Goal: Information Seeking & Learning: Learn about a topic

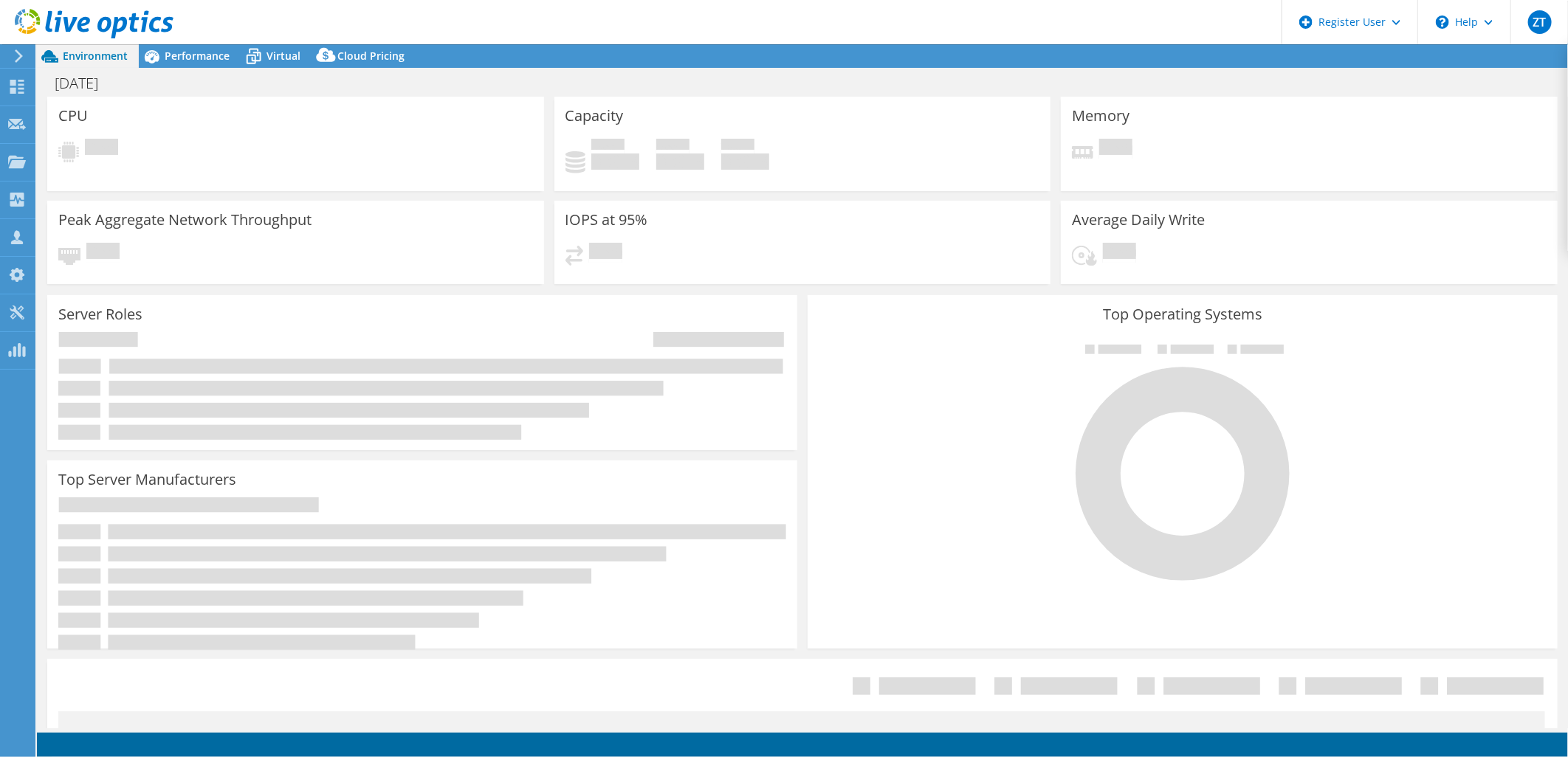
select select "USD"
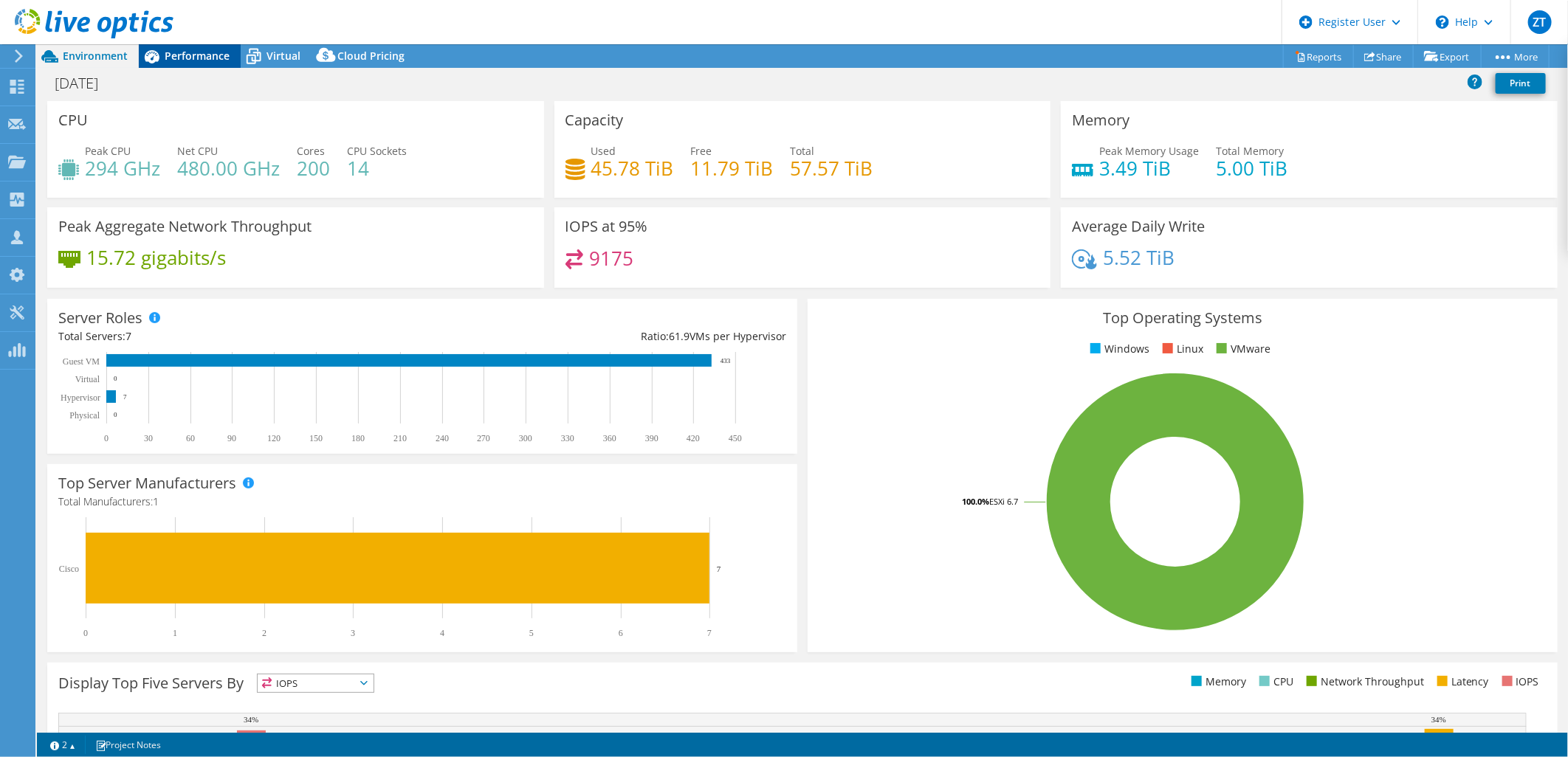
click at [196, 49] on span "Performance" at bounding box center [197, 55] width 65 height 14
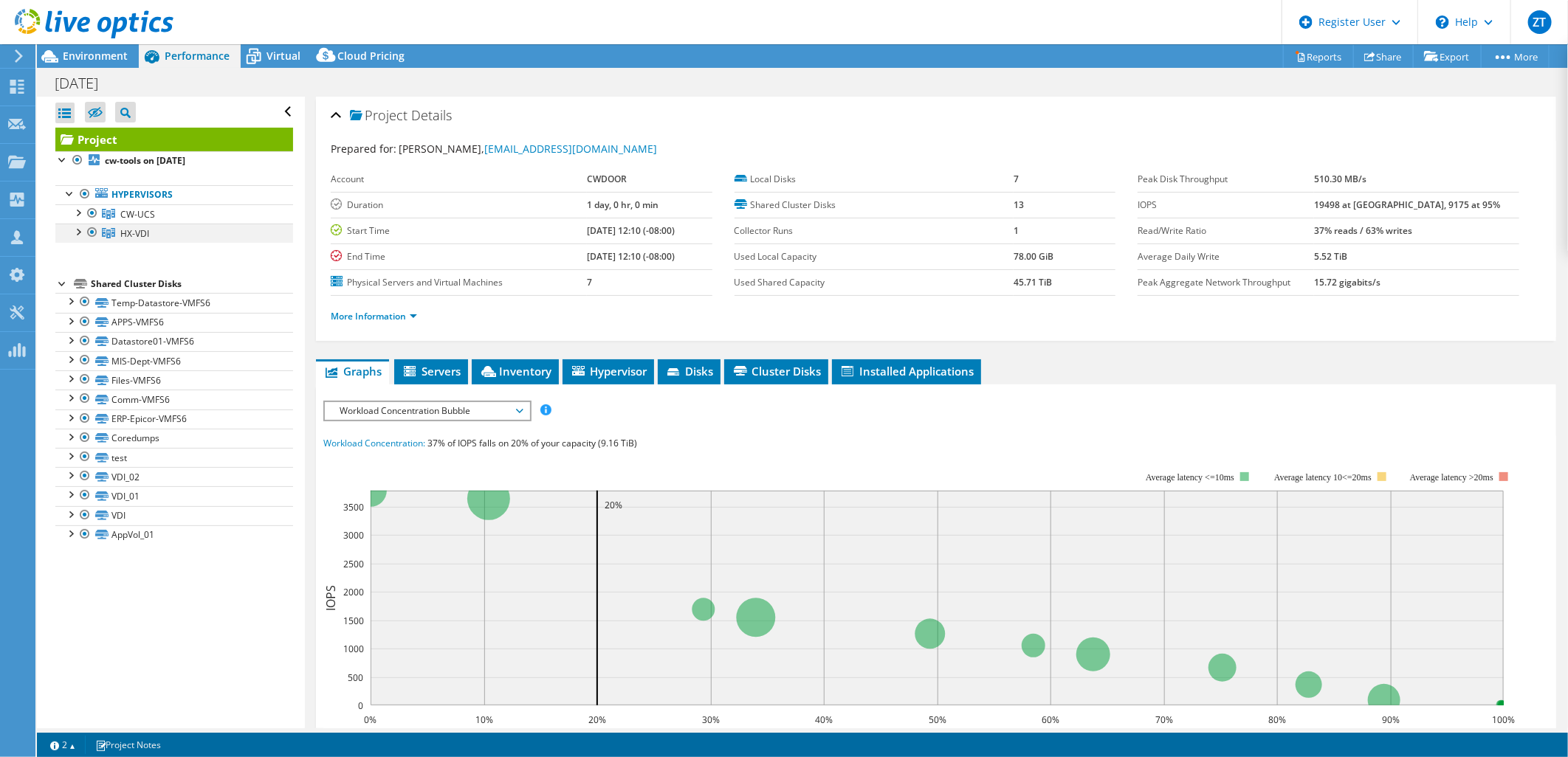
click at [98, 229] on div at bounding box center [92, 232] width 15 height 18
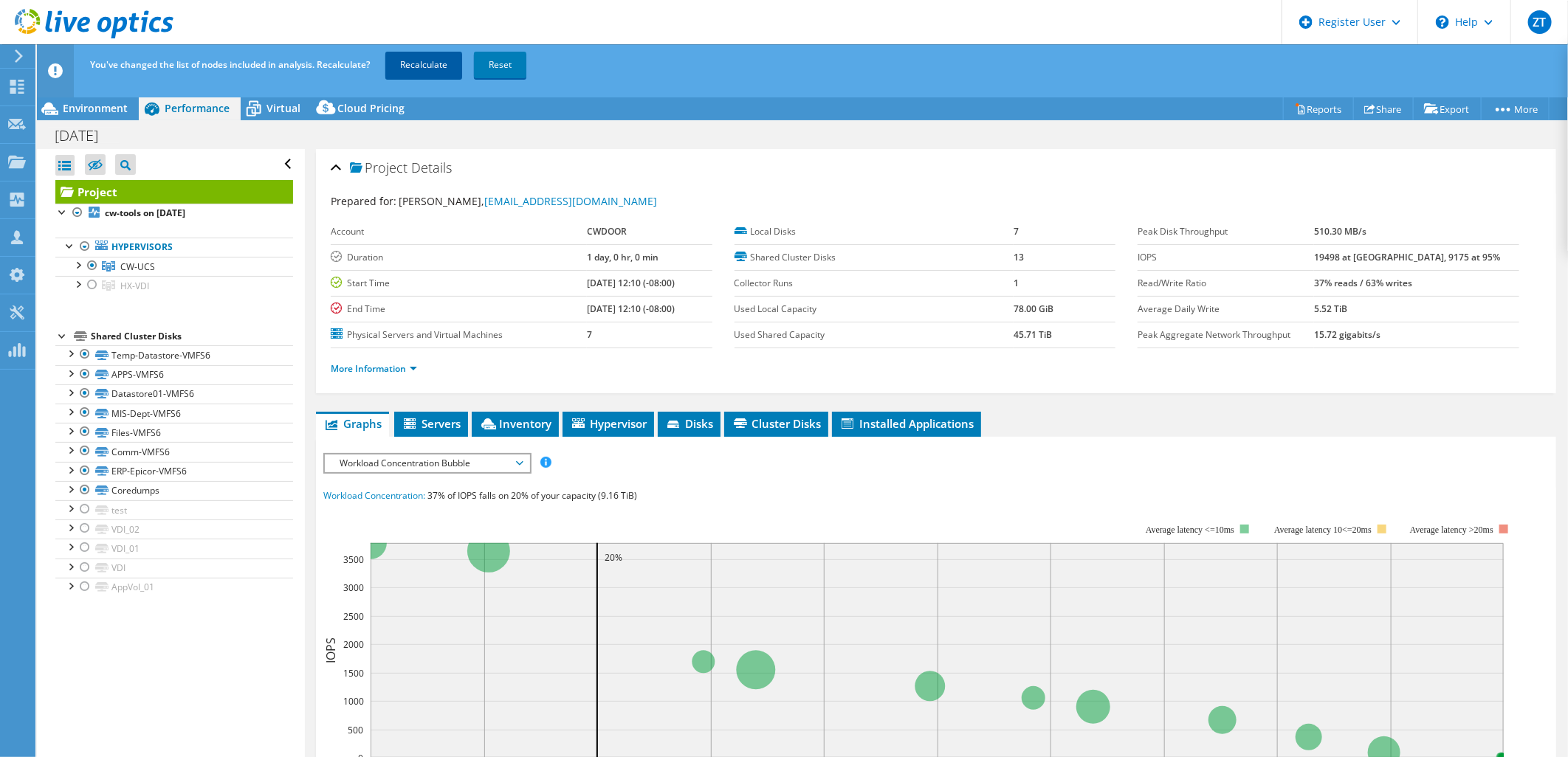
click at [433, 51] on link "Recalculate" at bounding box center [424, 64] width 77 height 27
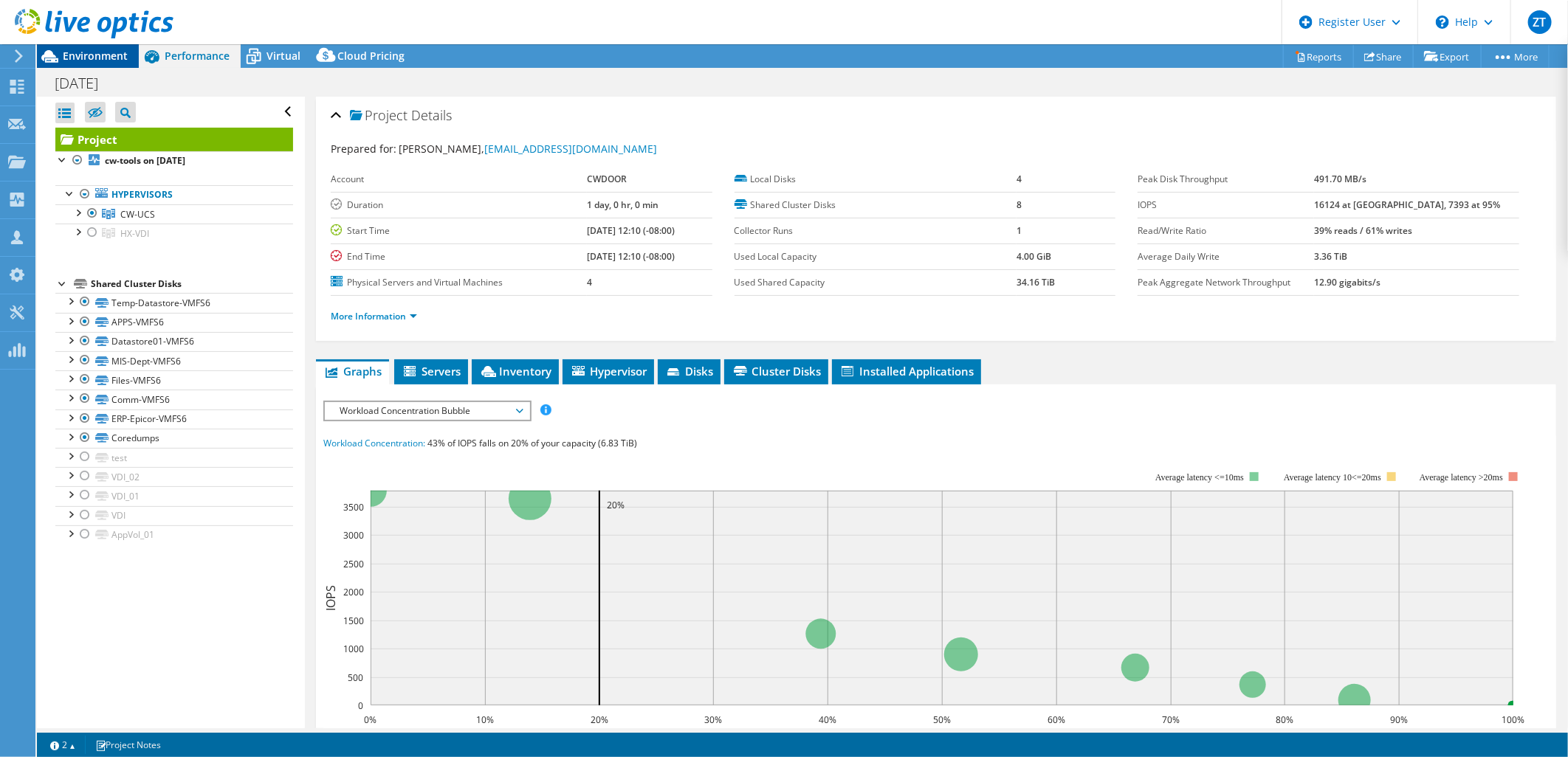
click at [104, 60] on span "Environment" at bounding box center [95, 55] width 65 height 14
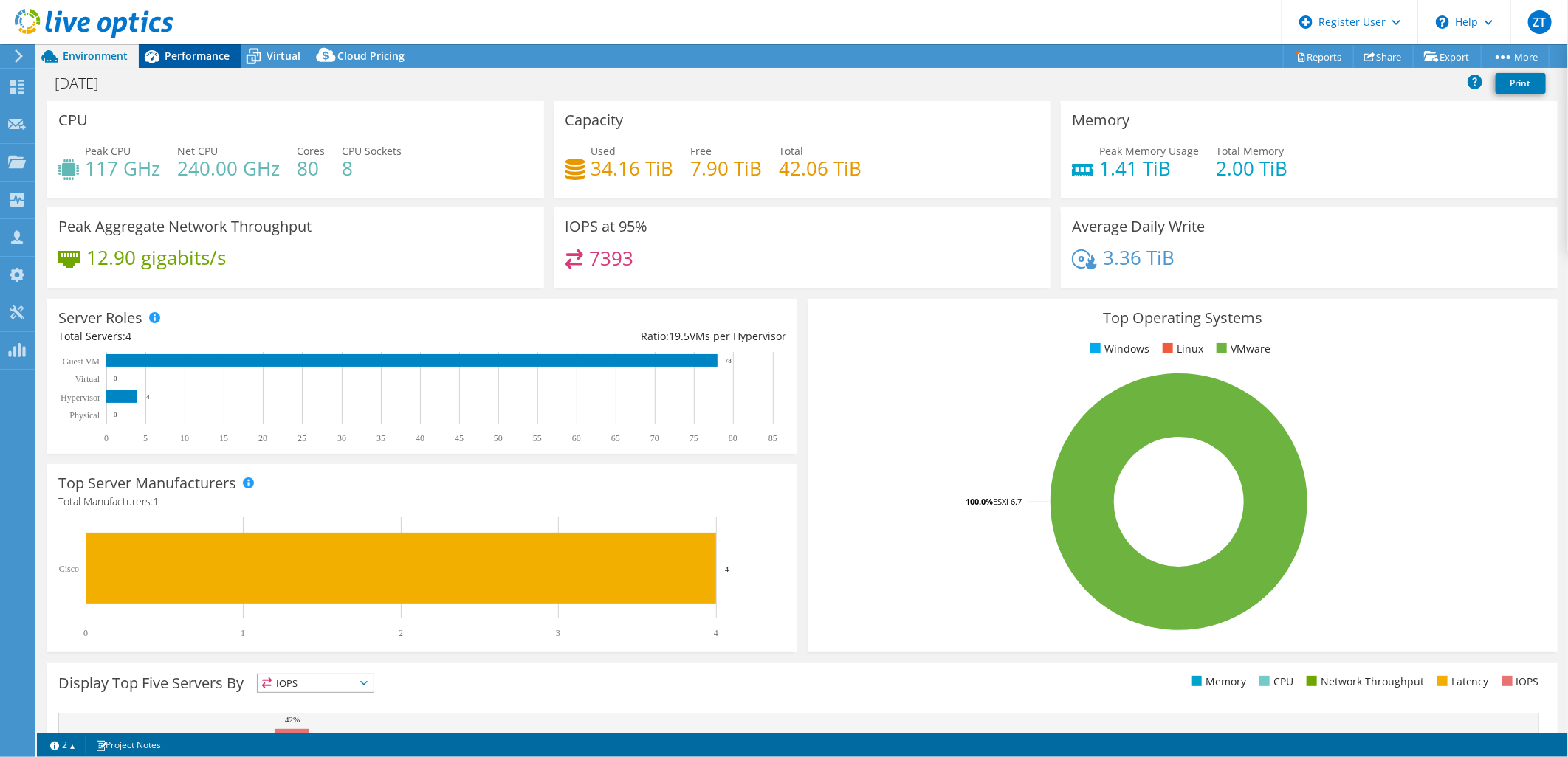
click at [189, 55] on span "Performance" at bounding box center [197, 55] width 65 height 14
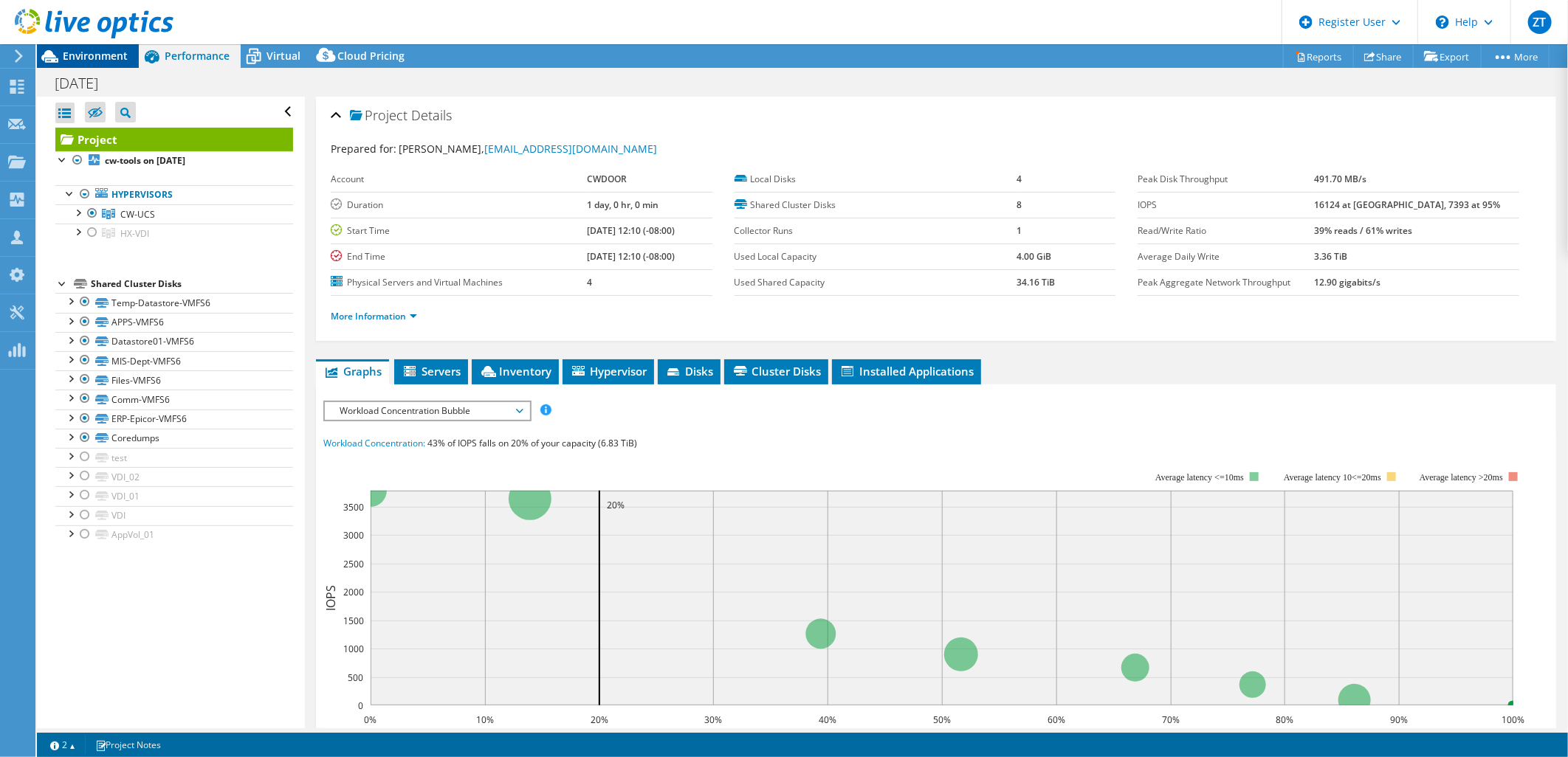
click at [95, 59] on span "Environment" at bounding box center [95, 55] width 65 height 14
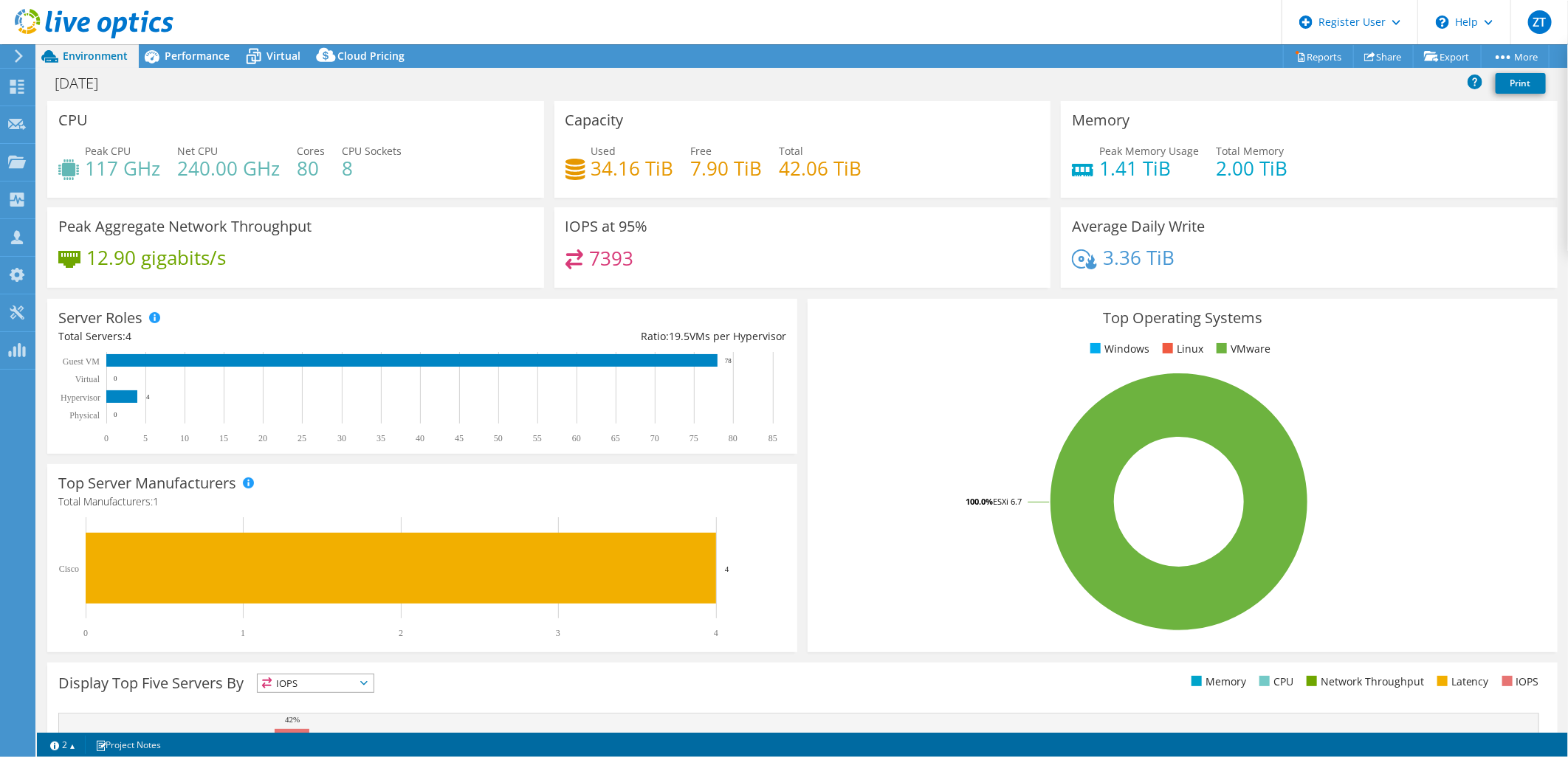
click at [803, 298] on div "Top Operating Systems Windows Linux VMware 100.0% ESXi 6.7" at bounding box center [1183, 476] width 760 height 364
click at [209, 51] on span "Performance" at bounding box center [197, 55] width 65 height 14
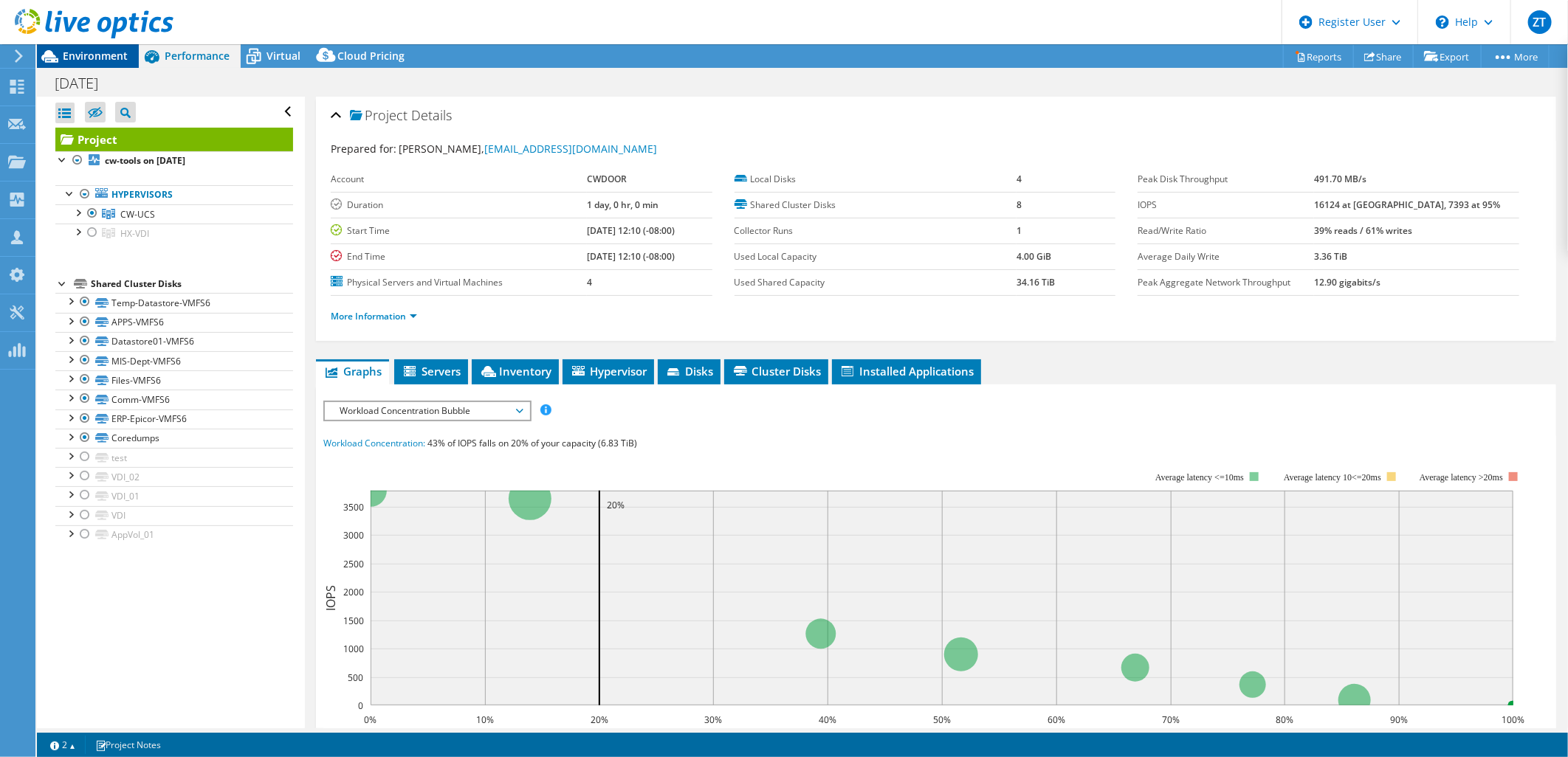
click at [112, 49] on span "Environment" at bounding box center [95, 55] width 65 height 14
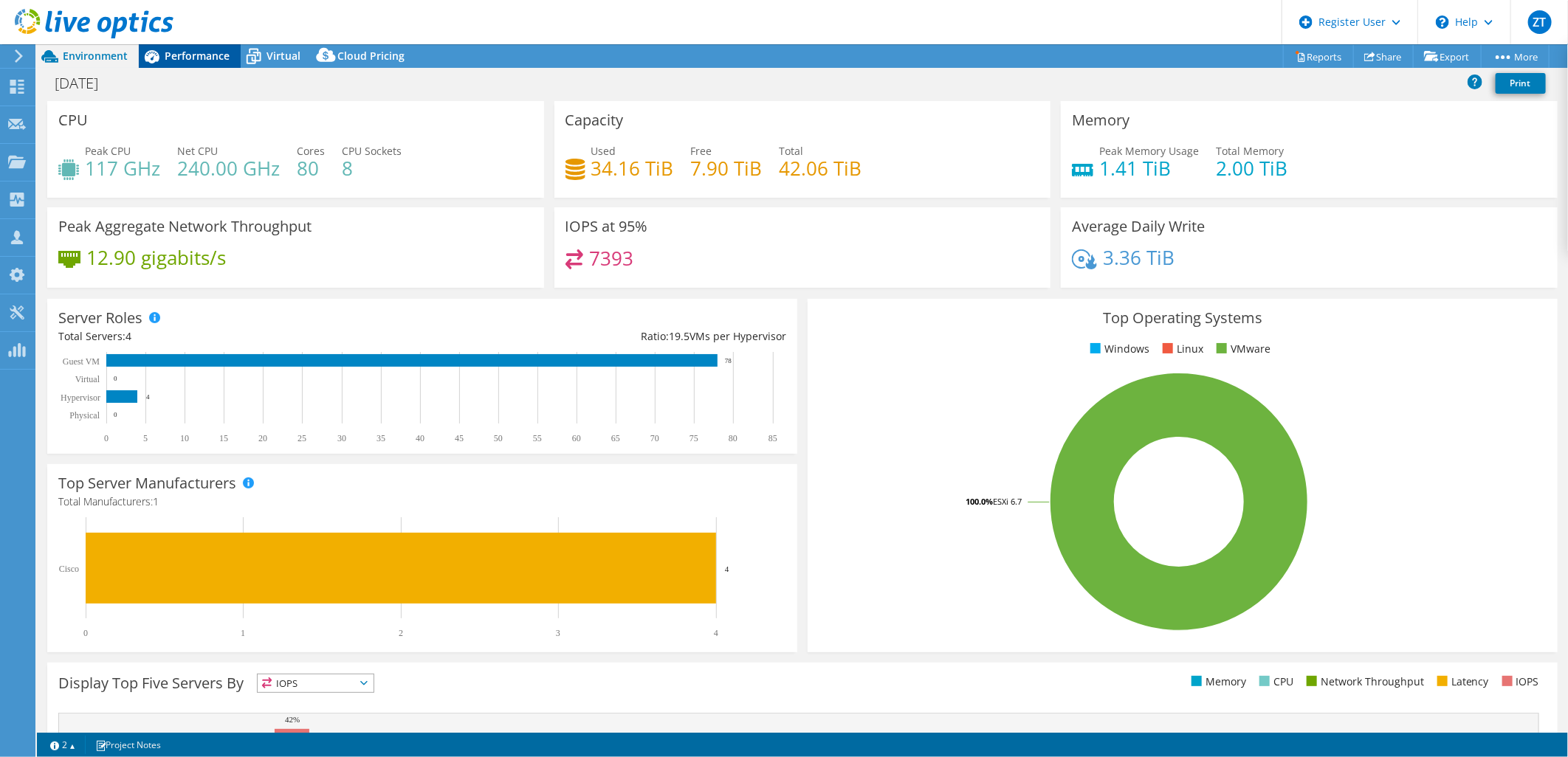
click at [209, 52] on span "Performance" at bounding box center [197, 55] width 65 height 14
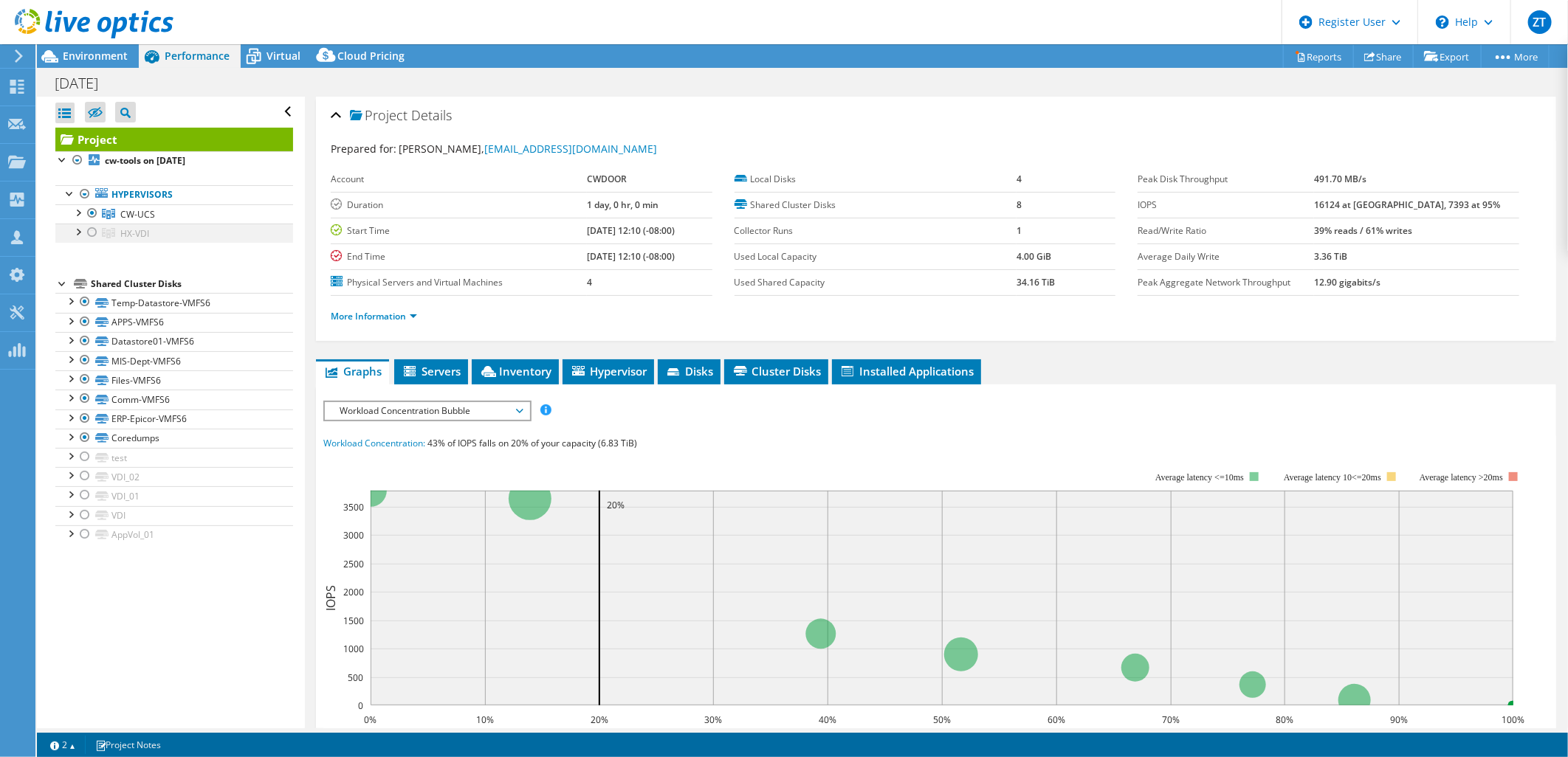
click at [91, 232] on div at bounding box center [92, 232] width 15 height 18
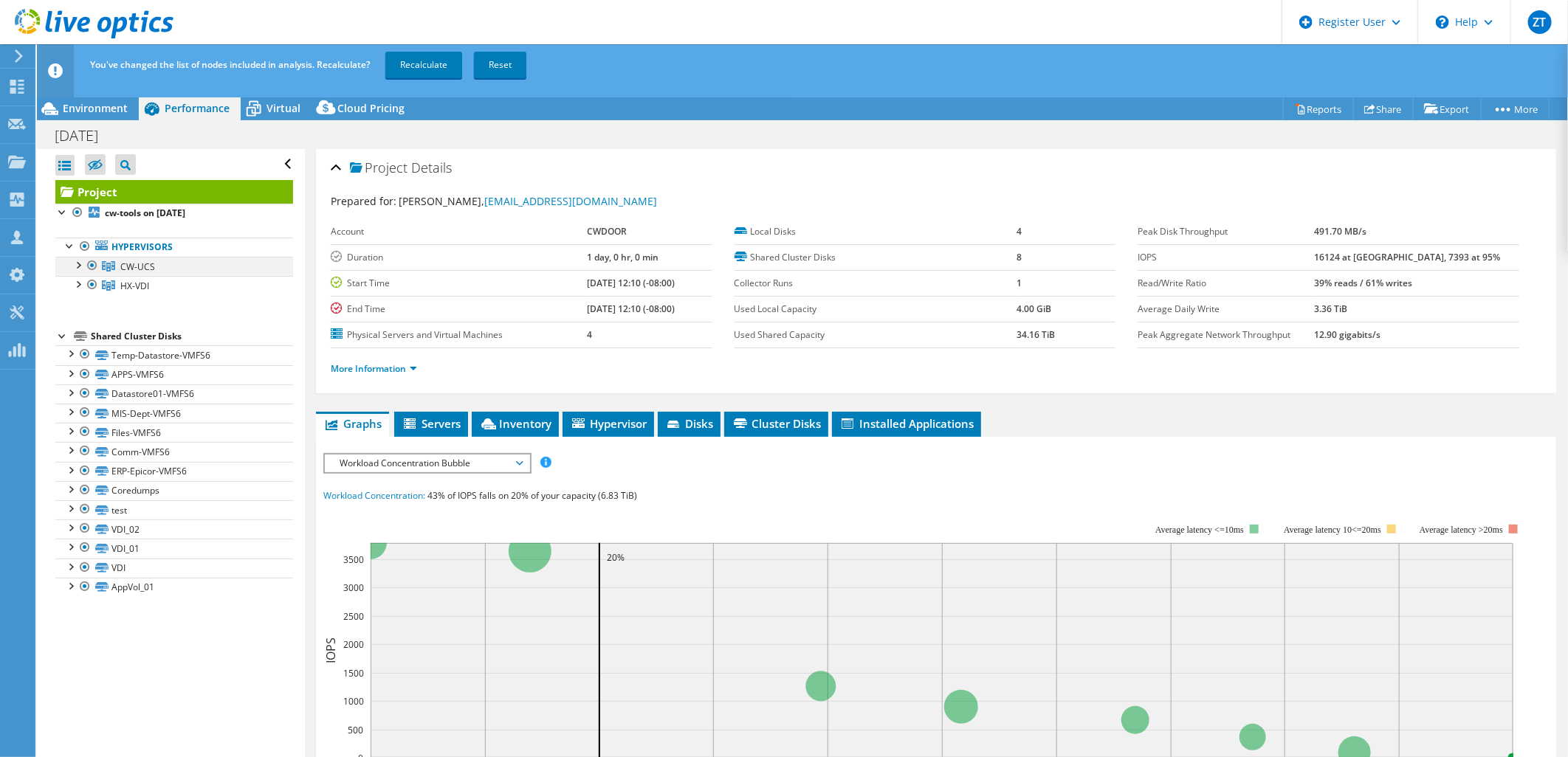
click at [94, 264] on div at bounding box center [92, 266] width 15 height 18
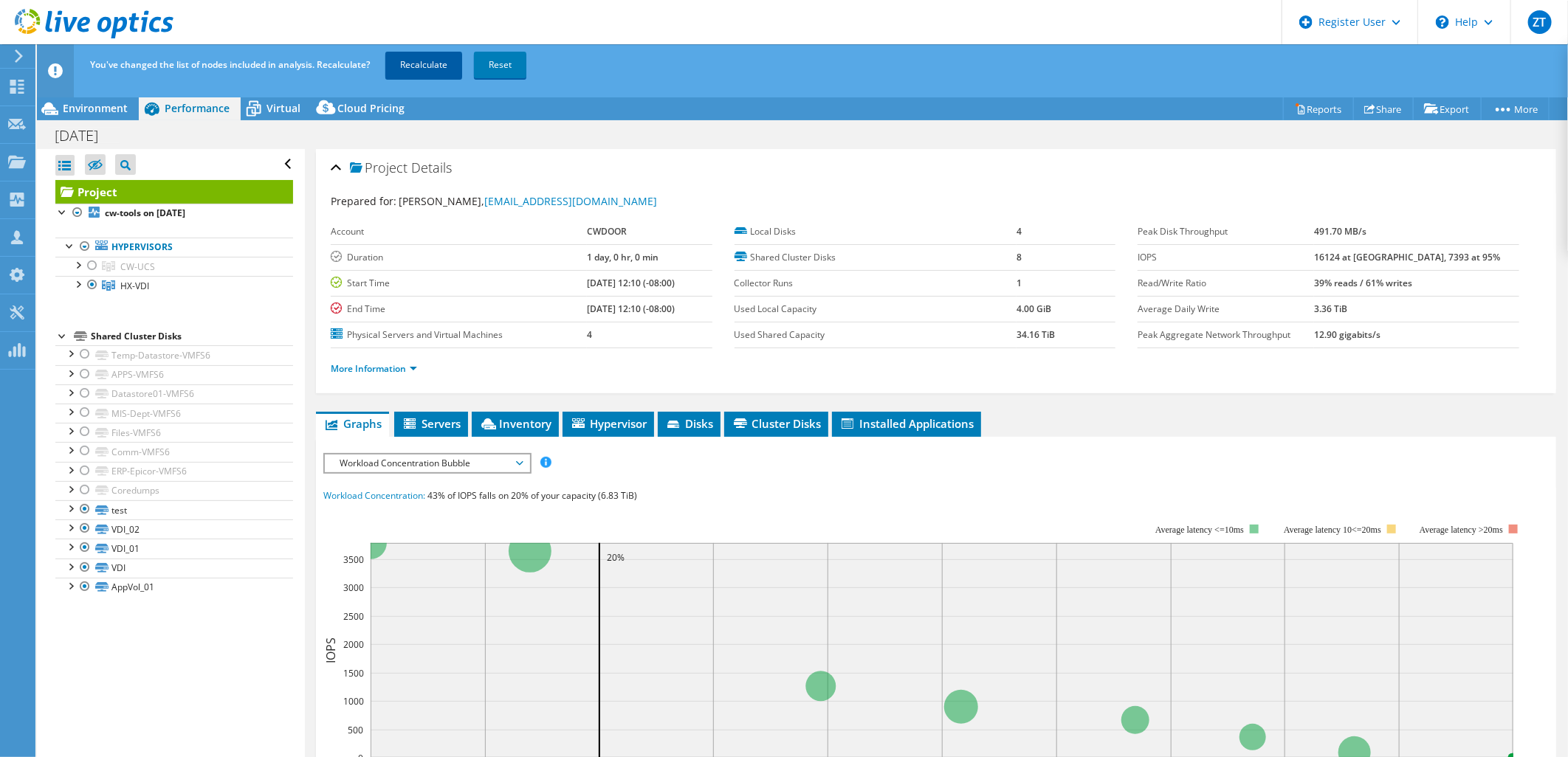
drag, startPoint x: 428, startPoint y: 82, endPoint x: 433, endPoint y: 74, distance: 9.4
click at [433, 74] on div "You've changed the list of nodes included in analysis. Recalculate? Recalculate…" at bounding box center [830, 64] width 1487 height 42
click at [433, 74] on link "Recalculate" at bounding box center [424, 64] width 77 height 27
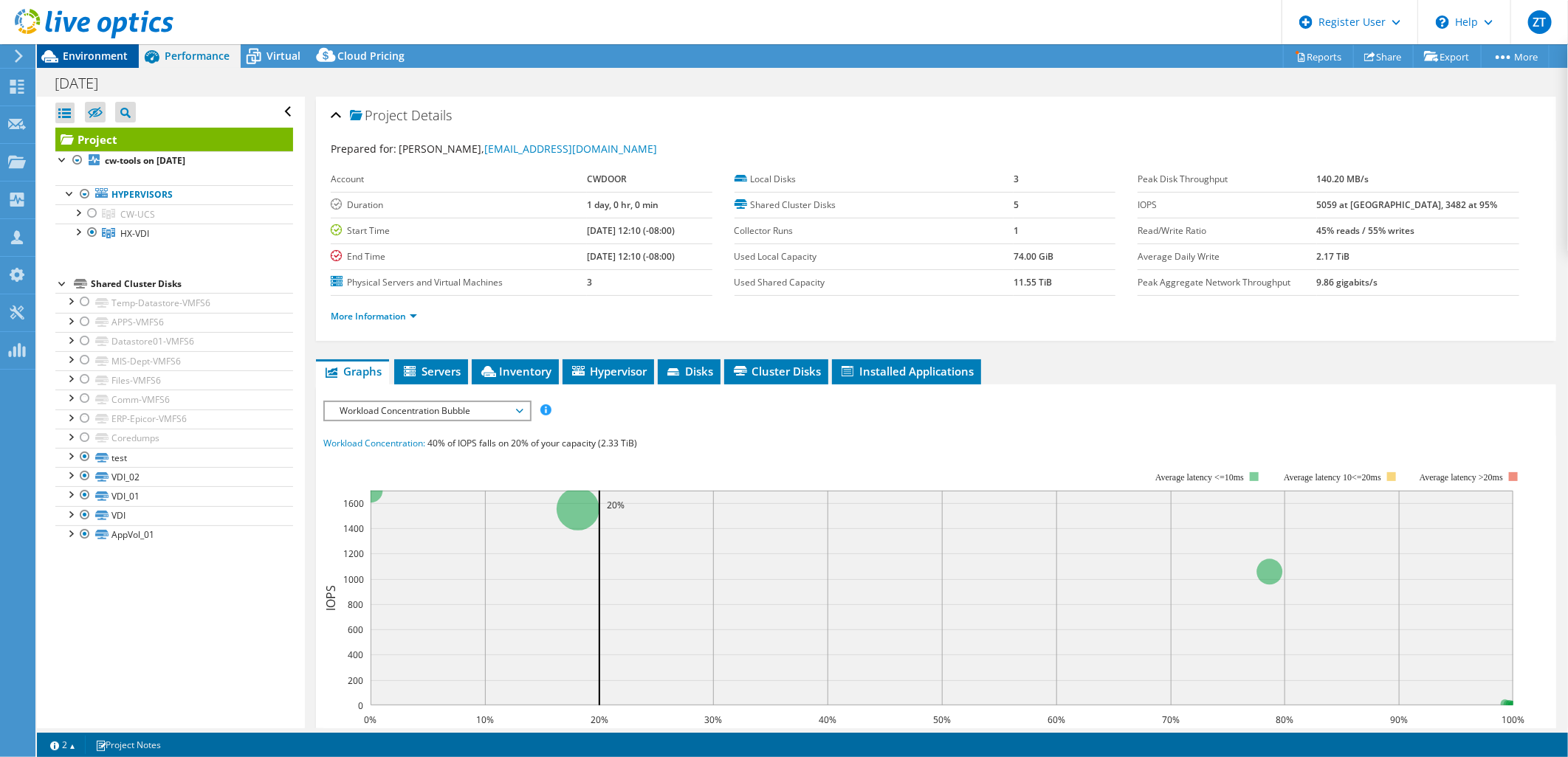
click at [97, 55] on span "Environment" at bounding box center [95, 55] width 65 height 14
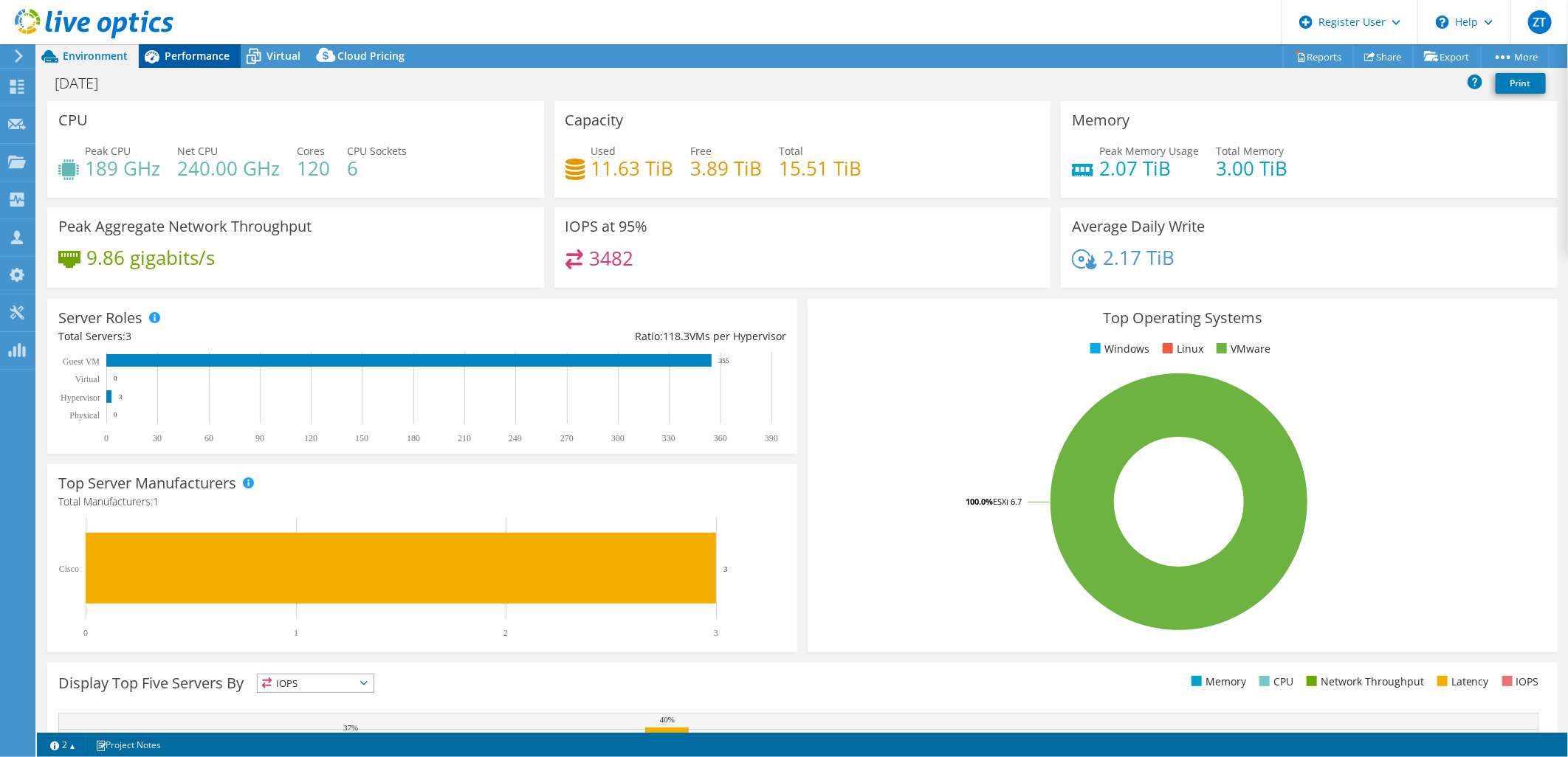
click at [205, 55] on span "Performance" at bounding box center [197, 55] width 65 height 14
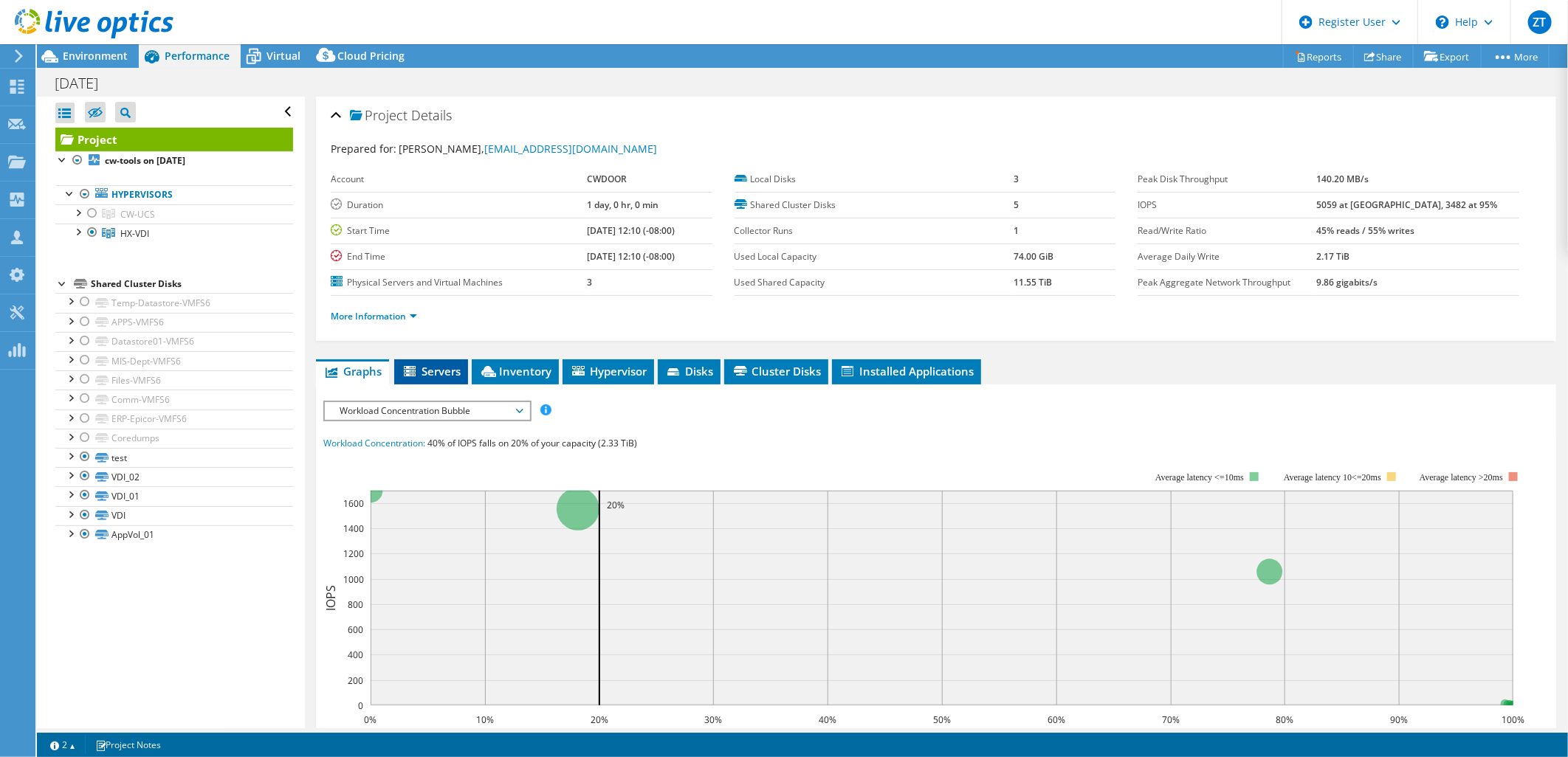
click at [467, 359] on li "Servers" at bounding box center [431, 372] width 74 height 25
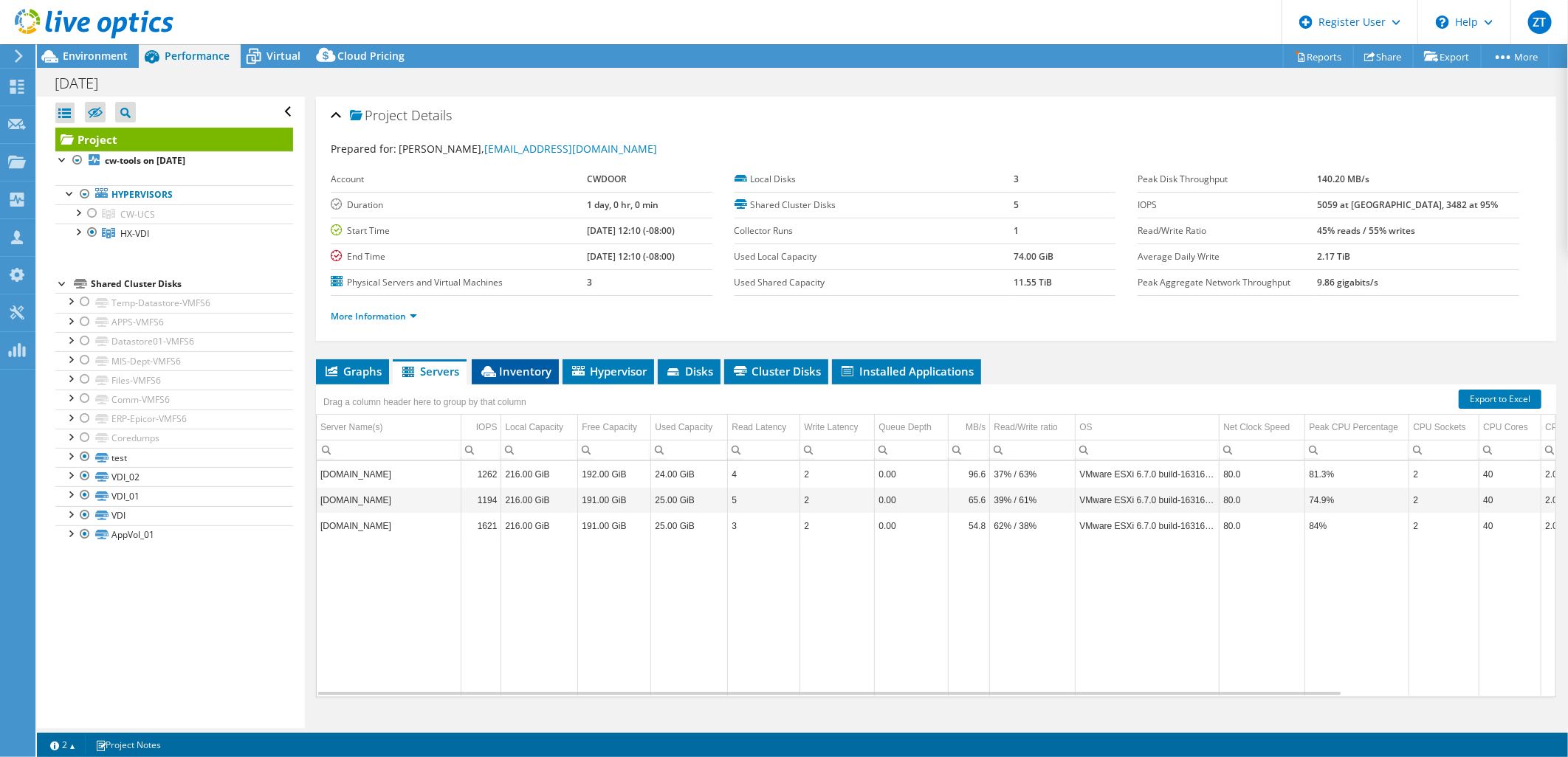
click at [551, 372] on li "Inventory" at bounding box center [515, 372] width 87 height 25
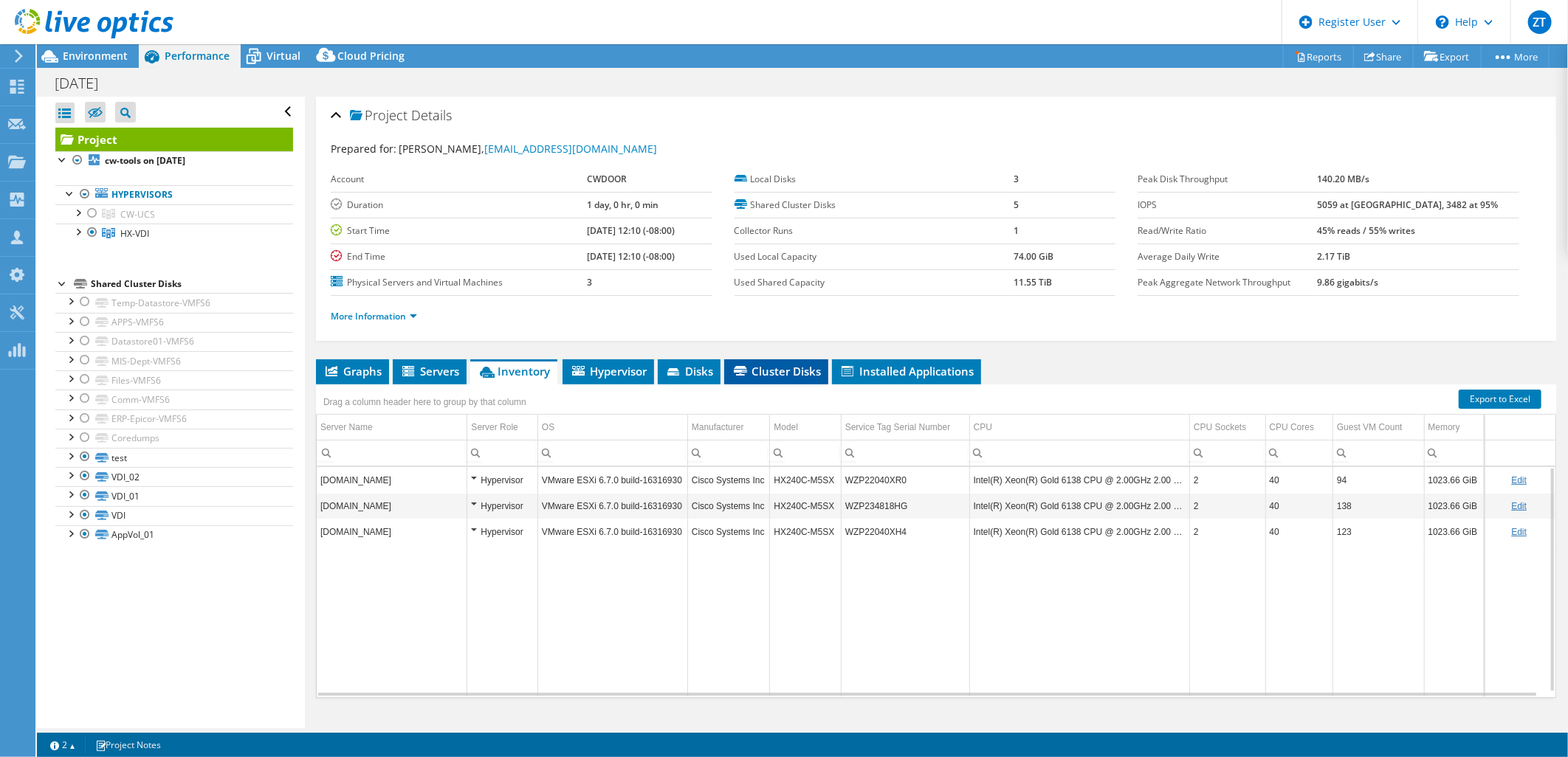
click at [804, 358] on div "Project Details Prepared for: [PERSON_NAME], [EMAIL_ADDRESS][DOMAIN_NAME] Accou…" at bounding box center [936, 425] width 1262 height 658
click at [804, 359] on li "Cluster Disks" at bounding box center [777, 372] width 104 height 25
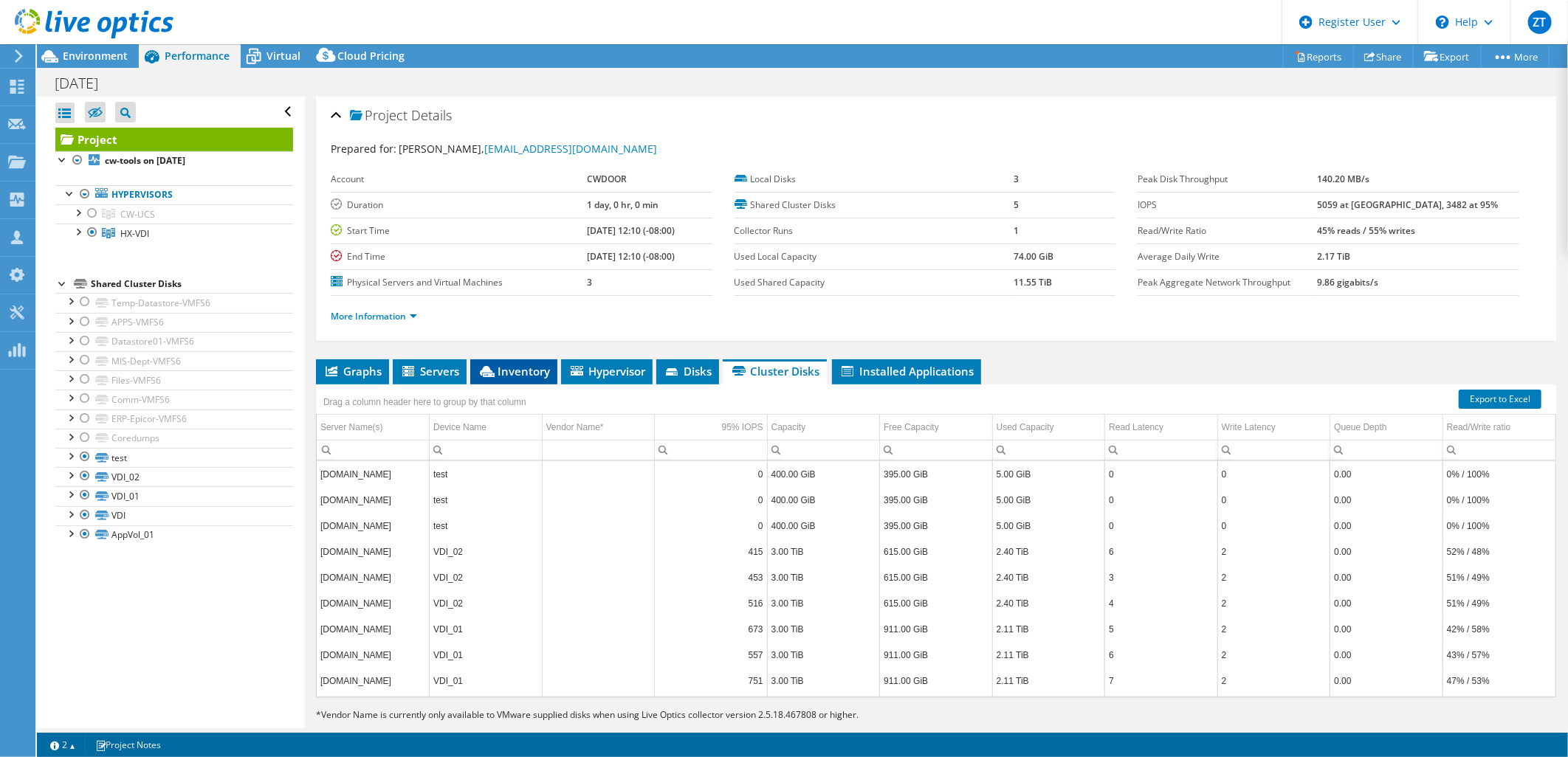
click at [505, 377] on li "Inventory" at bounding box center [513, 372] width 87 height 25
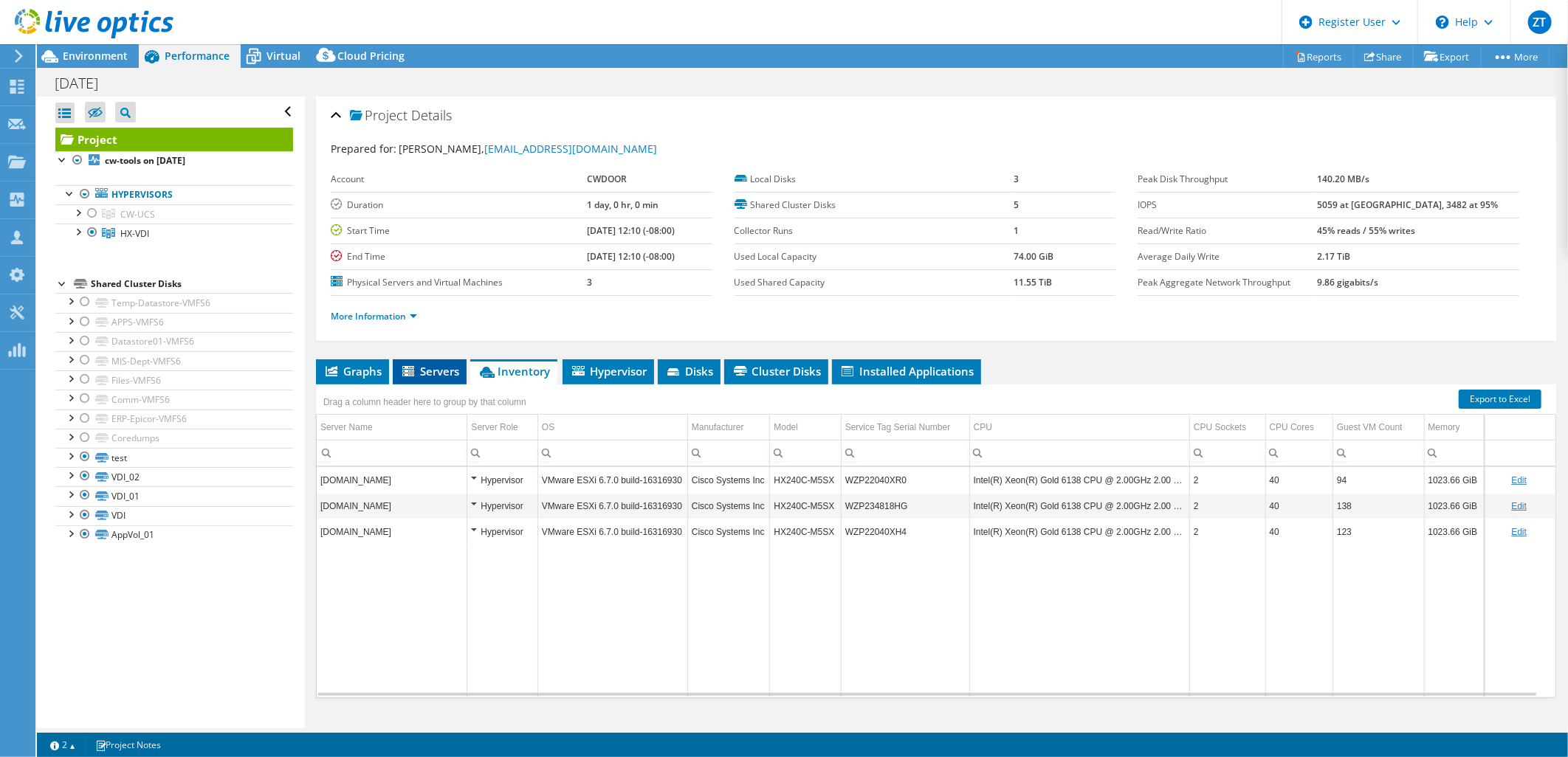
click at [436, 364] on span "Servers" at bounding box center [429, 372] width 59 height 15
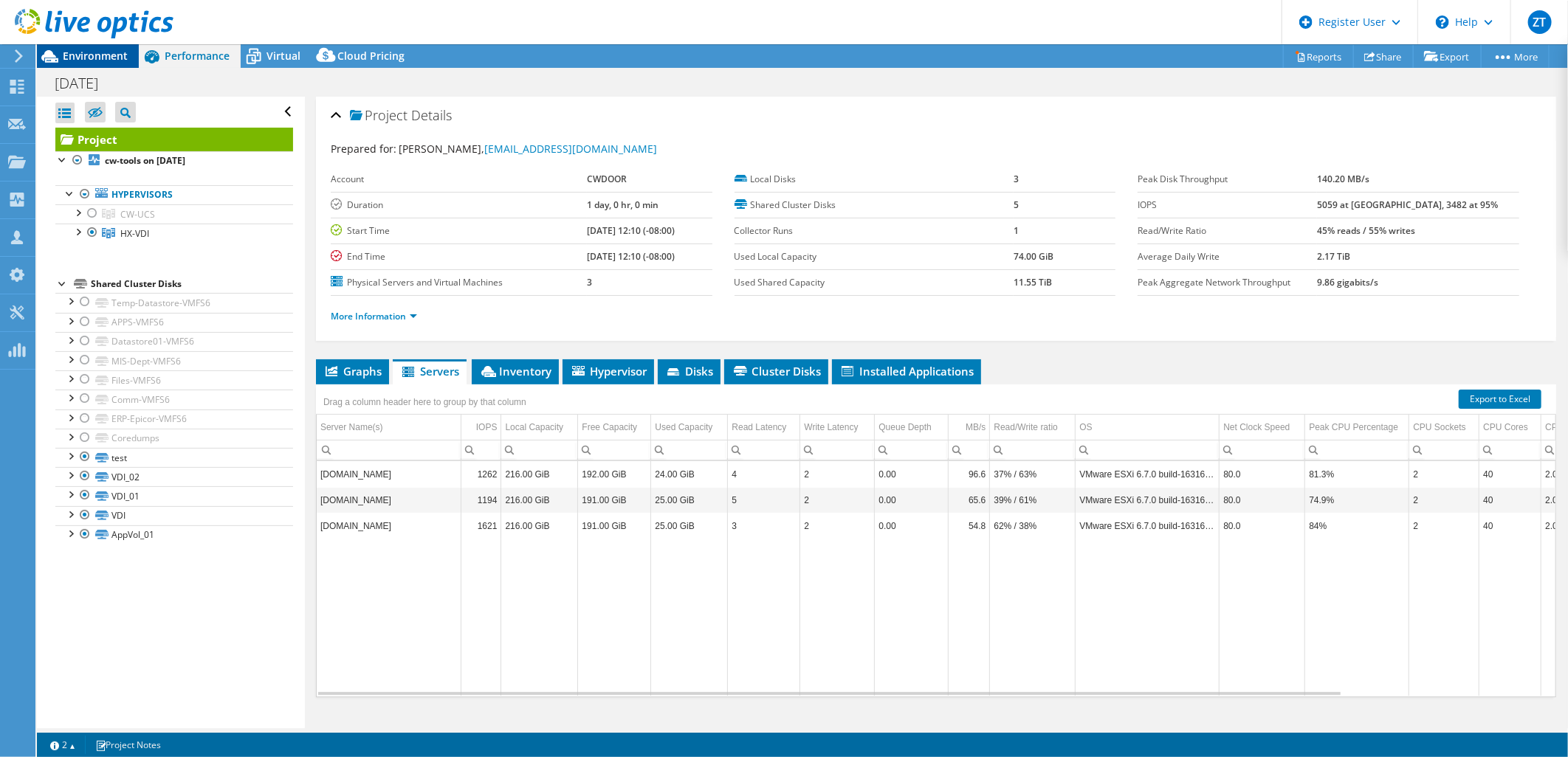
click at [105, 60] on span "Environment" at bounding box center [95, 55] width 65 height 14
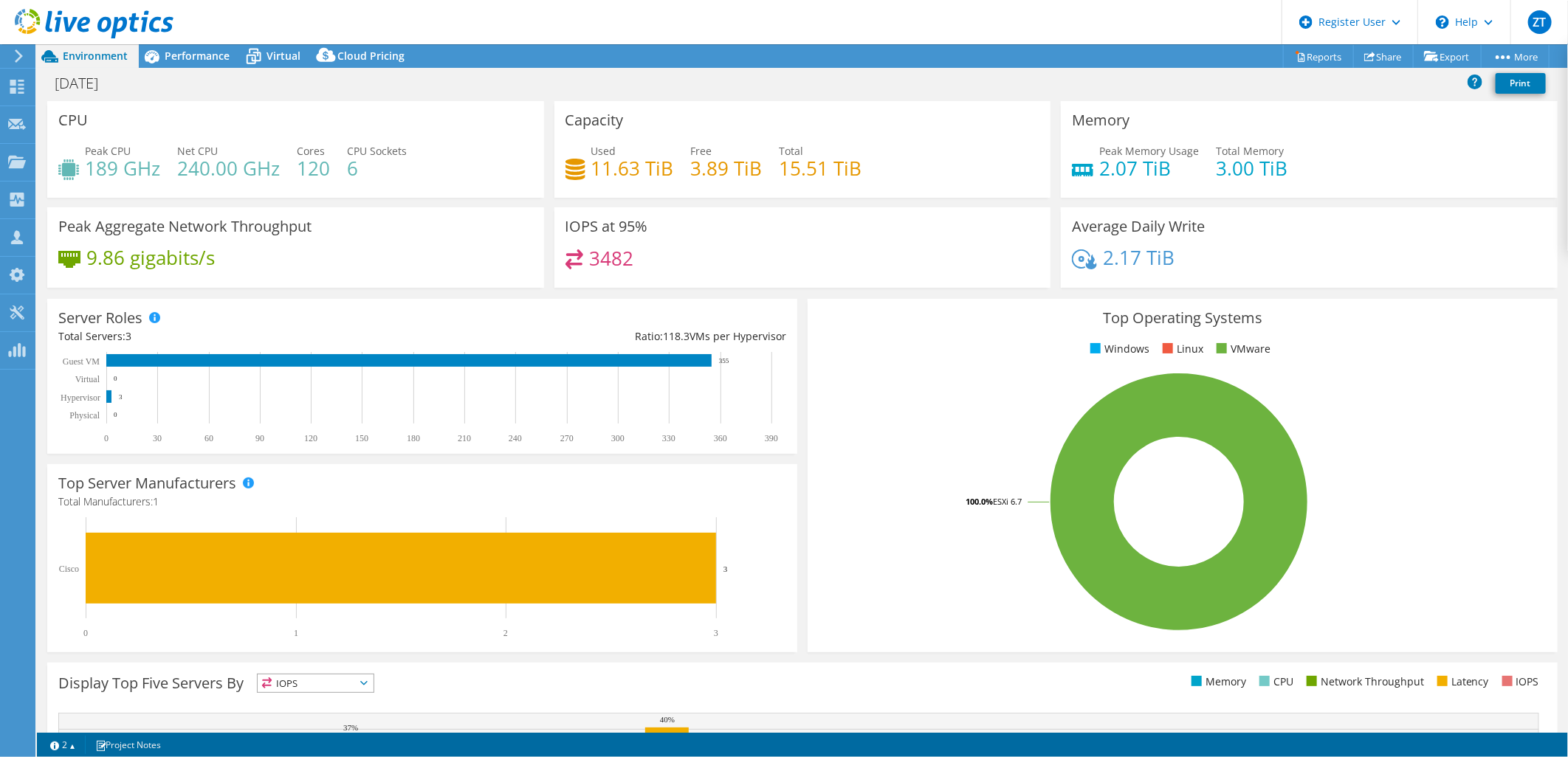
drag, startPoint x: 630, startPoint y: 268, endPoint x: 581, endPoint y: 288, distance: 52.9
click at [581, 288] on div "IOPS at 95% 3482" at bounding box center [803, 253] width 507 height 90
drag, startPoint x: 689, startPoint y: 242, endPoint x: 594, endPoint y: 277, distance: 101.2
click at [594, 277] on div "IOPS at 95% 3482" at bounding box center [803, 248] width 497 height 81
drag, startPoint x: 594, startPoint y: 277, endPoint x: 503, endPoint y: 271, distance: 91.2
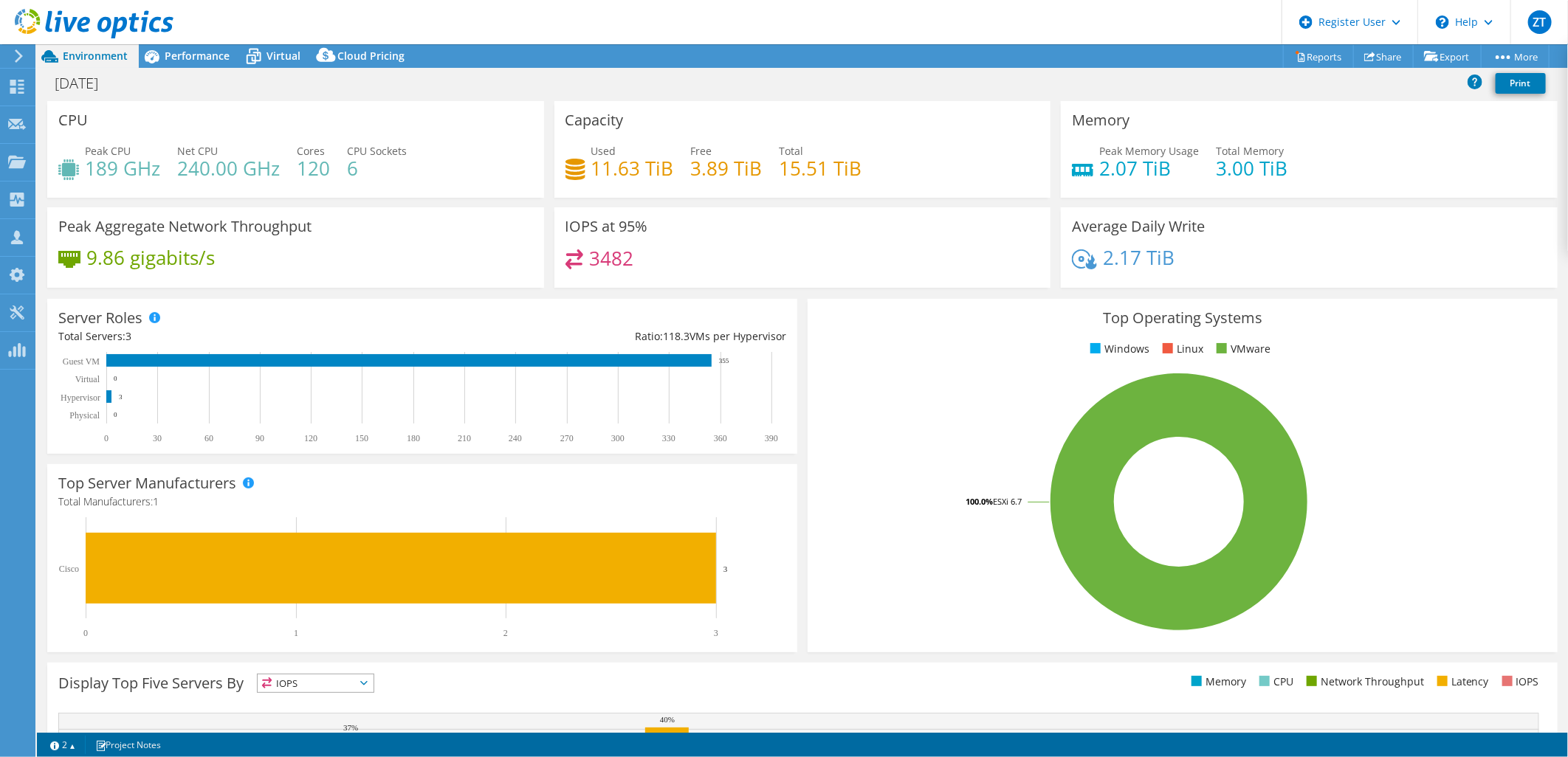
click at [503, 271] on div "9.86 gigabits/s" at bounding box center [296, 265] width 474 height 31
click at [176, 60] on span "Performance" at bounding box center [197, 55] width 65 height 14
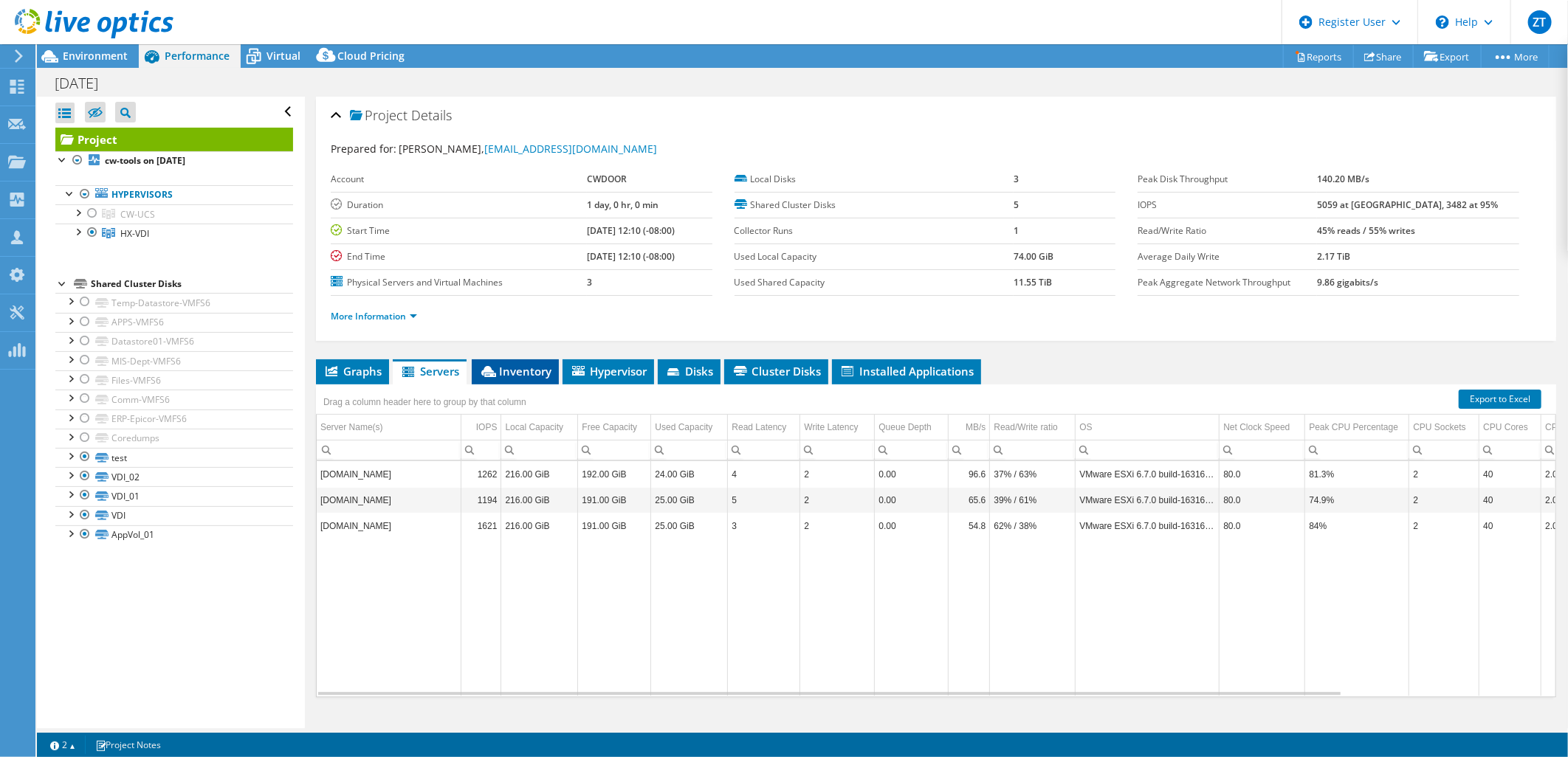
click at [551, 367] on li "Inventory" at bounding box center [515, 372] width 87 height 25
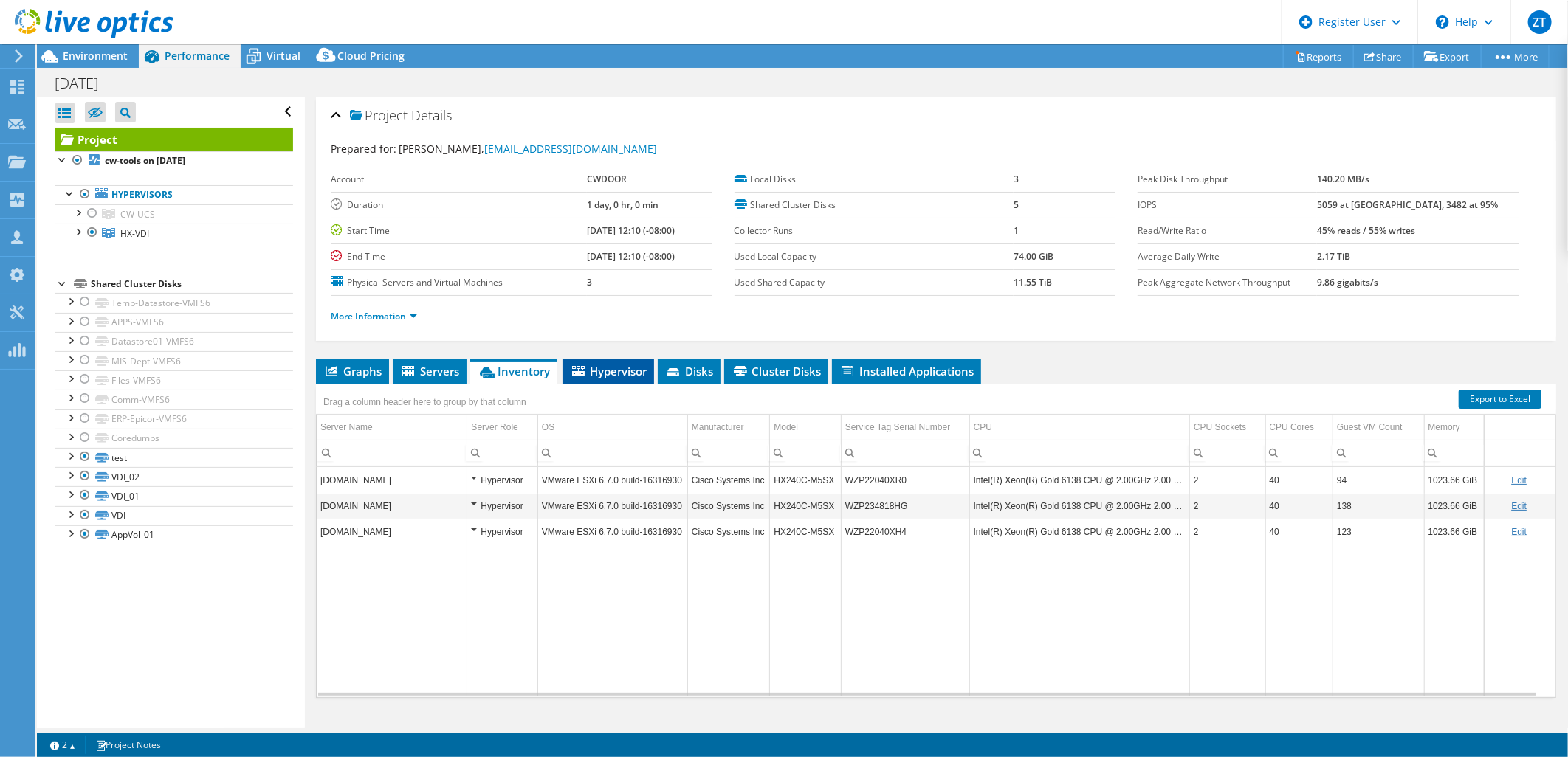
click at [637, 367] on span "Hypervisor" at bounding box center [608, 372] width 77 height 15
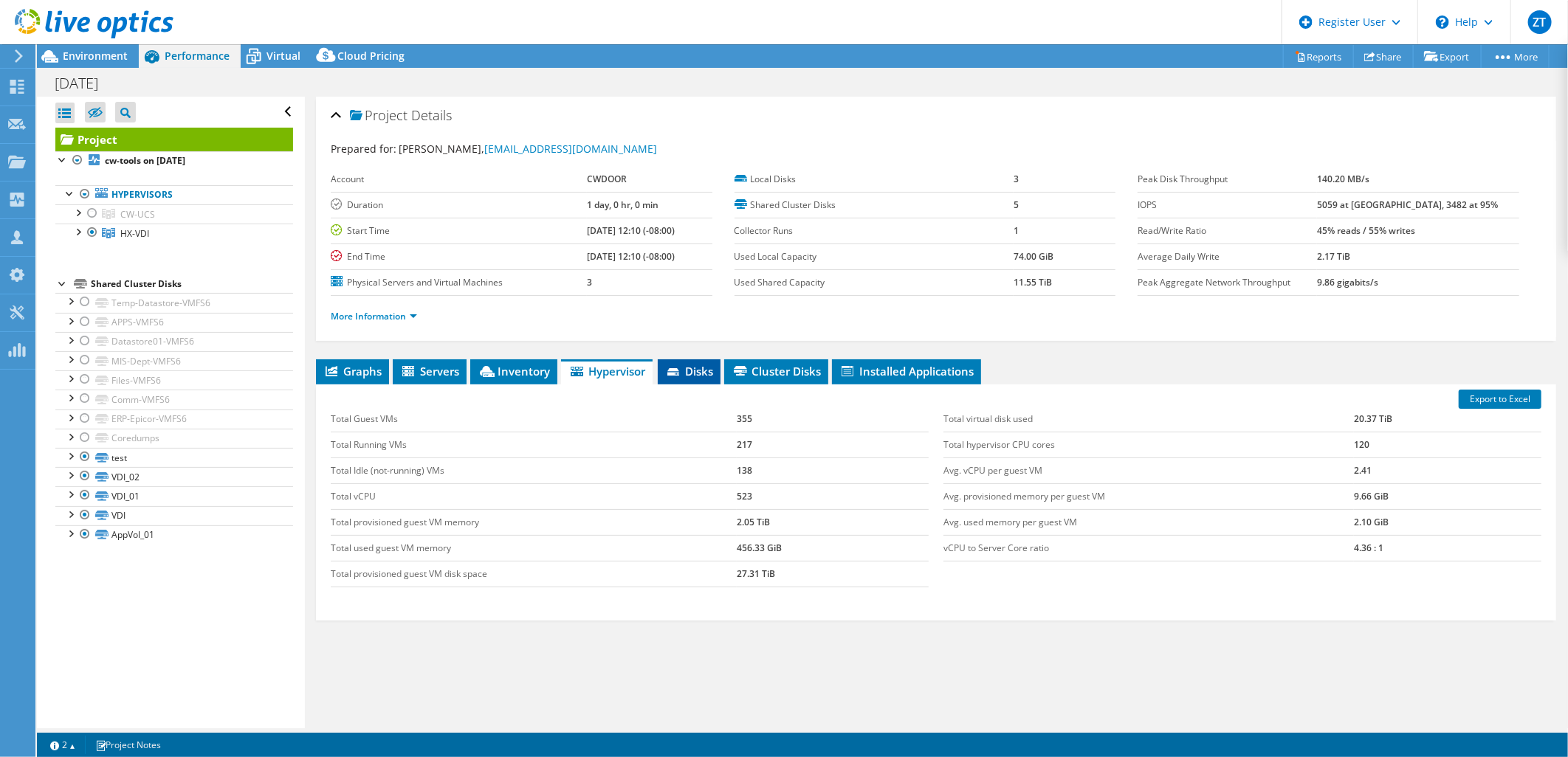
click at [704, 371] on span "Disks" at bounding box center [689, 372] width 48 height 15
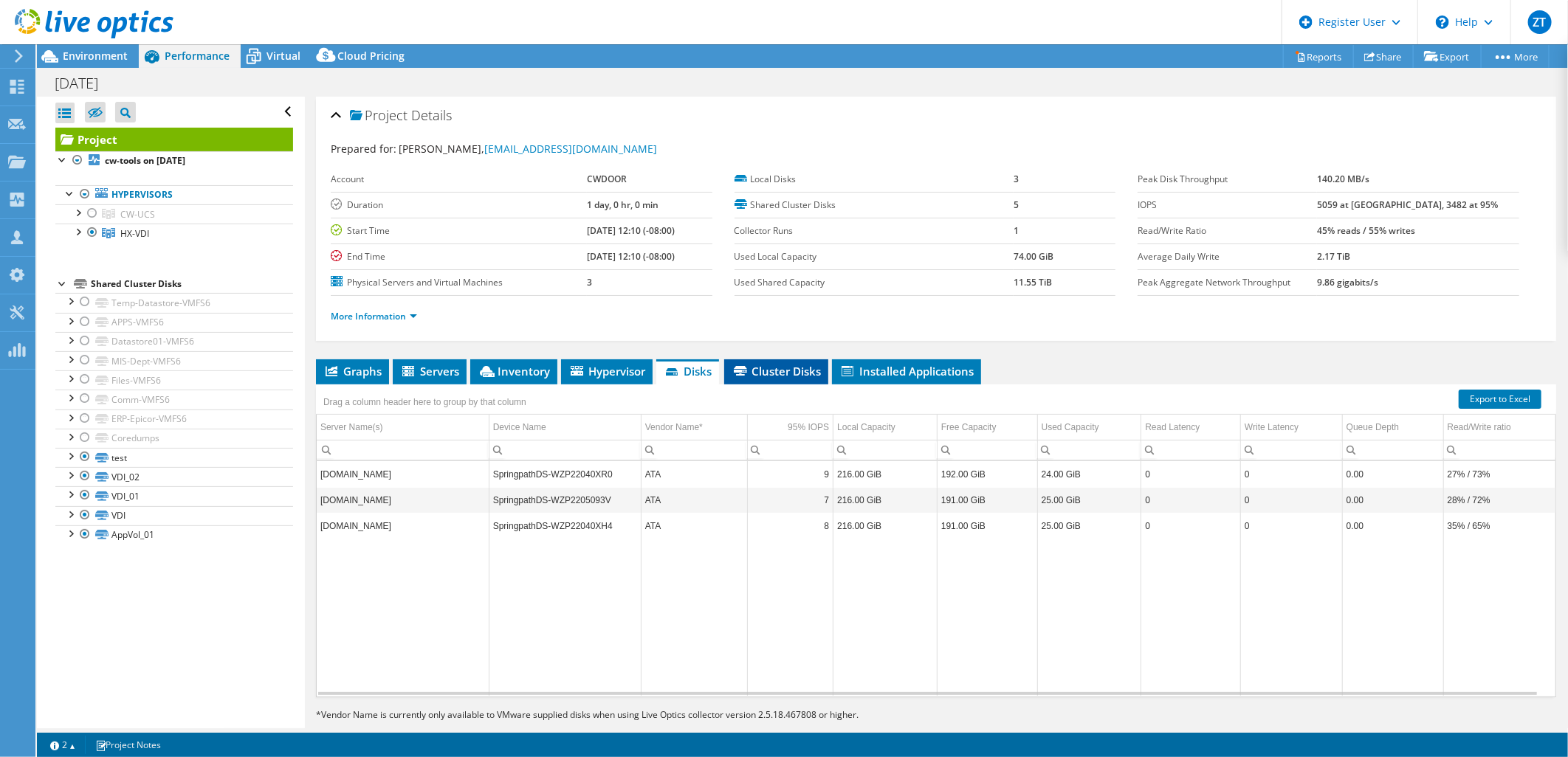
click at [766, 380] on li "Cluster Disks" at bounding box center [777, 372] width 104 height 25
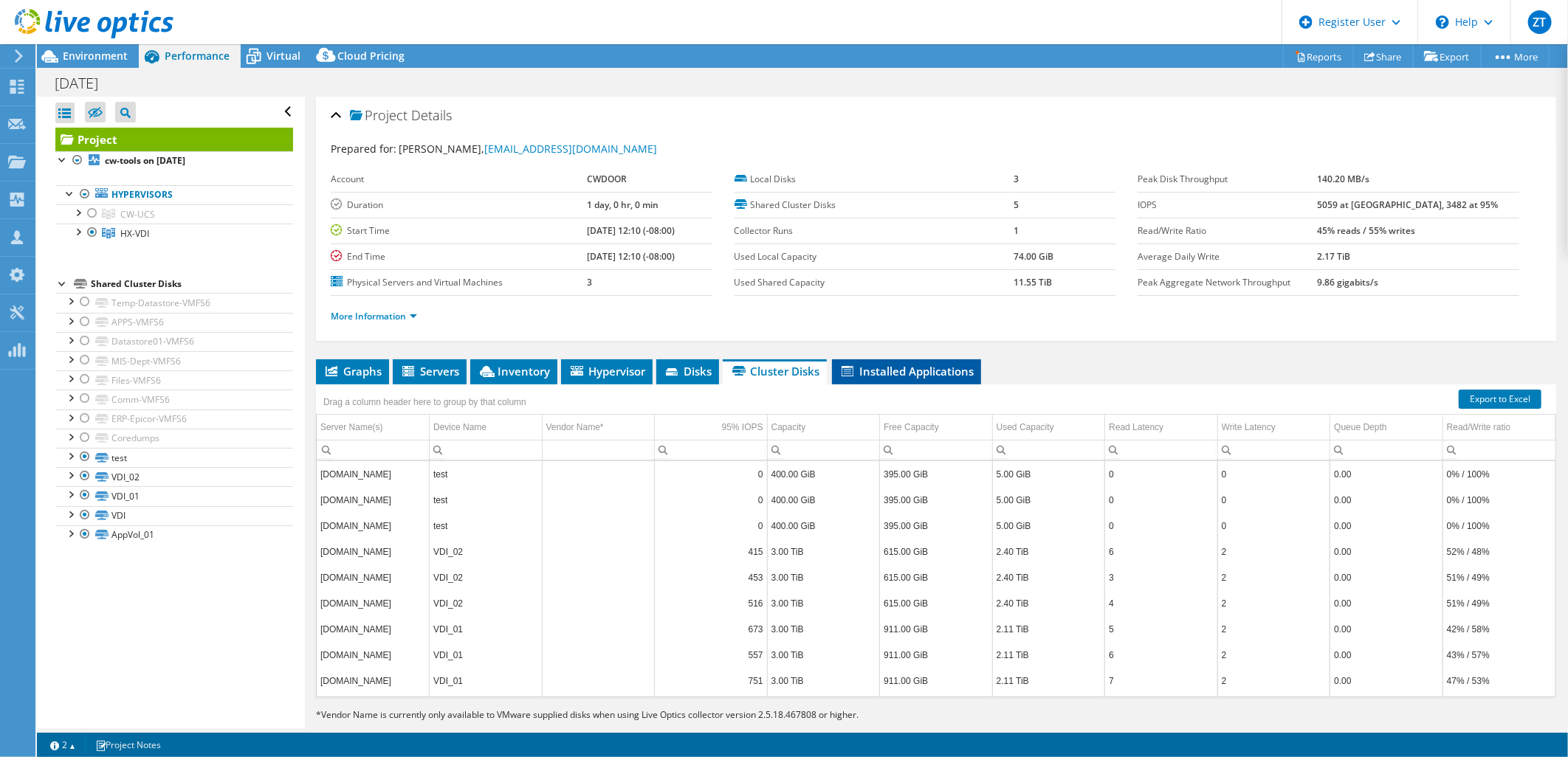
click at [909, 372] on span "Installed Applications" at bounding box center [906, 372] width 134 height 15
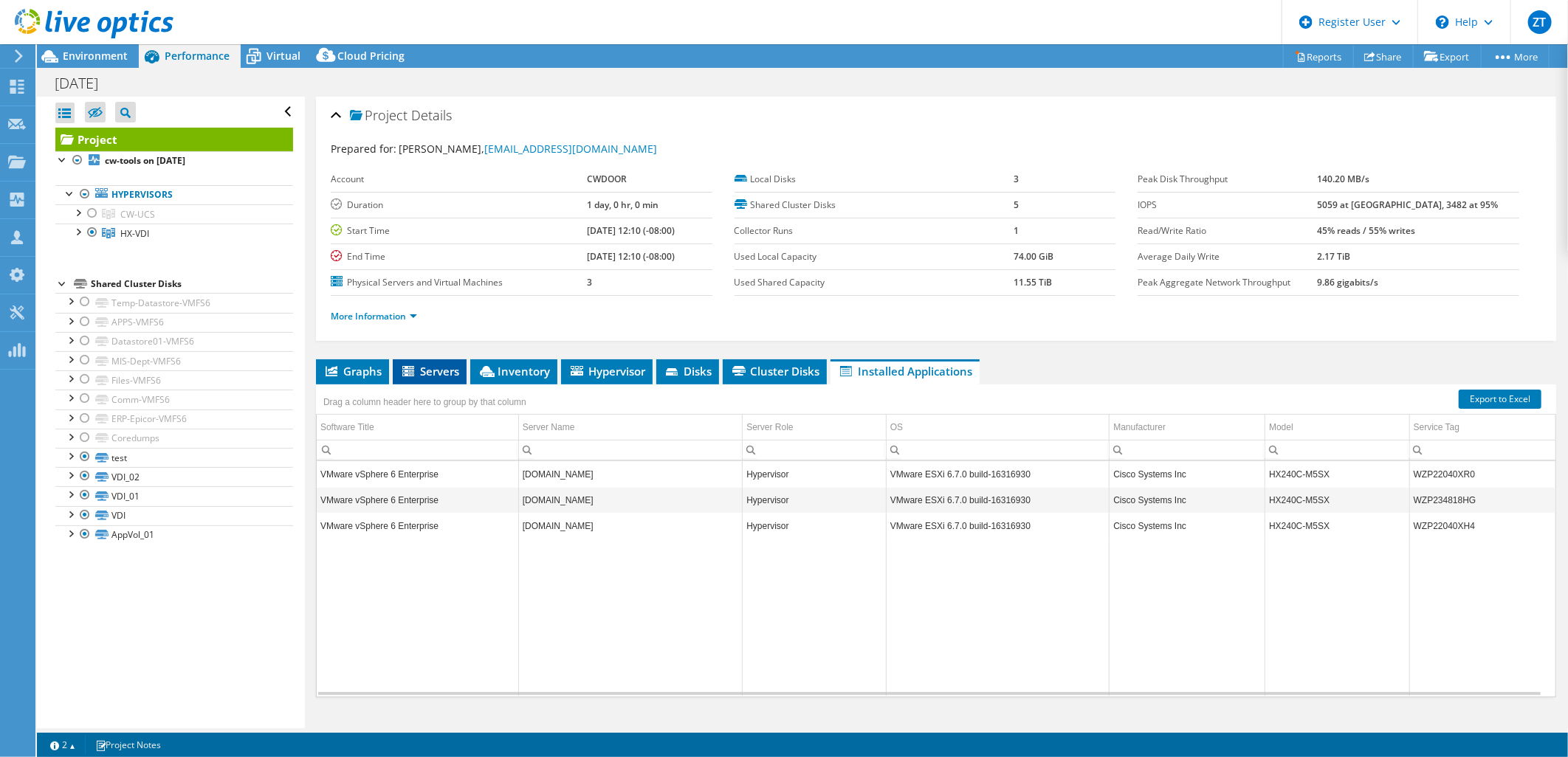
click at [456, 375] on span "Servers" at bounding box center [429, 372] width 59 height 15
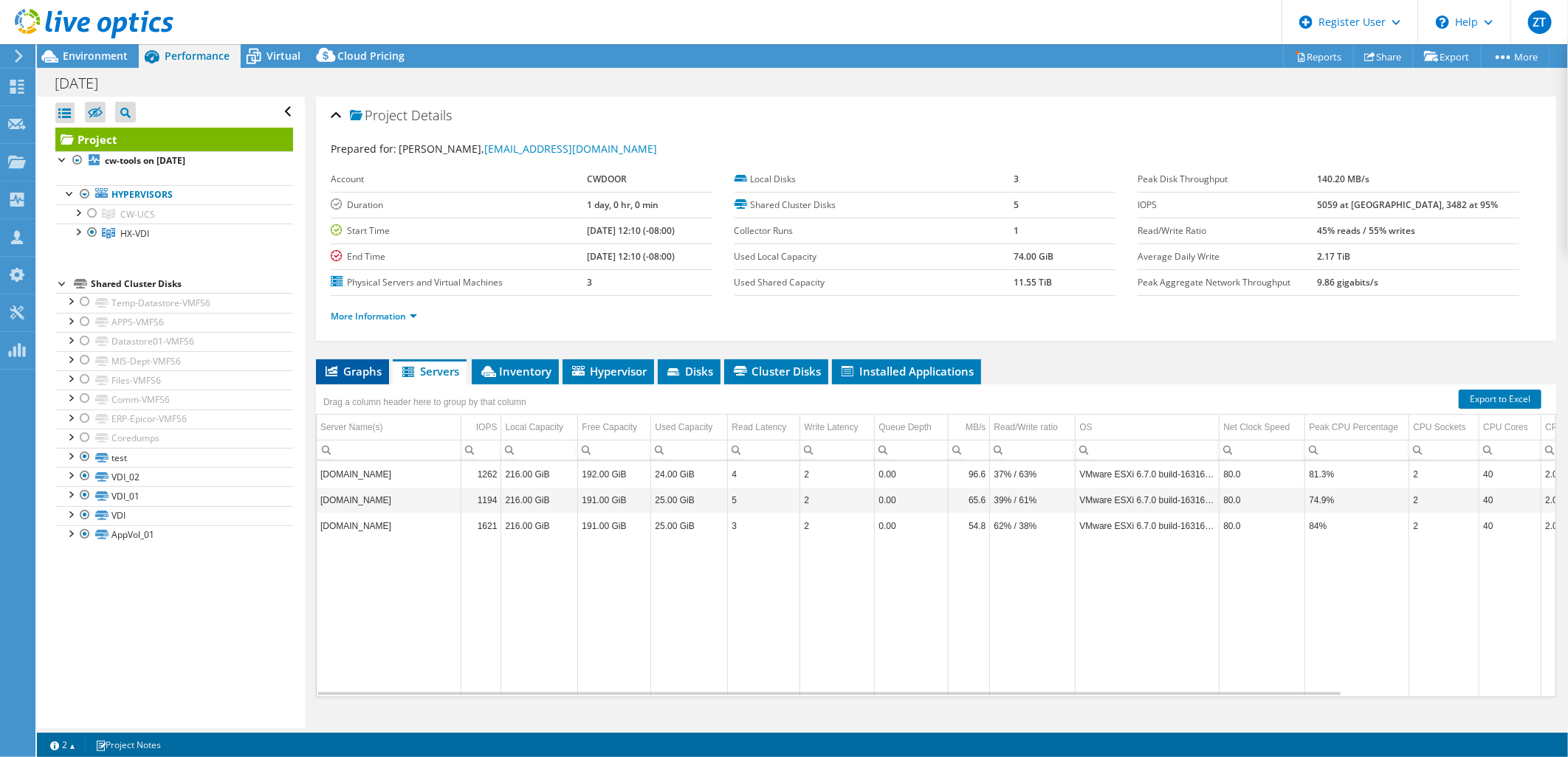
click at [350, 359] on li "Graphs" at bounding box center [353, 372] width 73 height 25
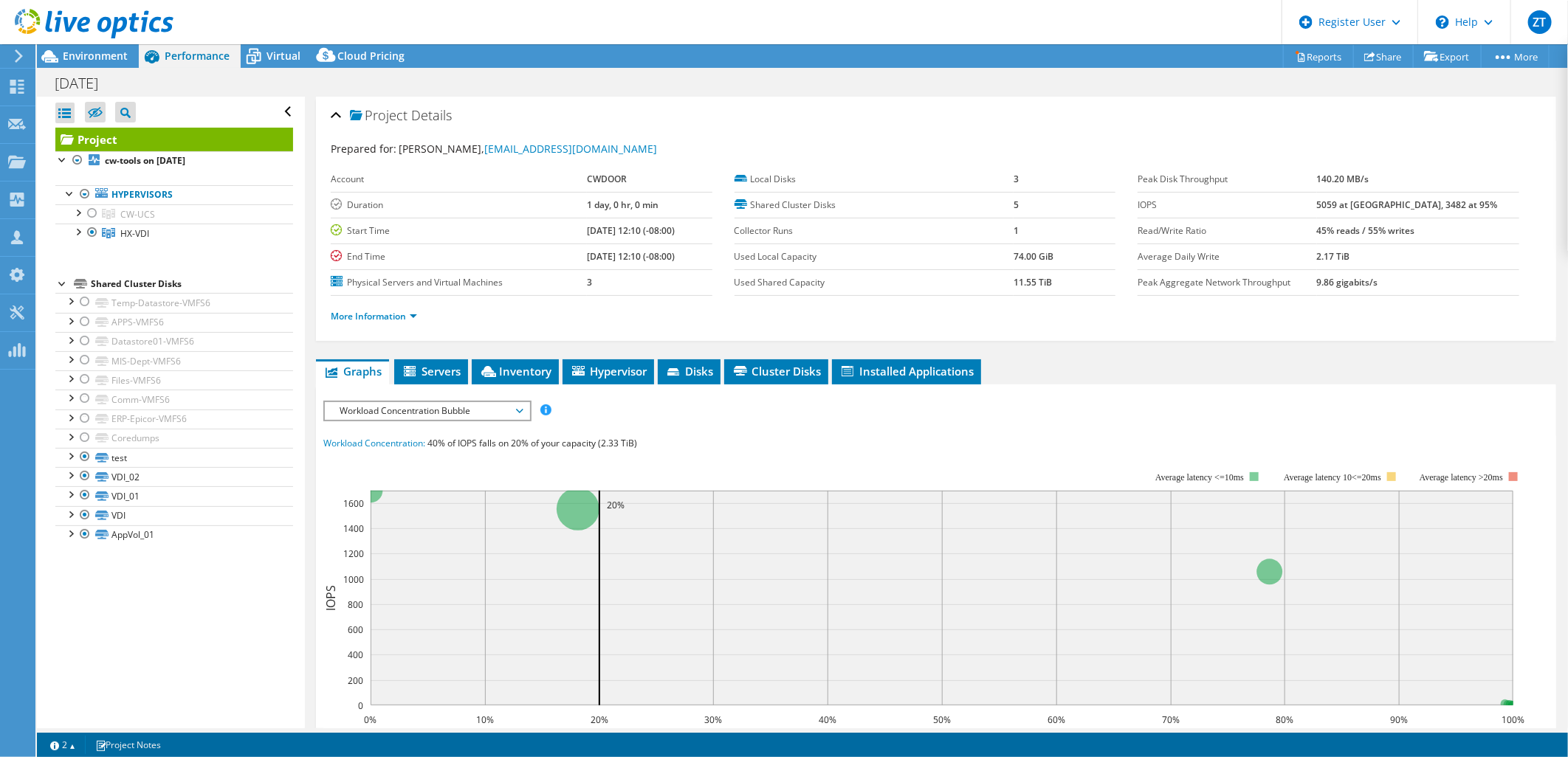
click at [460, 411] on span "Workload Concentration Bubble" at bounding box center [427, 412] width 190 height 18
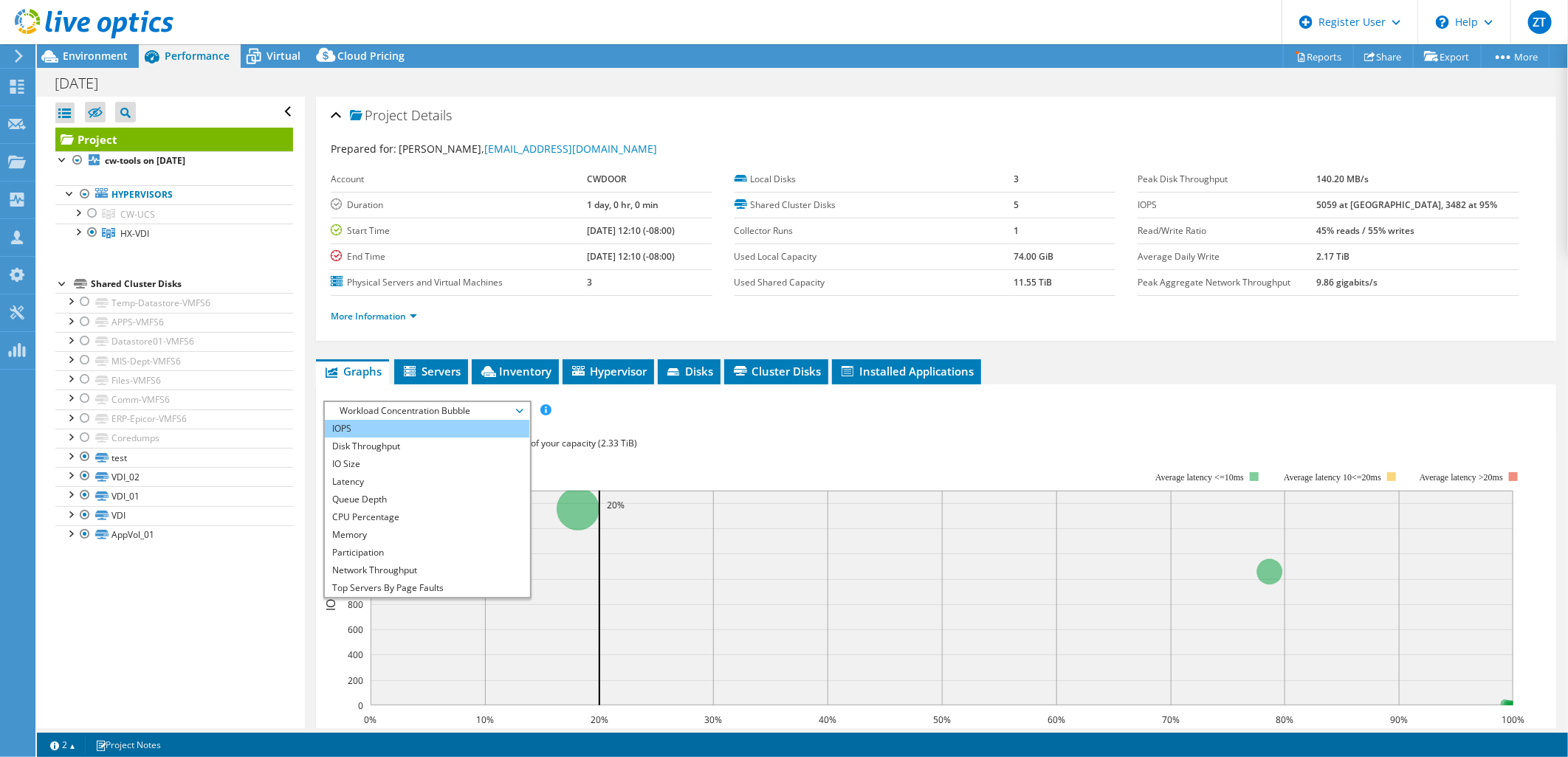
click at [459, 420] on li "IOPS" at bounding box center [427, 429] width 205 height 18
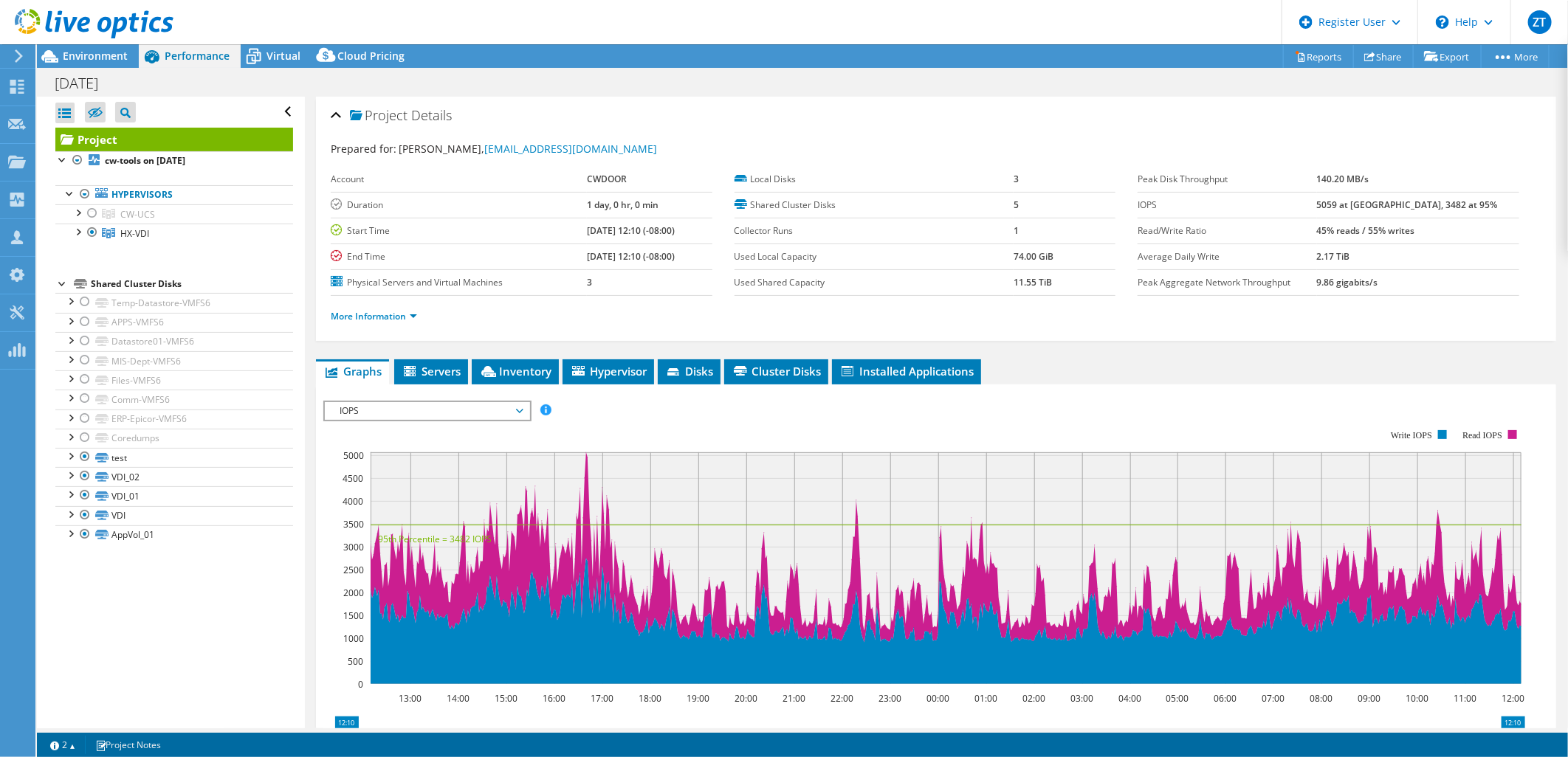
click at [491, 410] on span "IOPS" at bounding box center [427, 412] width 190 height 18
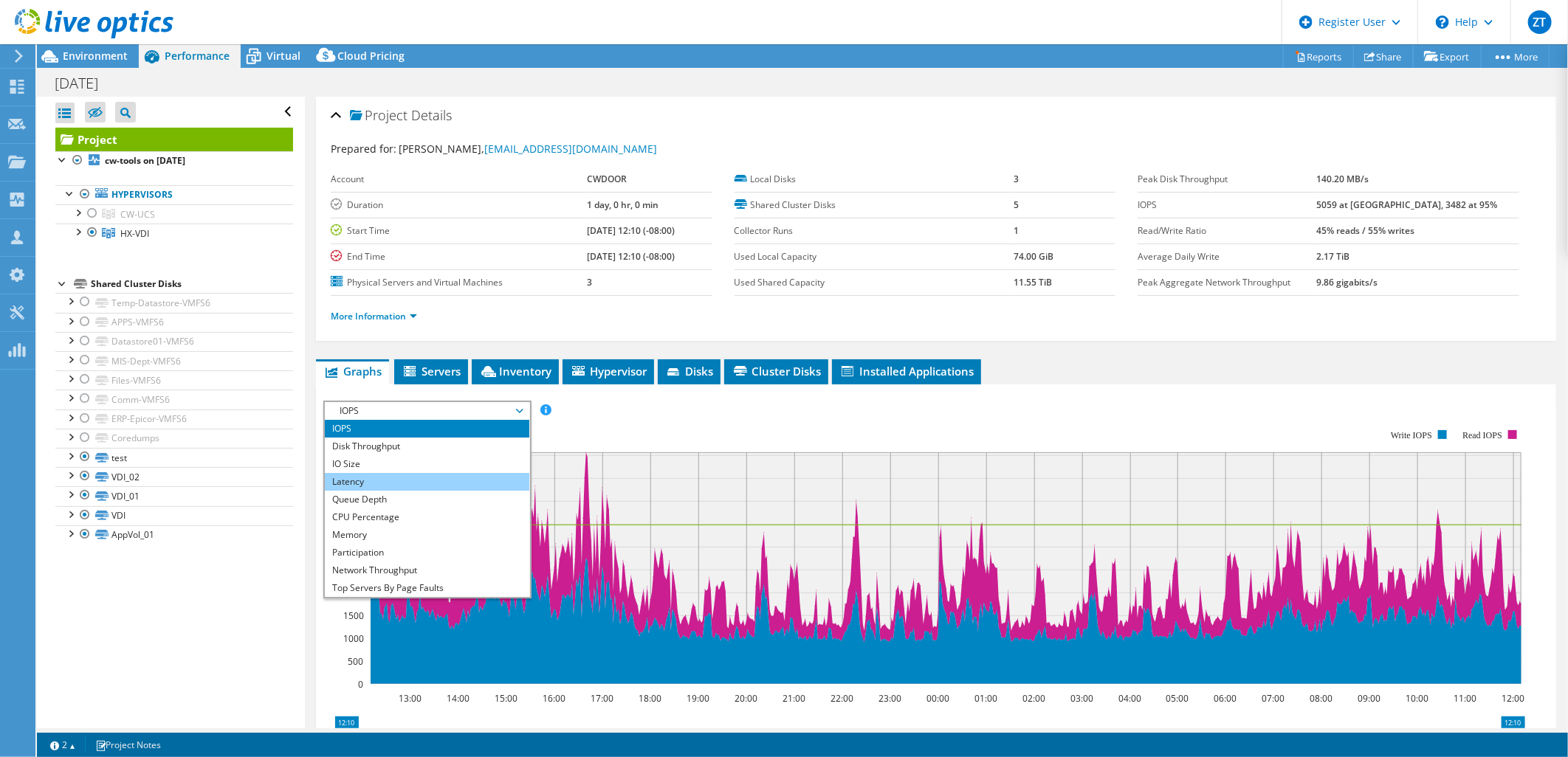
click at [461, 477] on li "Latency" at bounding box center [427, 482] width 205 height 18
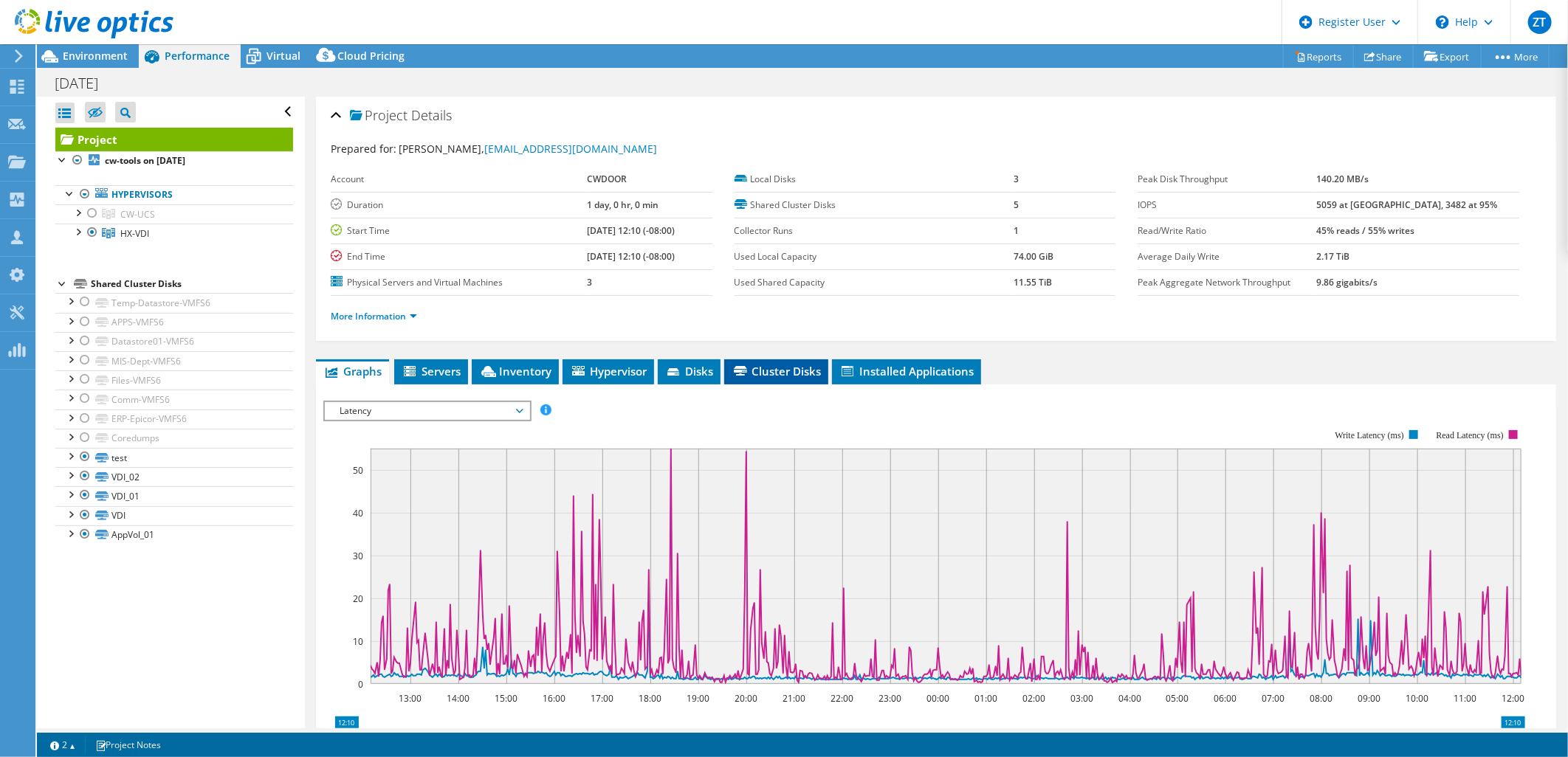
click at [780, 364] on span "Cluster Disks" at bounding box center [777, 372] width 90 height 15
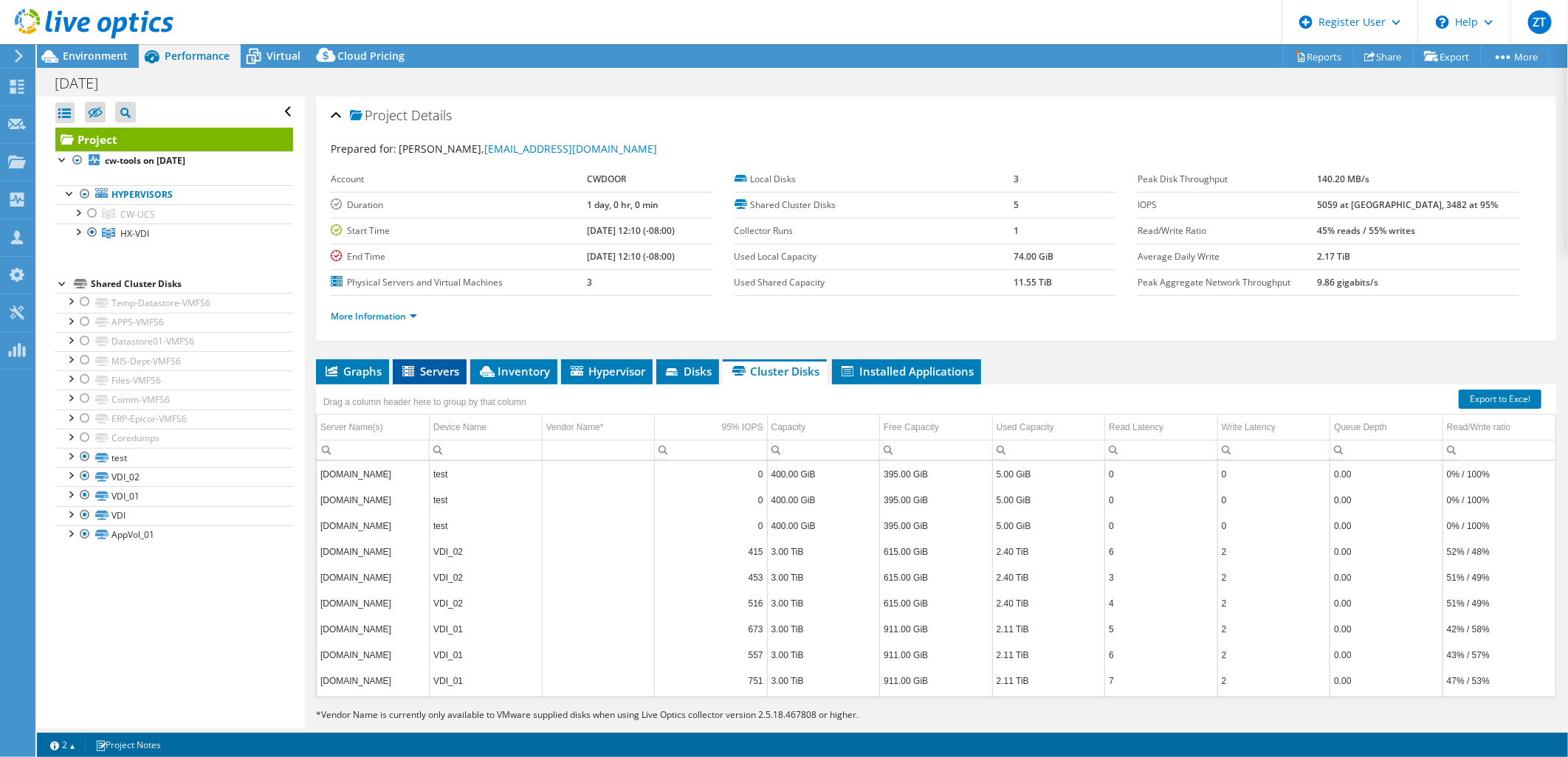
click at [425, 364] on span "Servers" at bounding box center [429, 372] width 59 height 15
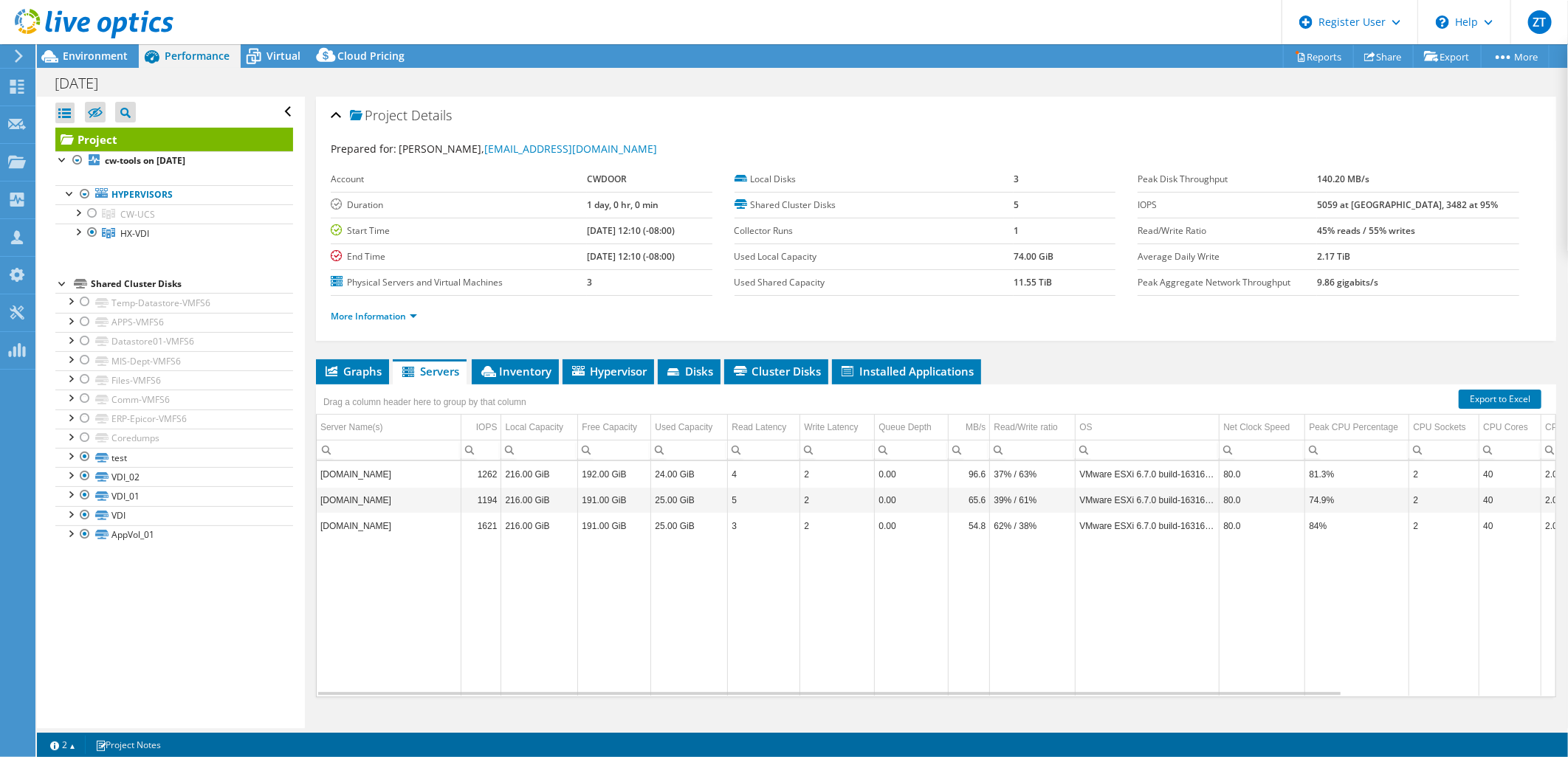
click at [544, 357] on div "Project Details Prepared for: [PERSON_NAME], [EMAIL_ADDRESS][DOMAIN_NAME] Accou…" at bounding box center [936, 425] width 1262 height 658
drag, startPoint x: 544, startPoint y: 357, endPoint x: 534, endPoint y: 372, distance: 18.0
click at [534, 372] on span "Inventory" at bounding box center [515, 372] width 73 height 15
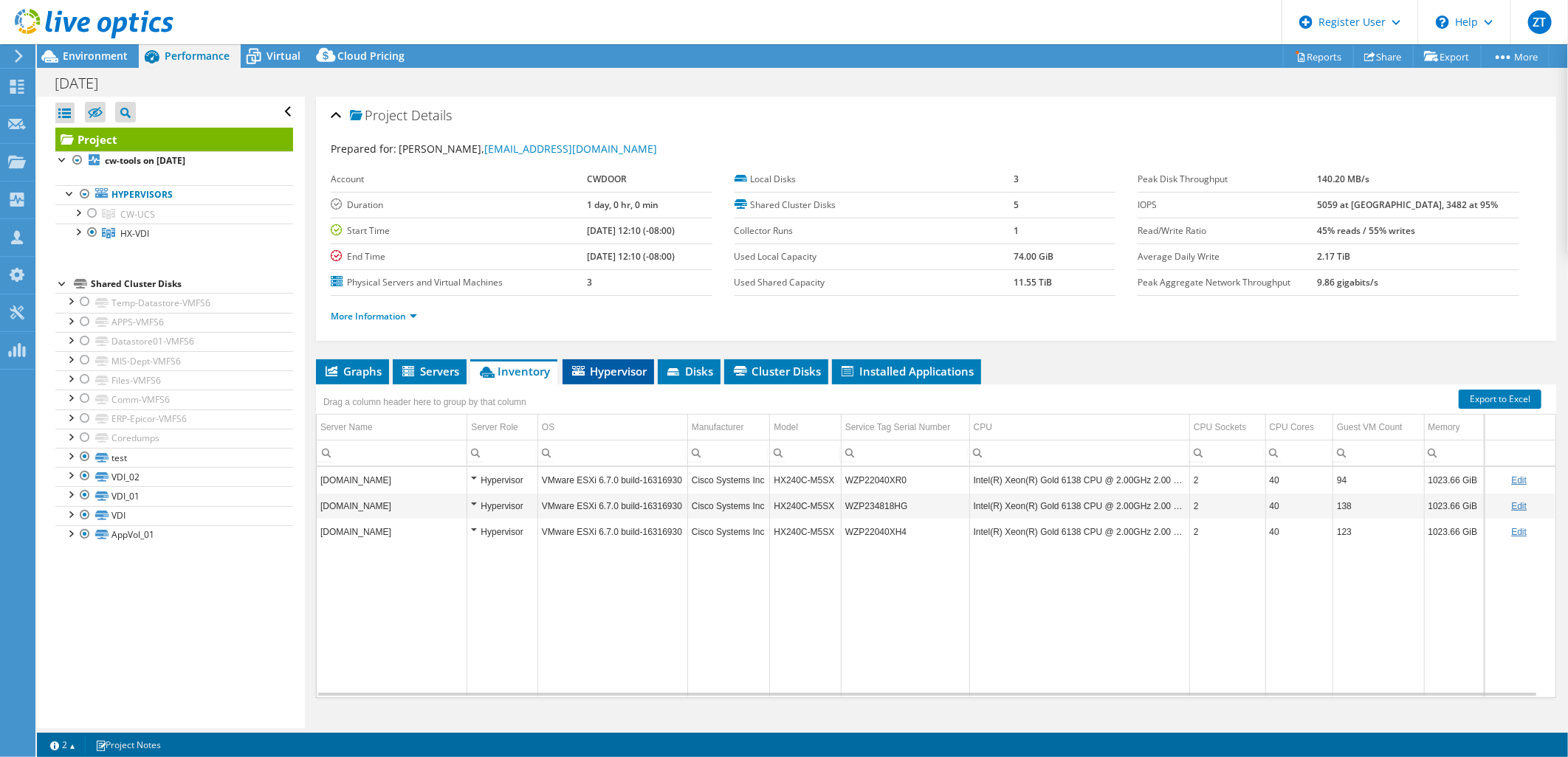
click at [595, 364] on span "Hypervisor" at bounding box center [608, 372] width 77 height 15
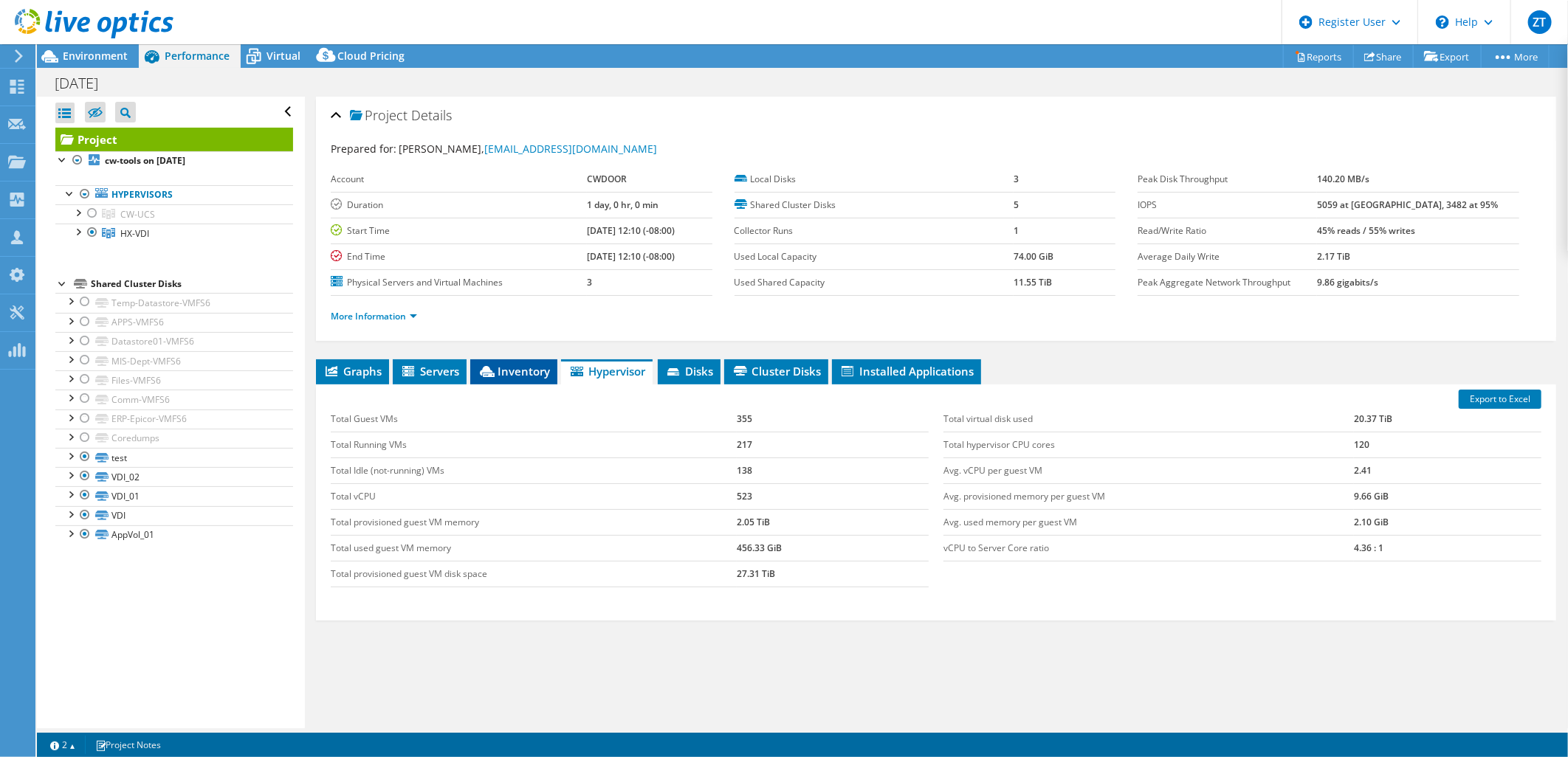
click at [520, 365] on span "Inventory" at bounding box center [513, 372] width 73 height 15
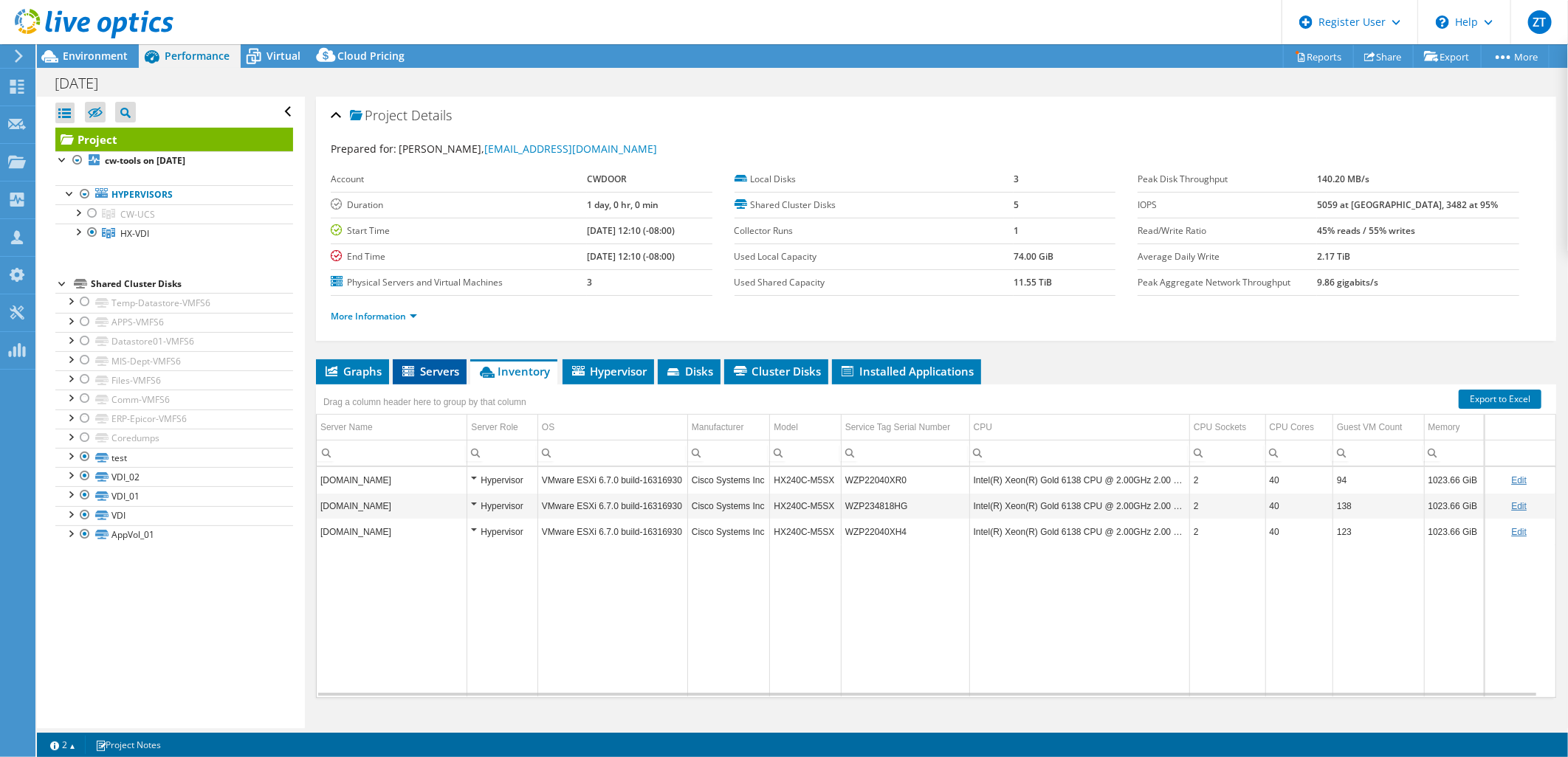
click at [440, 370] on span "Servers" at bounding box center [429, 372] width 59 height 15
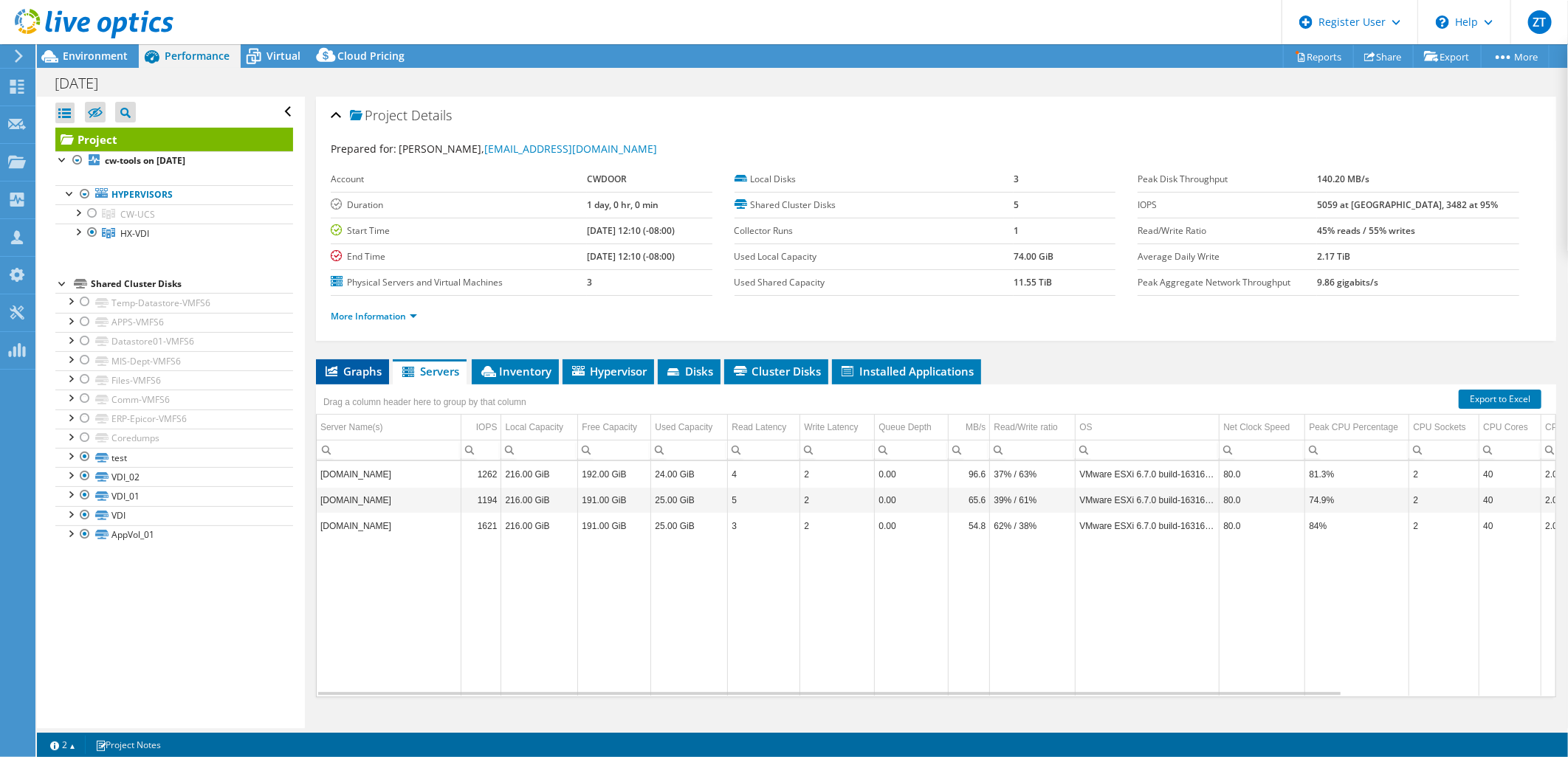
click at [367, 367] on span "Graphs" at bounding box center [353, 372] width 59 height 15
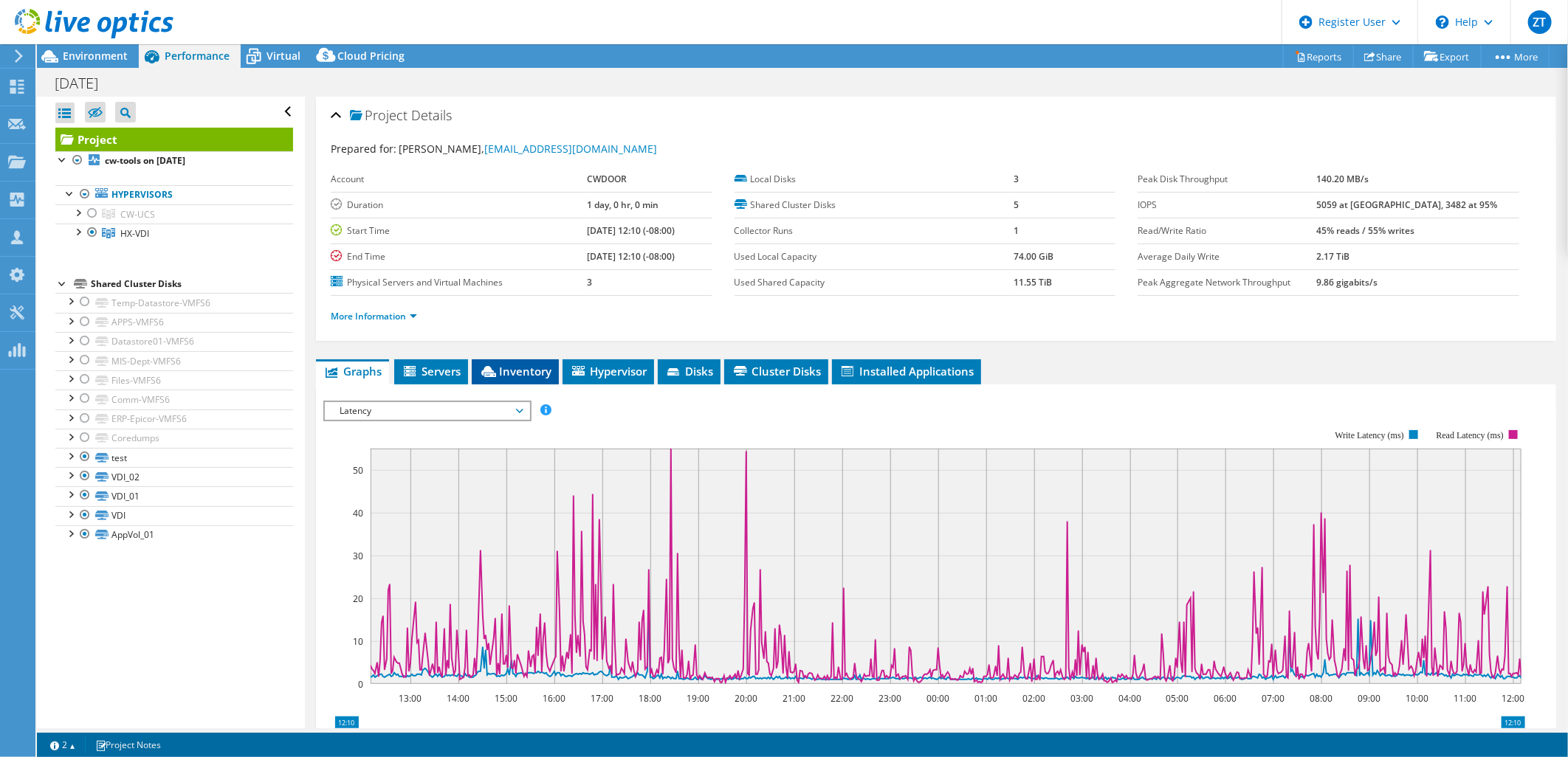
click at [497, 381] on li "Inventory" at bounding box center [515, 372] width 87 height 25
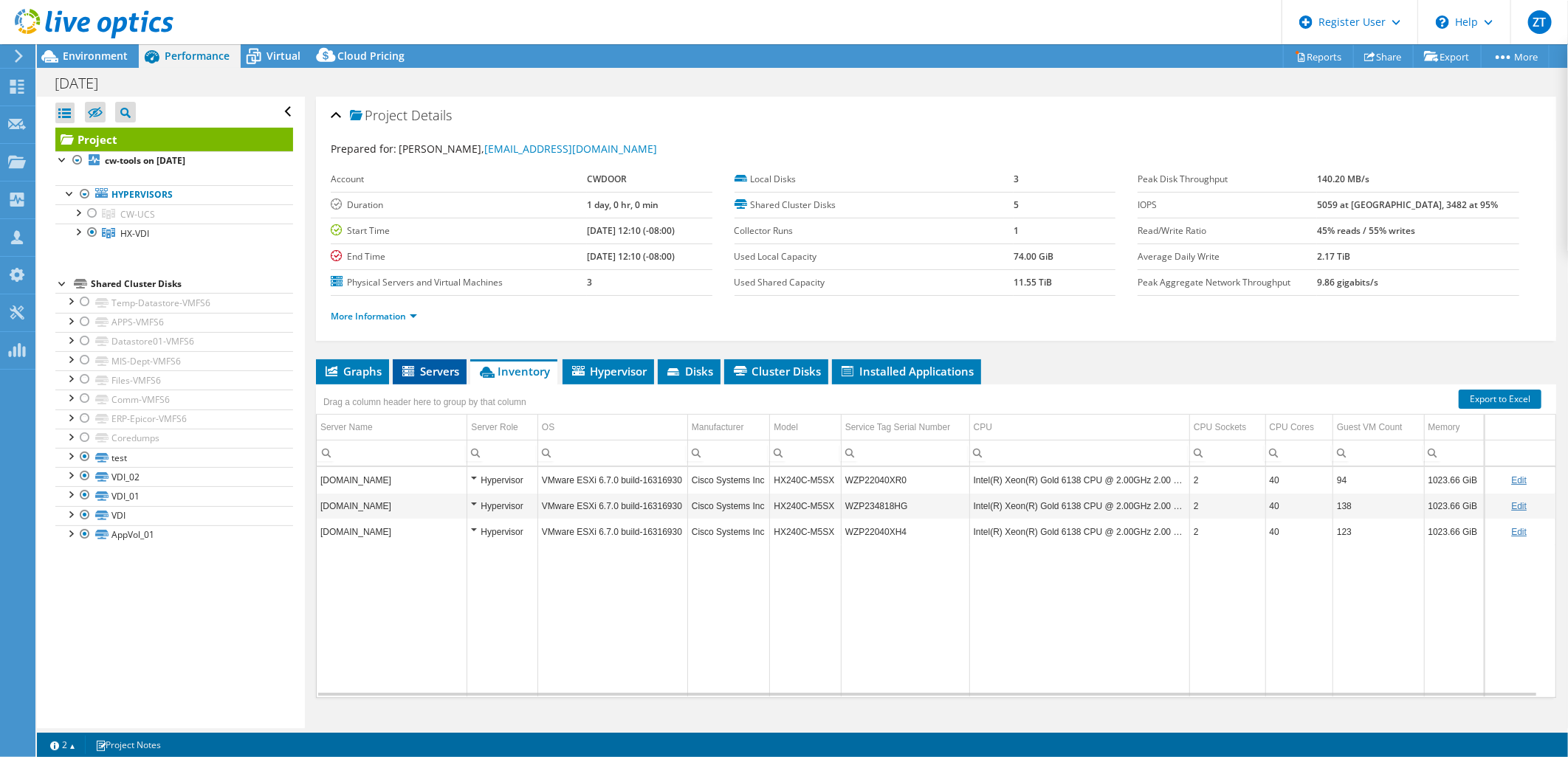
click at [430, 367] on span "Servers" at bounding box center [429, 372] width 59 height 15
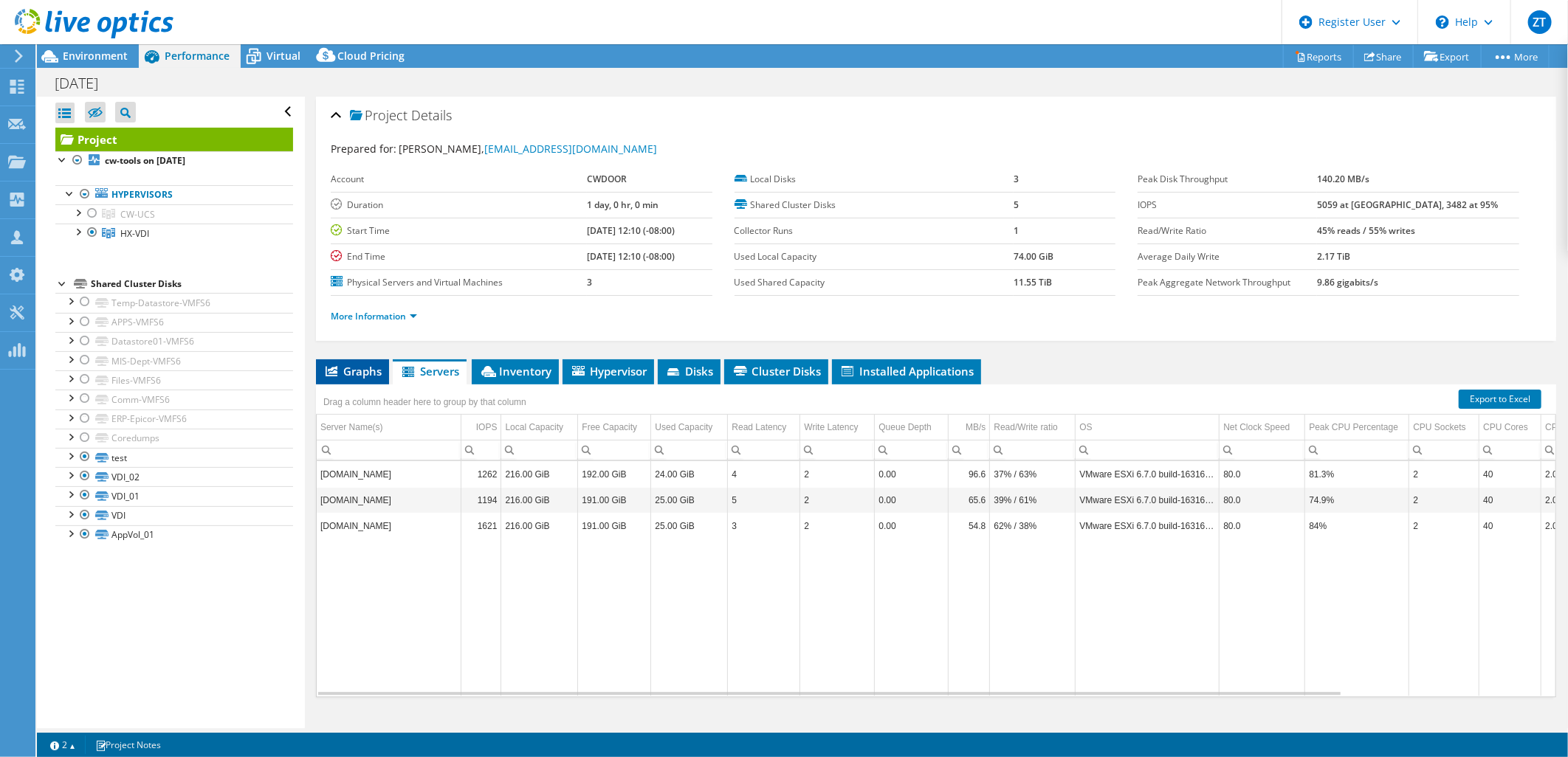
click at [344, 359] on li "Graphs" at bounding box center [353, 372] width 73 height 25
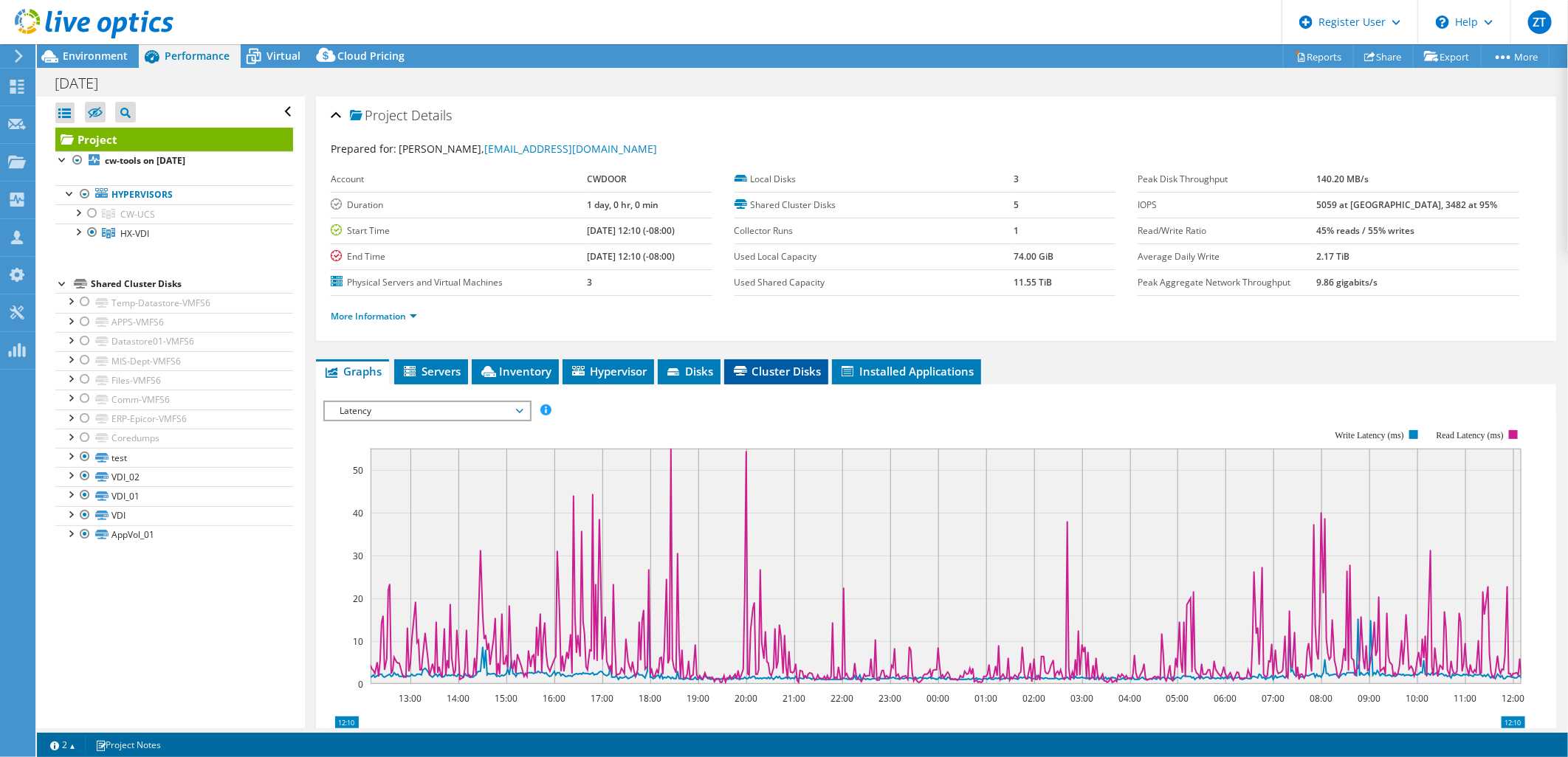
click at [795, 378] on li "Cluster Disks" at bounding box center [777, 372] width 104 height 25
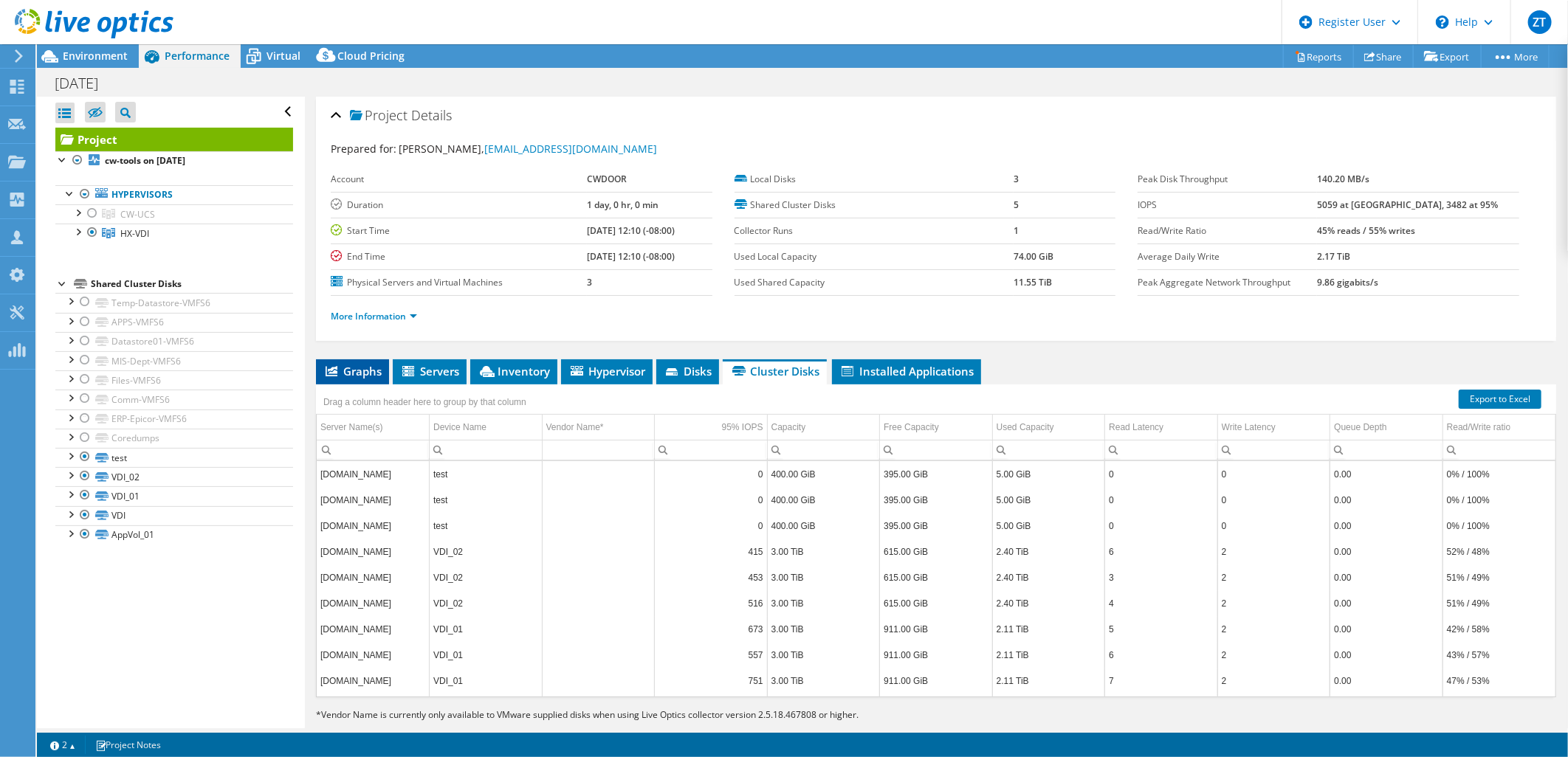
click at [355, 376] on span "Graphs" at bounding box center [353, 372] width 59 height 15
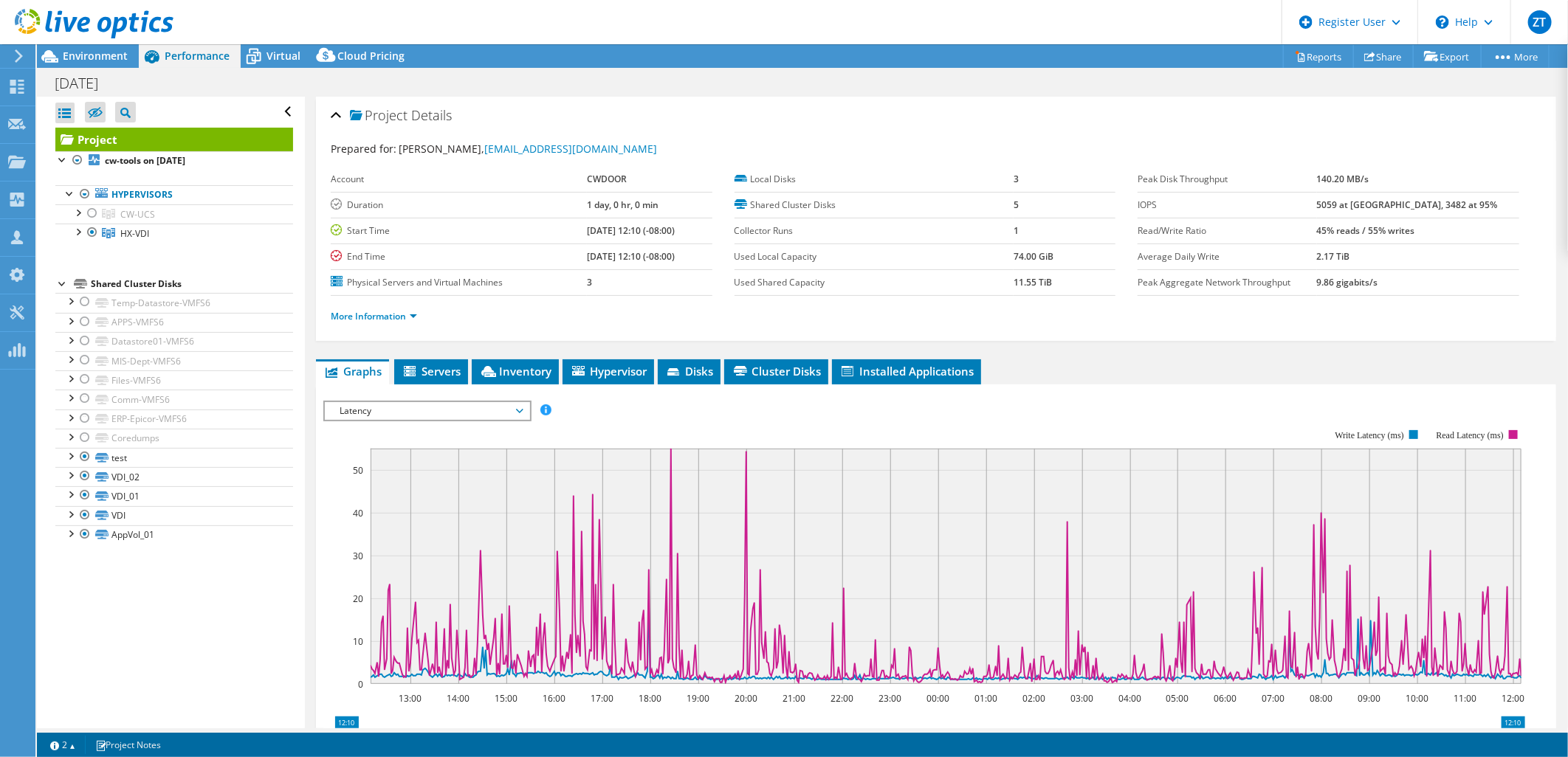
click at [402, 412] on span "Latency" at bounding box center [427, 412] width 190 height 18
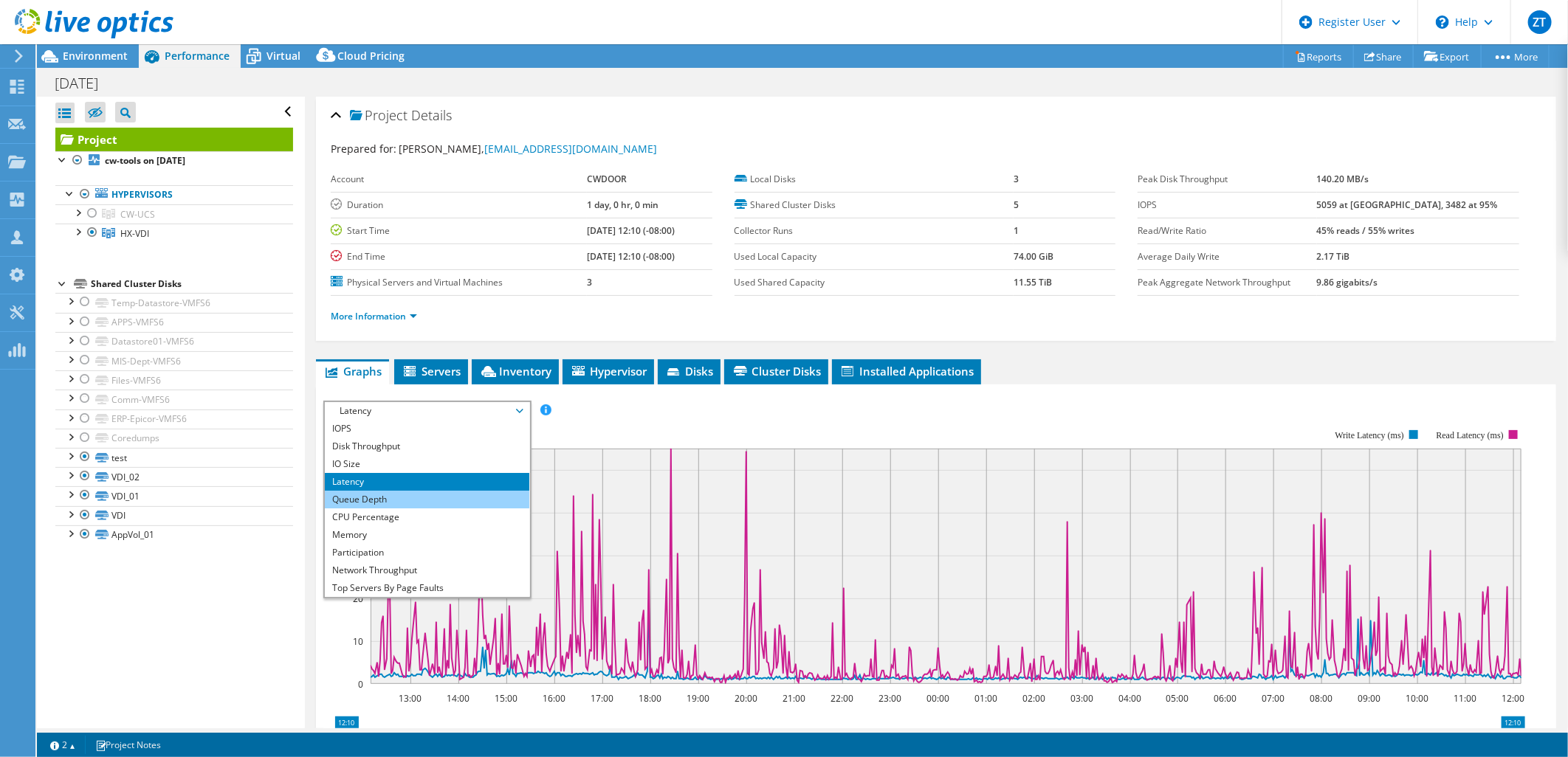
click at [412, 492] on li "Queue Depth" at bounding box center [427, 500] width 205 height 18
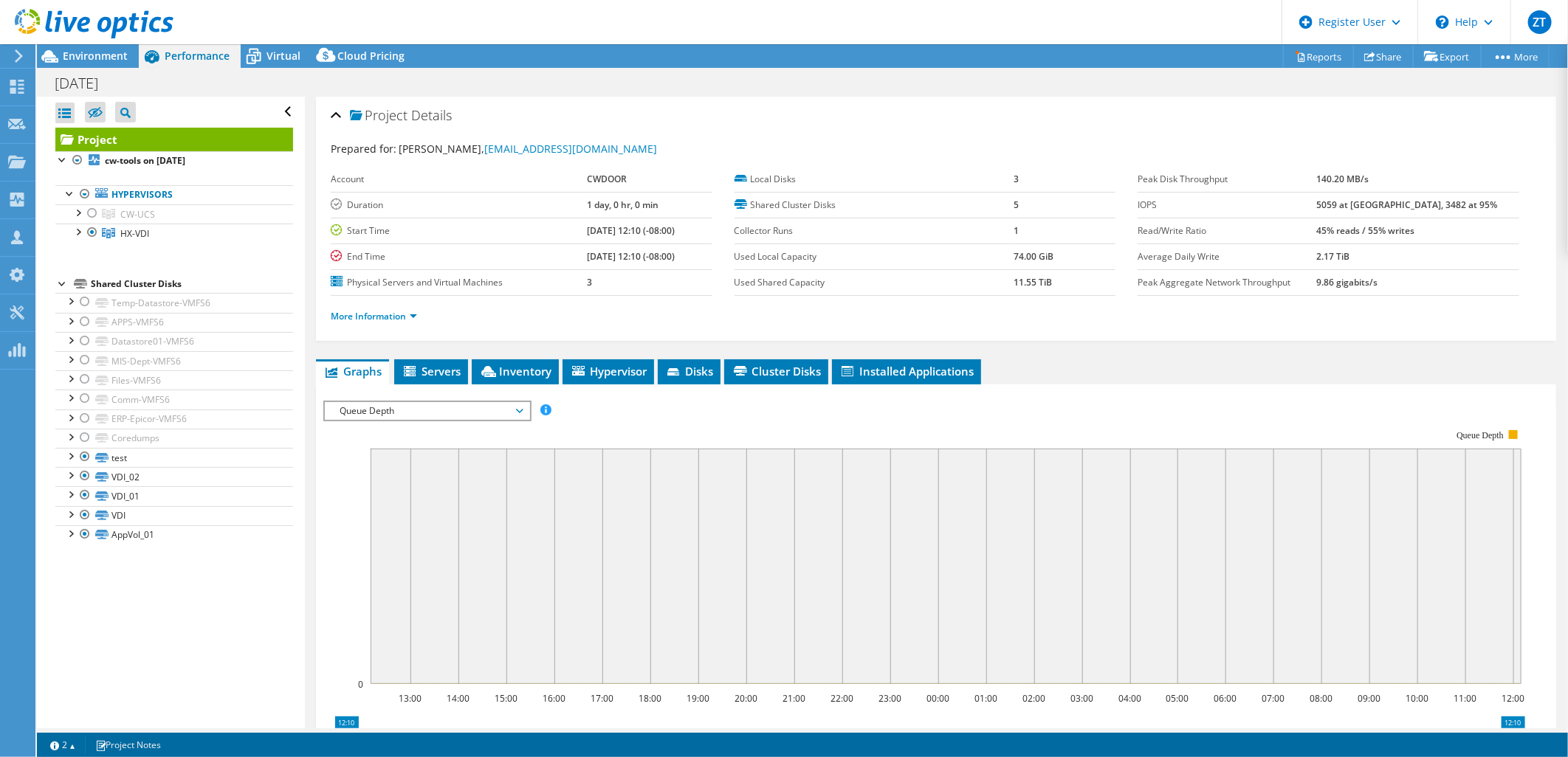
click at [616, 410] on rect at bounding box center [924, 557] width 1202 height 295
click at [507, 411] on span "Queue Depth" at bounding box center [427, 412] width 190 height 18
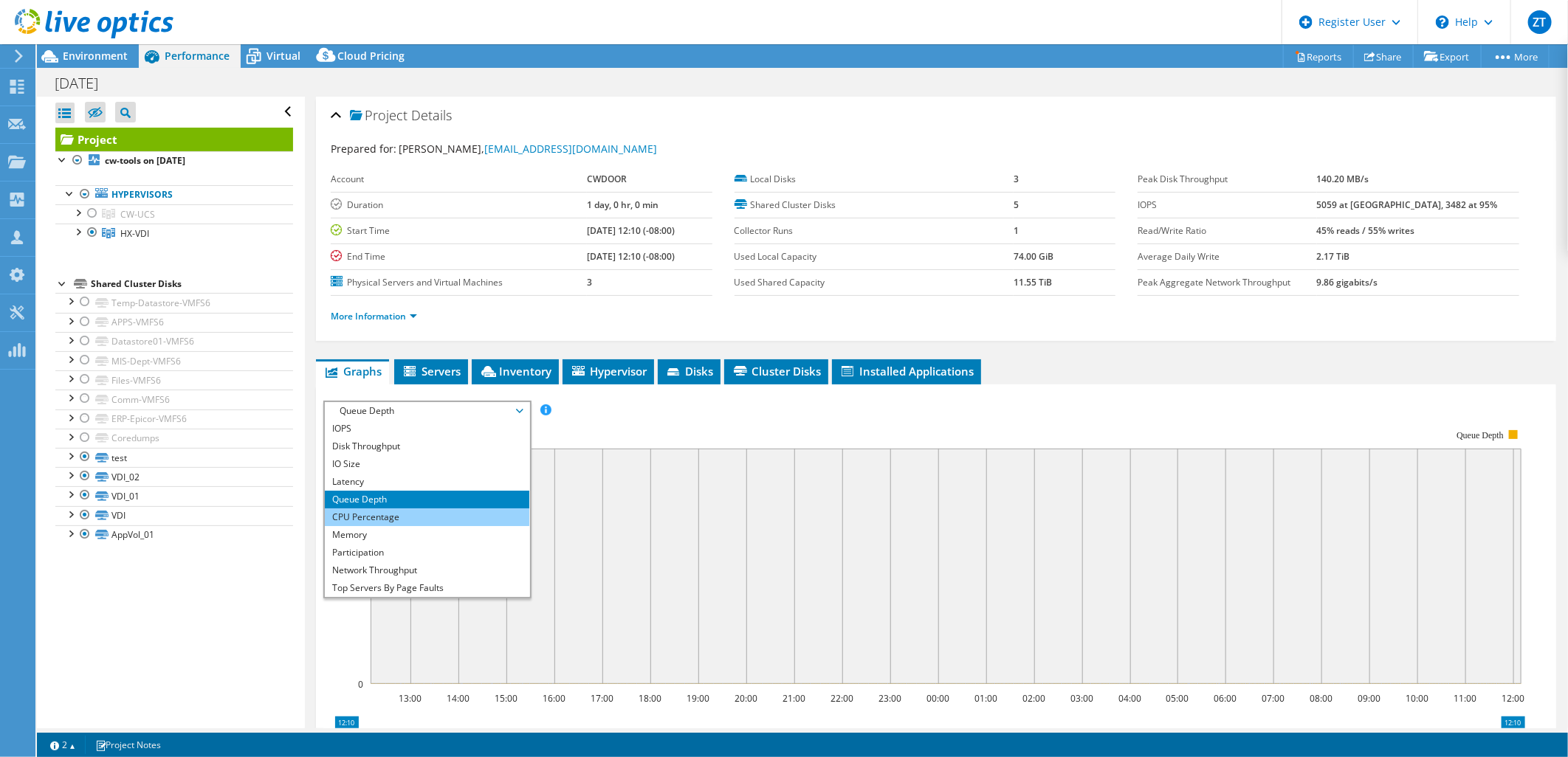
click at [466, 510] on li "CPU Percentage" at bounding box center [427, 517] width 205 height 18
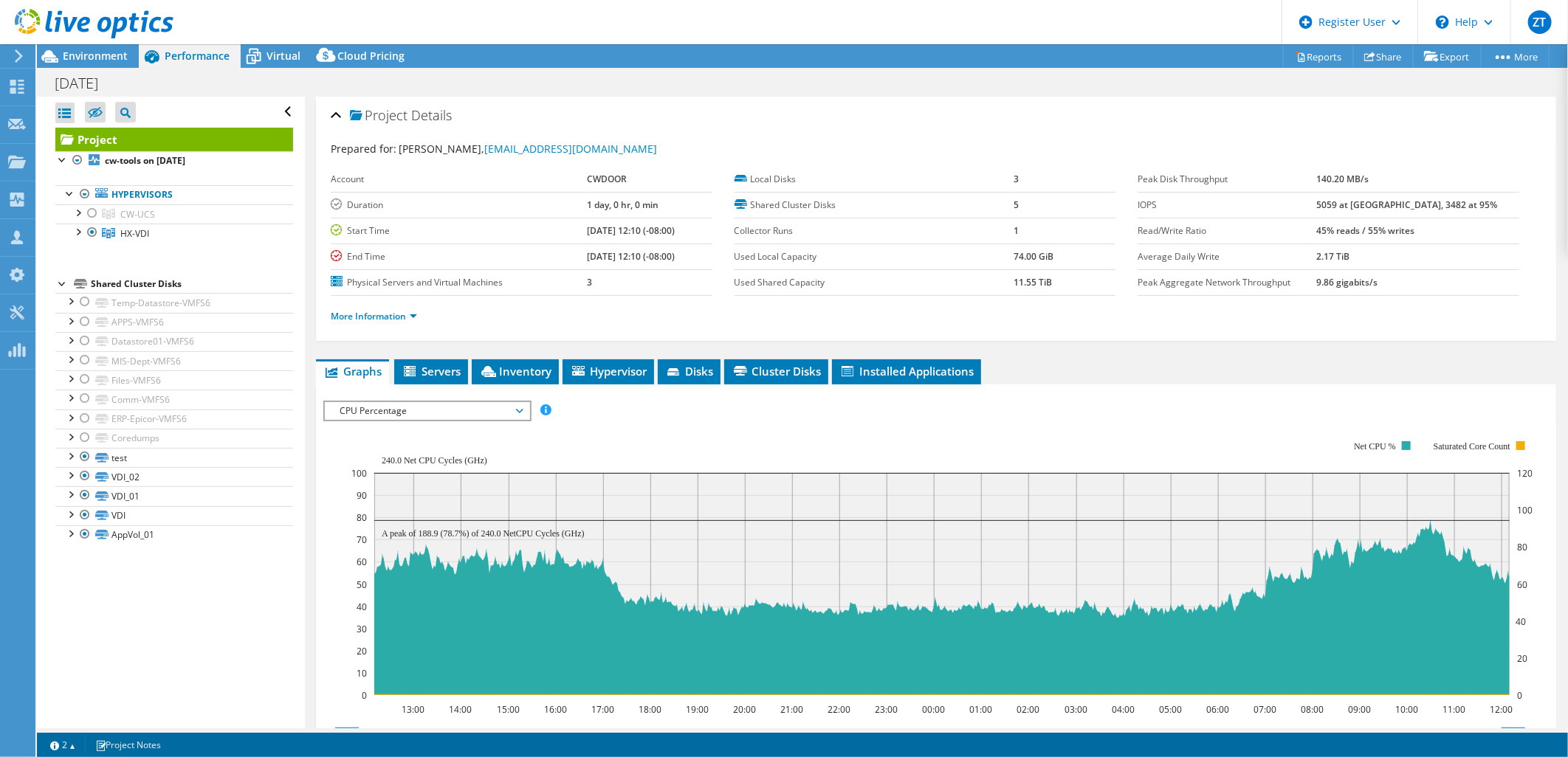
click at [491, 407] on span "CPU Percentage" at bounding box center [427, 412] width 190 height 18
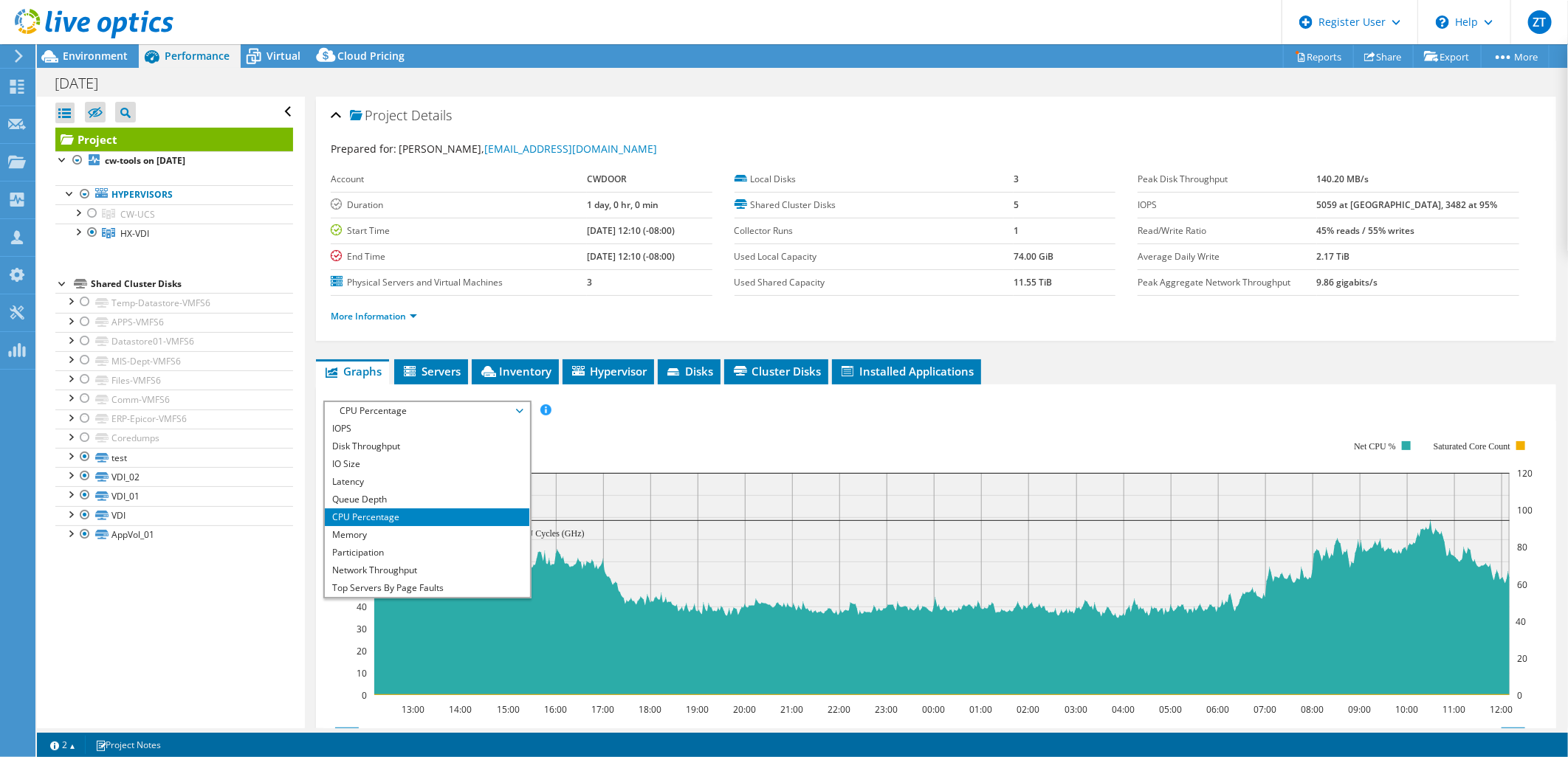
click at [645, 407] on div "IOPS Disk Throughput IO Size Latency Queue Depth CPU Percentage Memory Page Fau…" at bounding box center [936, 411] width 1226 height 20
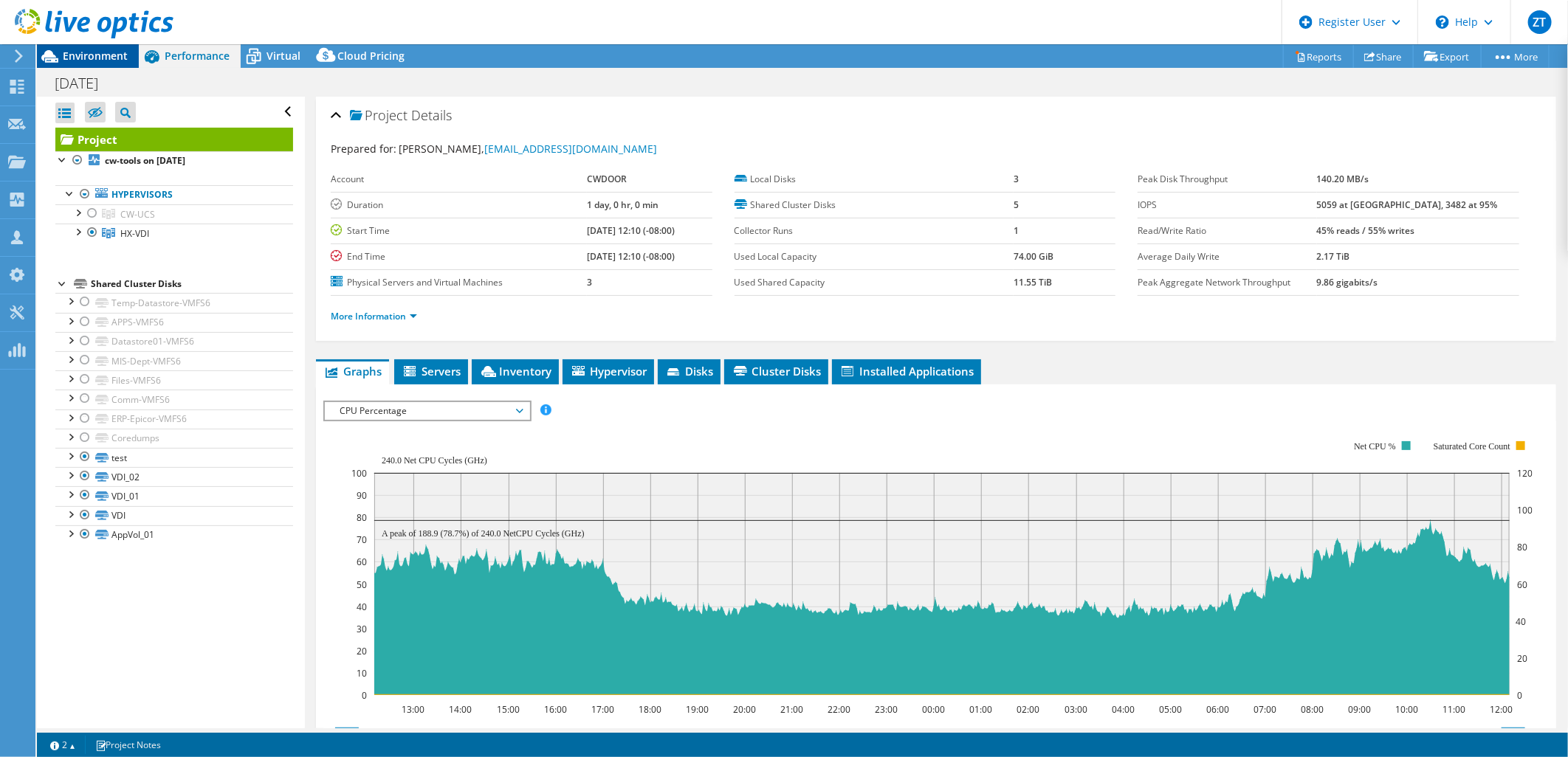
click at [86, 64] on div "Environment" at bounding box center [87, 55] width 102 height 24
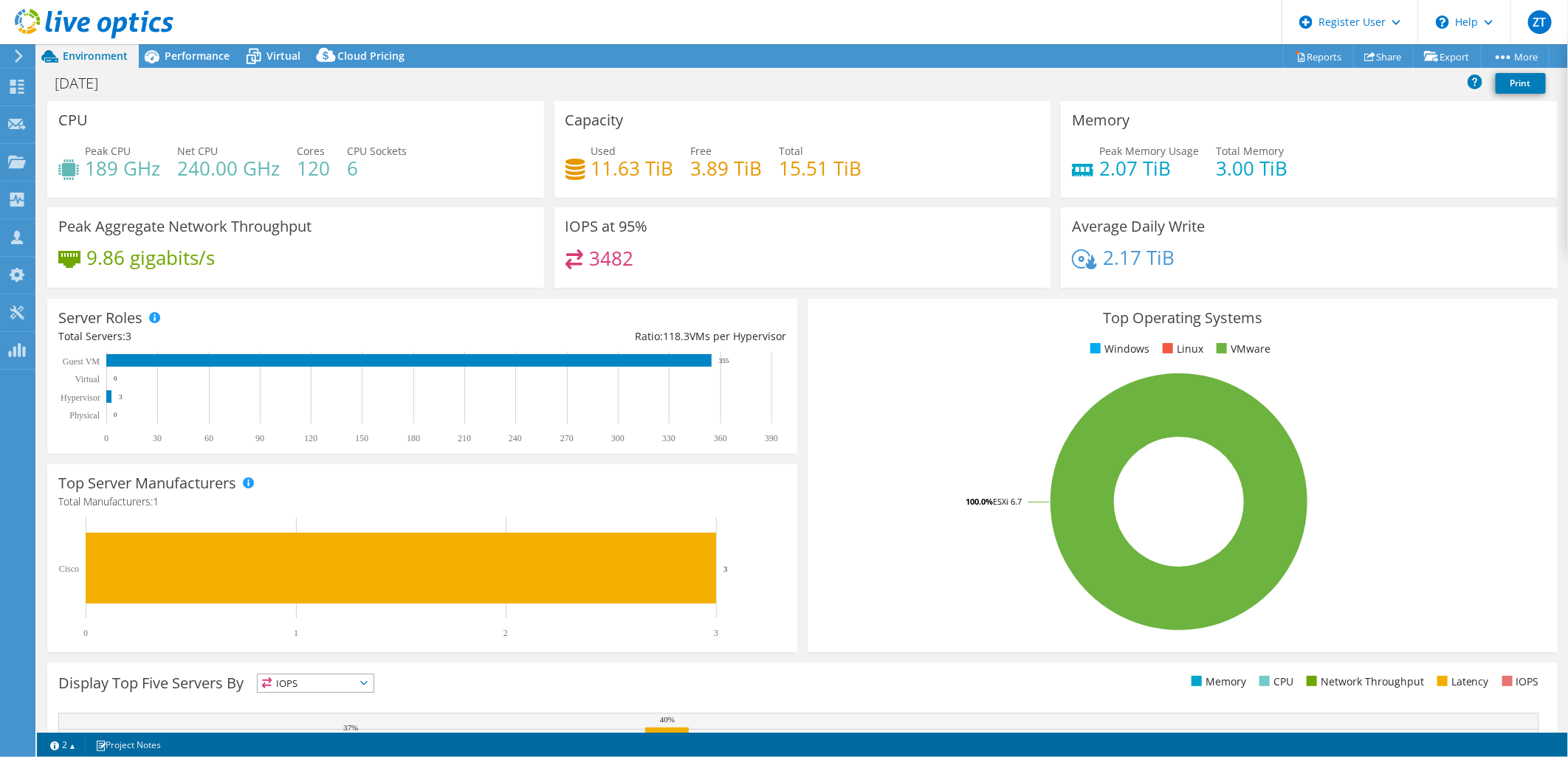
drag, startPoint x: 660, startPoint y: 247, endPoint x: 548, endPoint y: 284, distance: 118.0
click at [549, 284] on div "IOPS at 95% 3482" at bounding box center [803, 248] width 507 height 81
drag, startPoint x: 641, startPoint y: 270, endPoint x: 597, endPoint y: 267, distance: 44.1
click at [597, 267] on div "3482" at bounding box center [803, 265] width 474 height 32
click at [591, 266] on h4 "3482" at bounding box center [611, 258] width 44 height 16
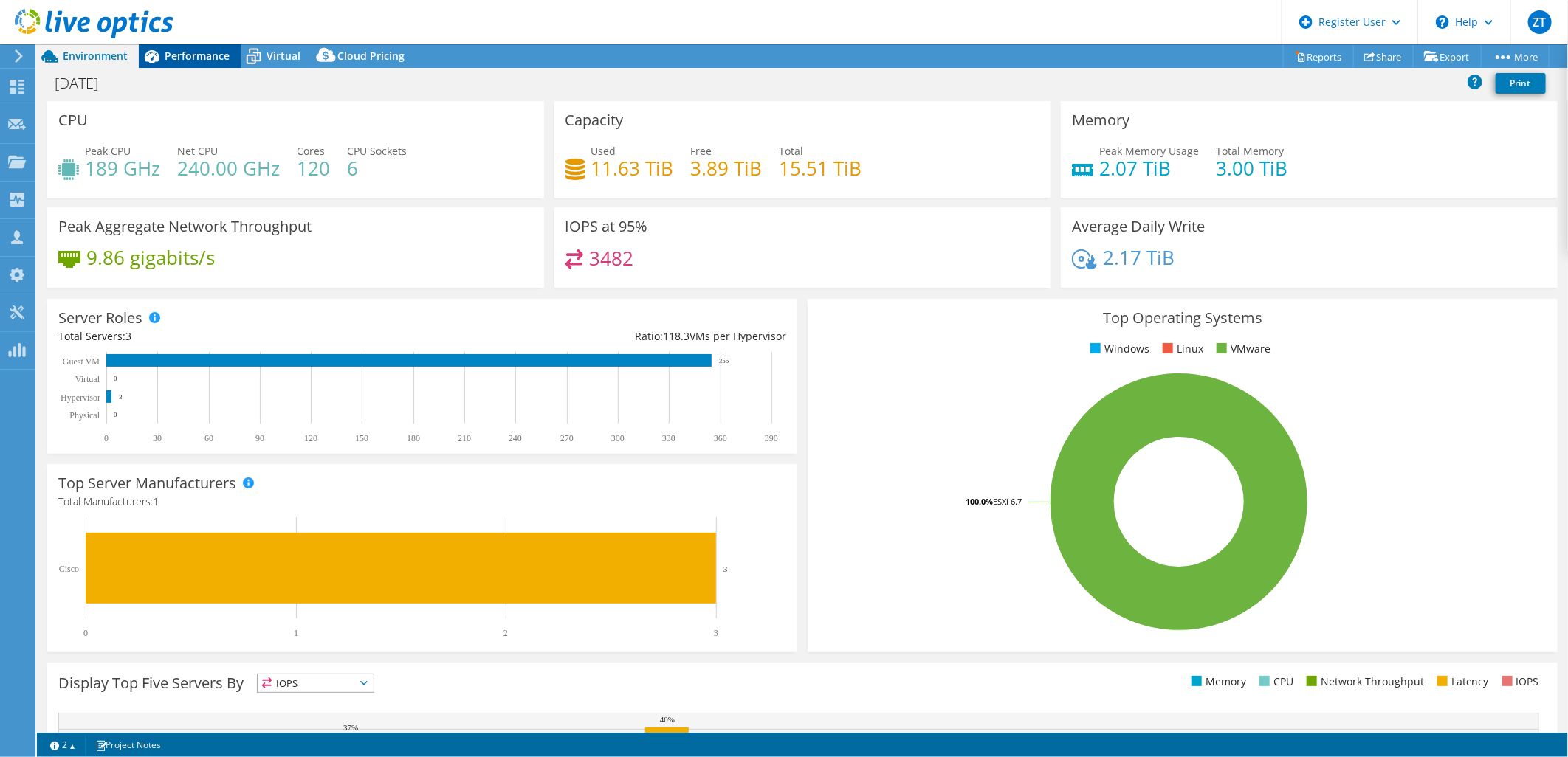
click at [209, 59] on span "Performance" at bounding box center [197, 55] width 65 height 14
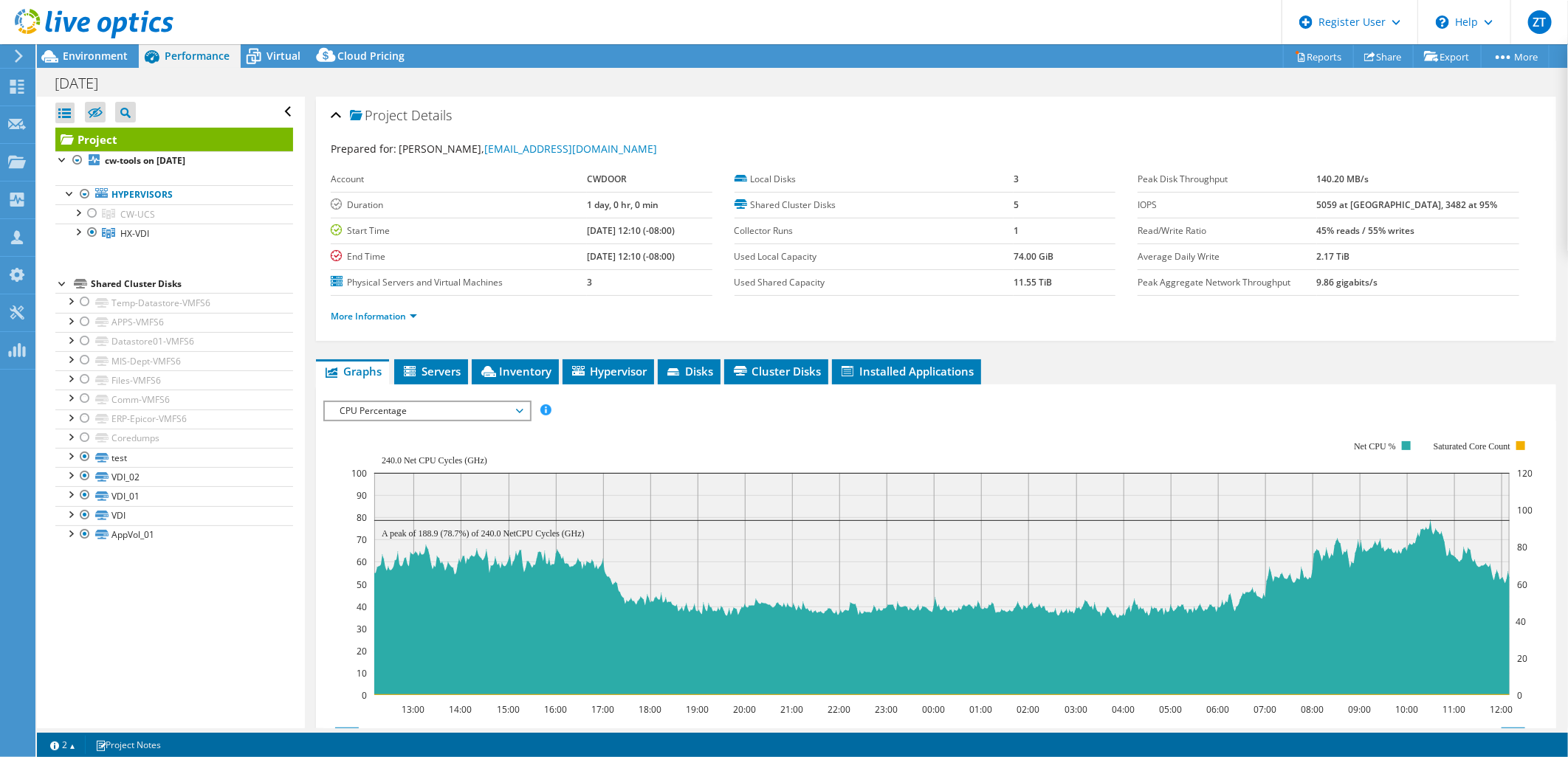
click at [506, 416] on span "CPU Percentage" at bounding box center [427, 412] width 190 height 18
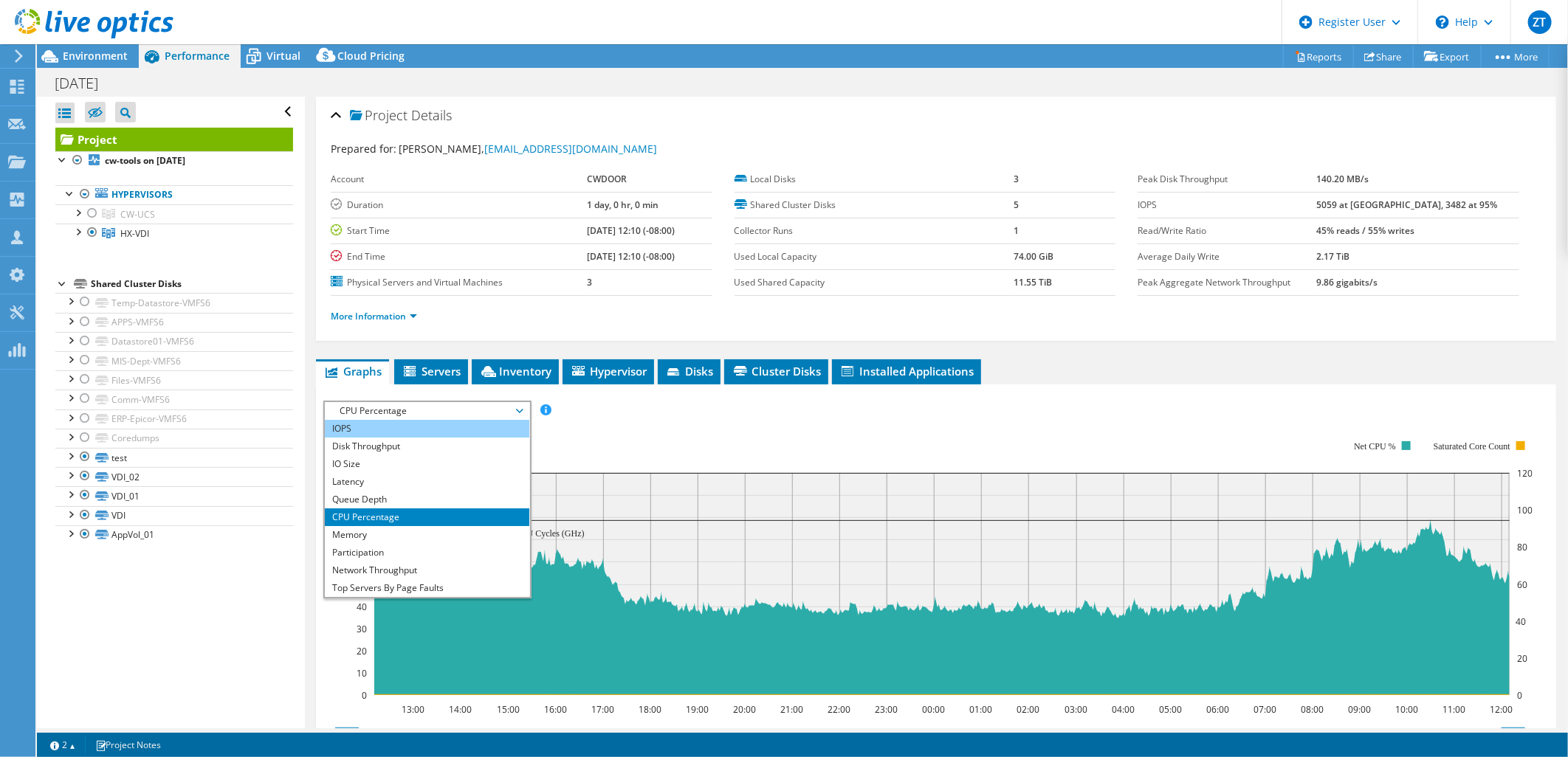
click at [493, 432] on li "IOPS" at bounding box center [427, 429] width 205 height 18
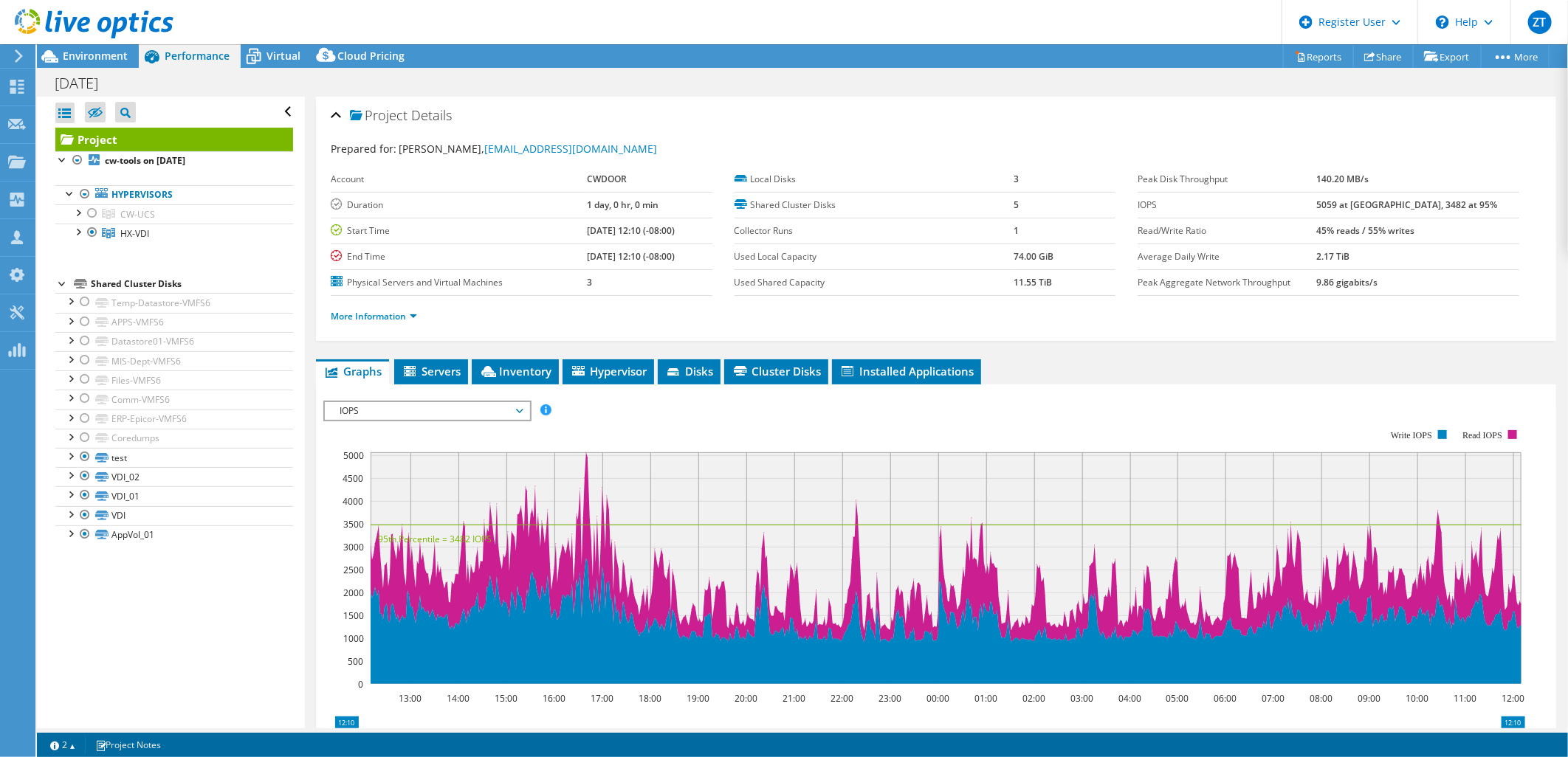
click at [500, 412] on span "IOPS" at bounding box center [427, 412] width 190 height 18
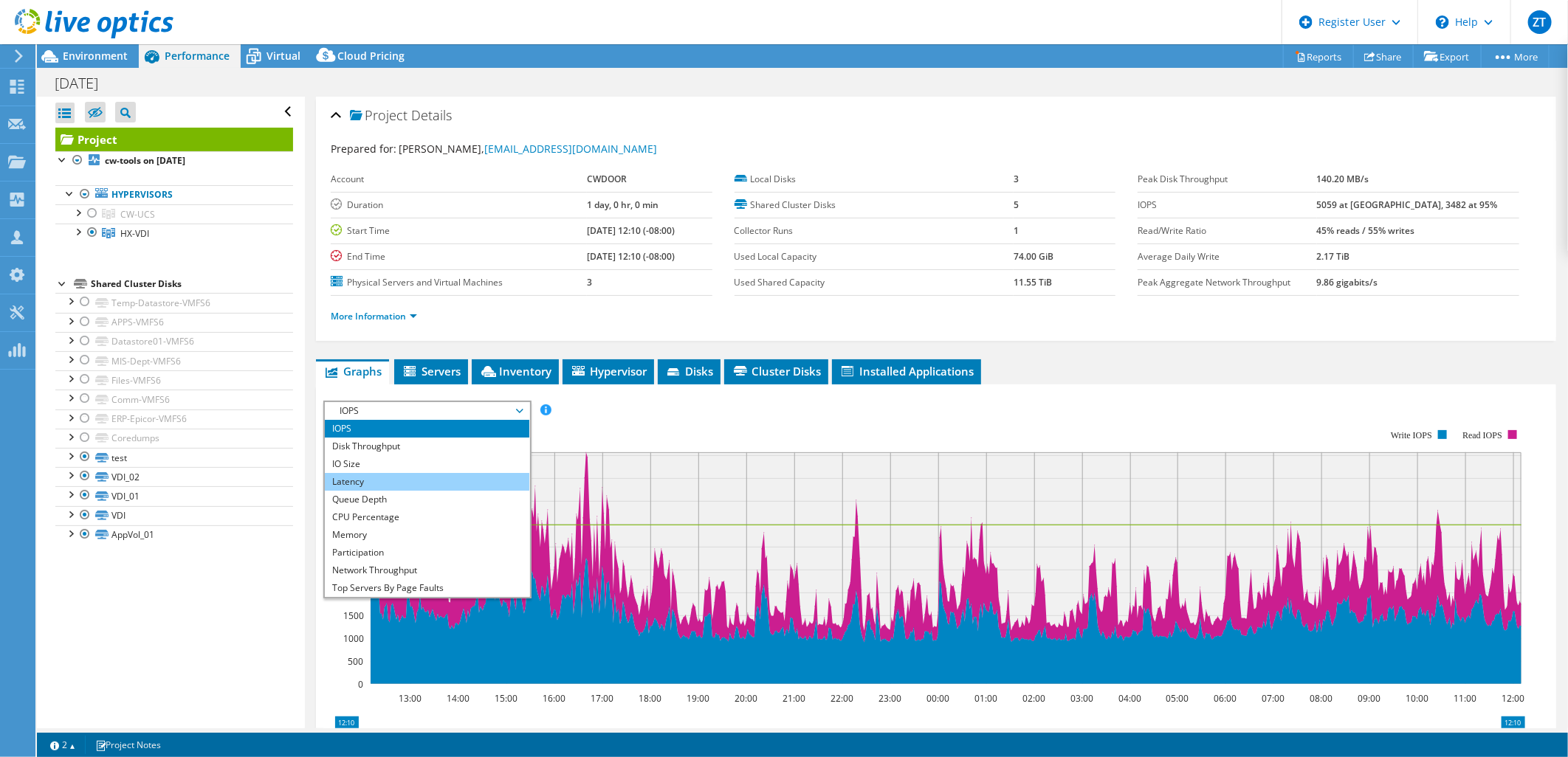
click at [474, 485] on li "Latency" at bounding box center [427, 482] width 205 height 18
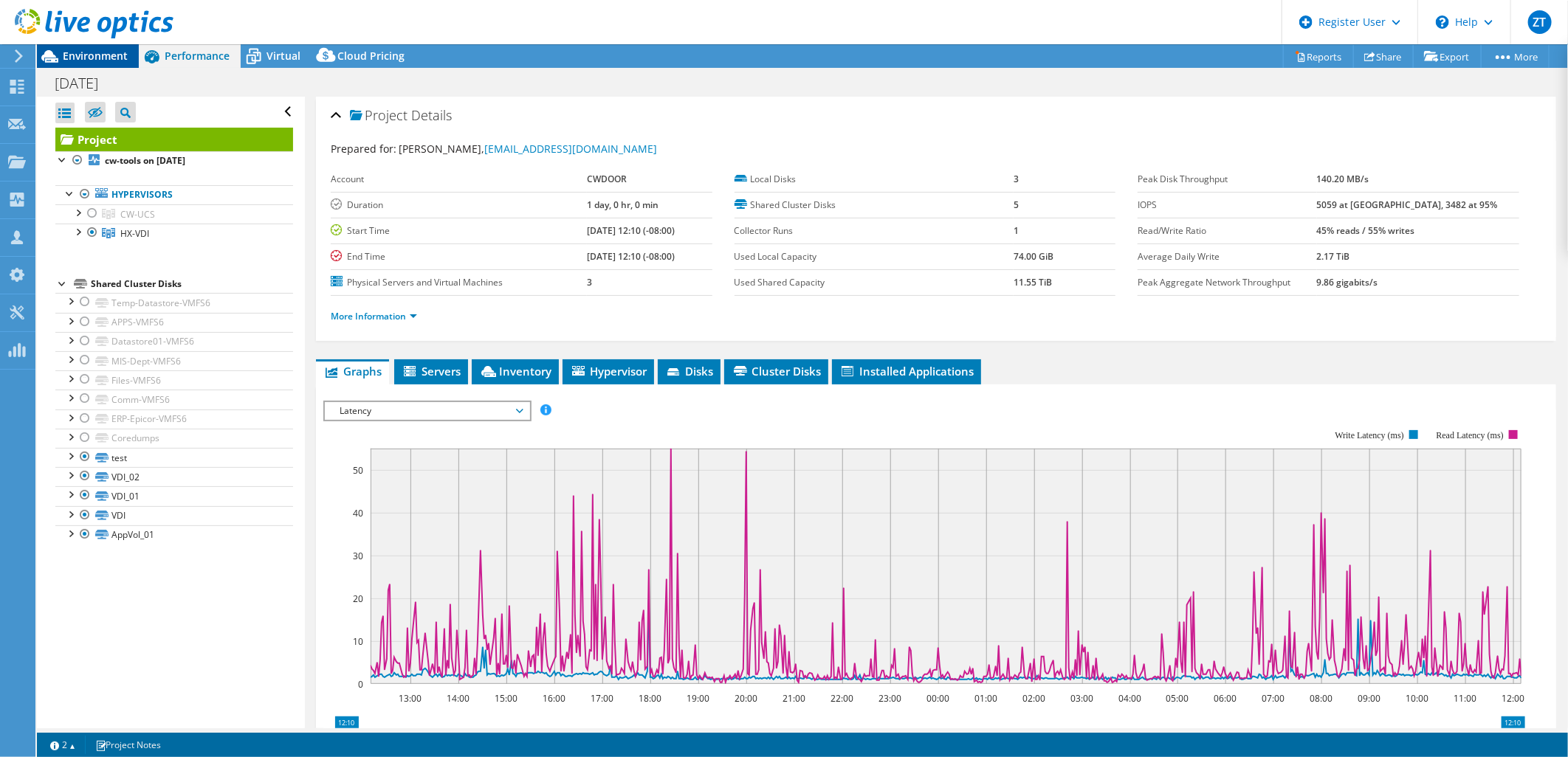
click at [121, 49] on span "Environment" at bounding box center [95, 55] width 65 height 14
